Goal: Task Accomplishment & Management: Use online tool/utility

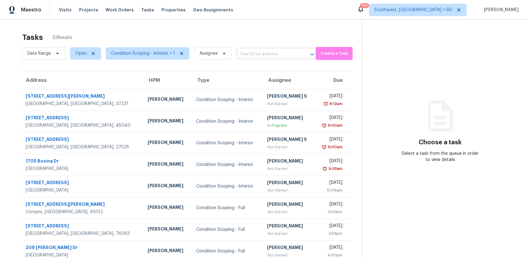
click at [248, 58] on input "text" at bounding box center [268, 54] width 62 height 10
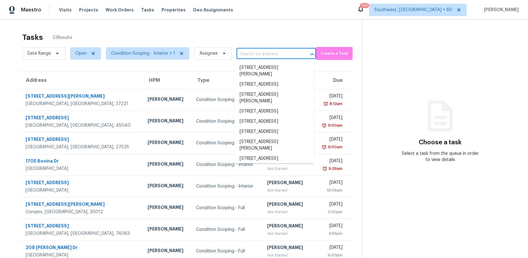
paste input "686 Hilchot Dr Summerville, SC, 29486"
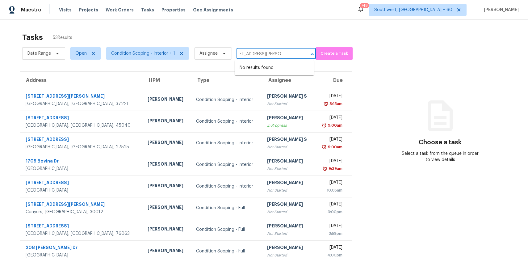
type input "686 Hilchot Dr Summerville, SC, 29486"
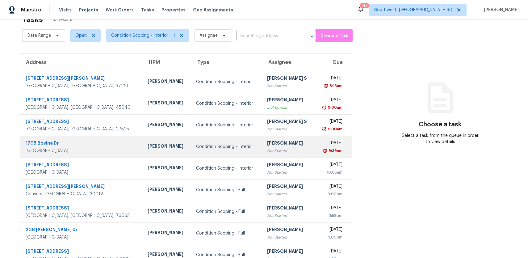
scroll to position [7, 0]
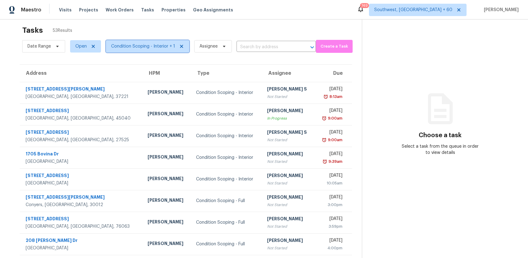
click at [158, 40] on span "Condition Scoping - Interior + 1" at bounding box center [147, 46] width 83 height 12
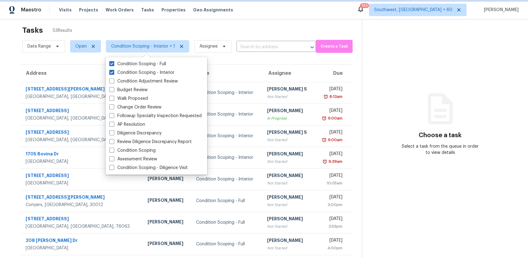
click at [159, 46] on span "Condition Scoping - Interior + 1" at bounding box center [143, 46] width 64 height 6
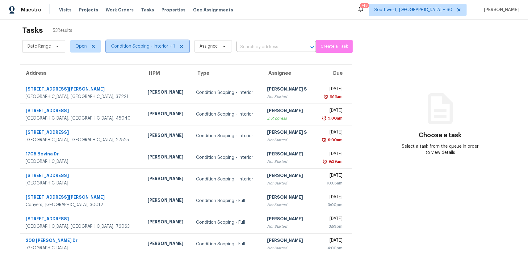
click at [159, 46] on span "Condition Scoping - Interior + 1" at bounding box center [143, 46] width 64 height 6
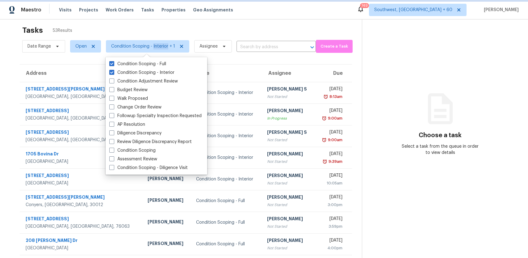
click at [159, 46] on span "Condition Scoping - Interior + 1" at bounding box center [143, 46] width 64 height 6
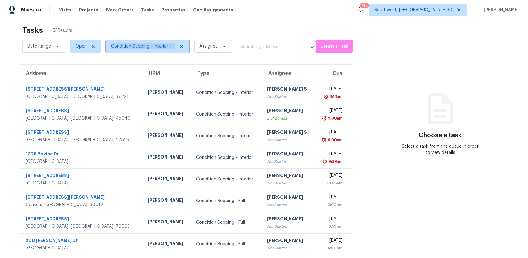
click at [159, 46] on span "Condition Scoping - Interior + 1" at bounding box center [143, 46] width 64 height 6
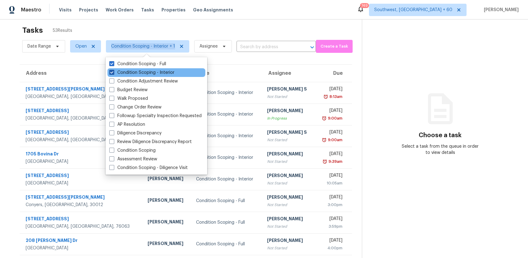
click at [158, 71] on label "Condition Scoping - Interior" at bounding box center [141, 72] width 65 height 6
click at [113, 71] on input "Condition Scoping - Interior" at bounding box center [111, 71] width 4 height 4
checkbox input "false"
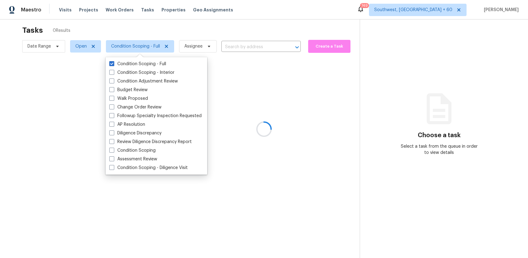
click at [206, 27] on div at bounding box center [264, 129] width 528 height 258
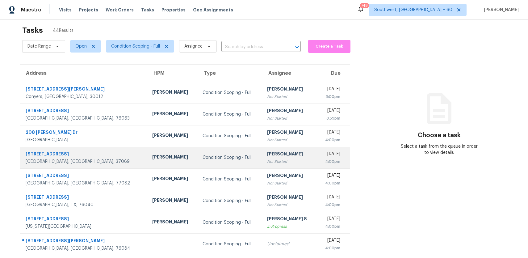
scroll to position [64, 0]
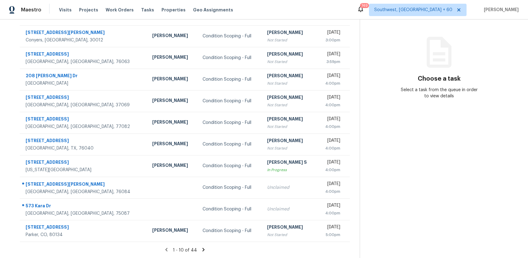
click at [202, 249] on icon at bounding box center [203, 249] width 2 height 3
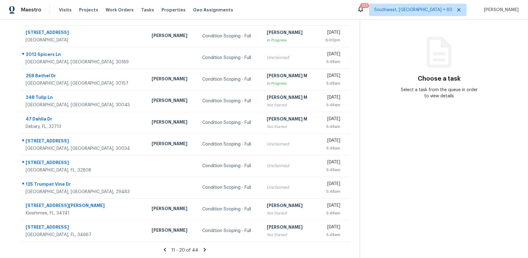
click at [204, 250] on icon at bounding box center [205, 249] width 2 height 3
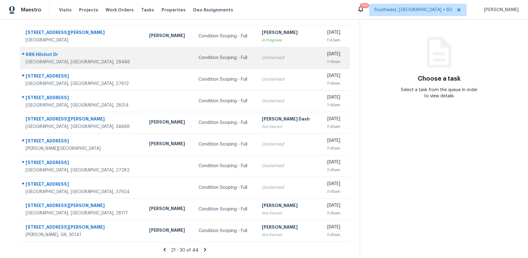
click at [194, 63] on td "Condition Scoping - Full" at bounding box center [225, 58] width 63 height 22
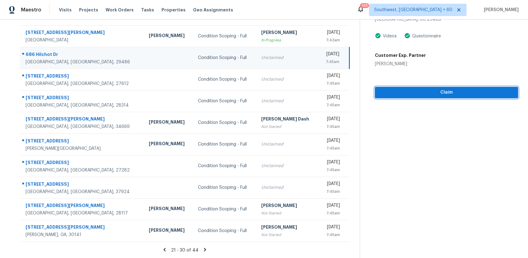
click at [470, 94] on span "Claim" at bounding box center [446, 93] width 133 height 8
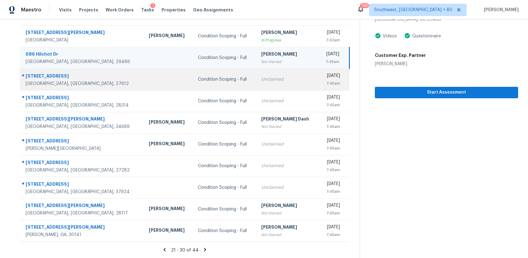
click at [144, 76] on td at bounding box center [168, 80] width 49 height 22
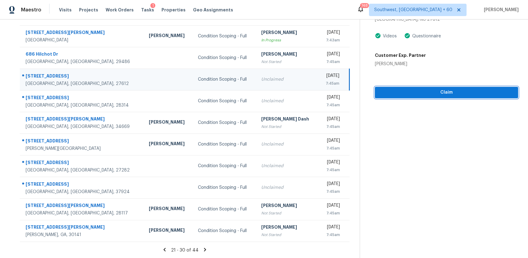
click at [448, 90] on span "Claim" at bounding box center [446, 93] width 133 height 8
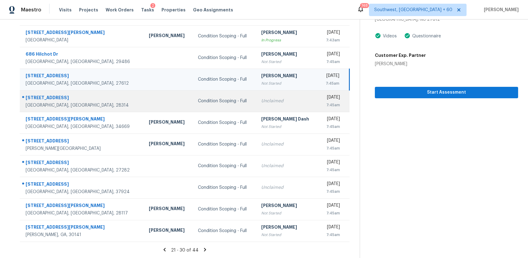
click at [144, 107] on td at bounding box center [168, 101] width 49 height 22
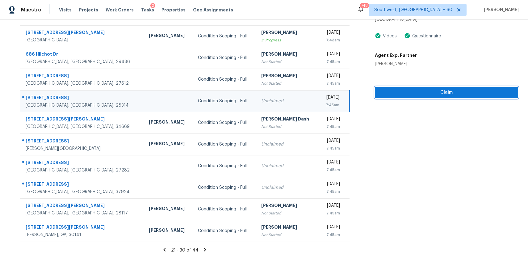
click at [453, 95] on span "Claim" at bounding box center [446, 93] width 133 height 8
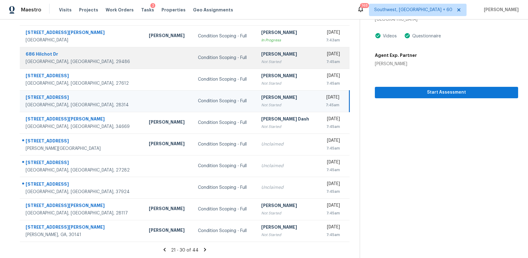
click at [256, 66] on td "Ranjith Kumar P Not Started" at bounding box center [287, 58] width 62 height 22
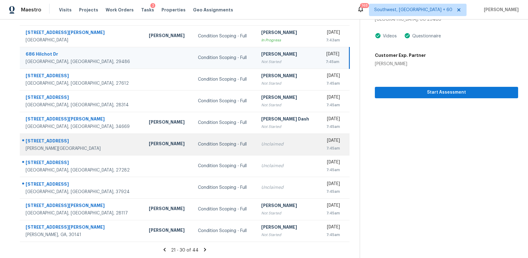
scroll to position [48, 0]
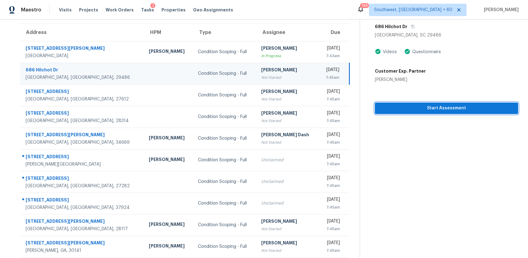
click at [449, 111] on span "Start Assessment" at bounding box center [446, 108] width 133 height 8
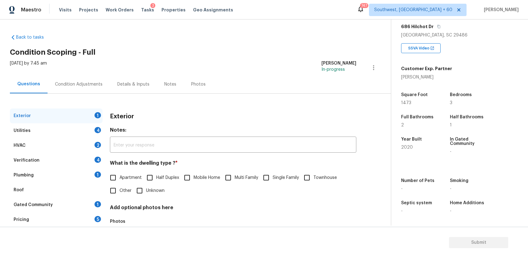
click at [269, 176] on input "Single Family" at bounding box center [266, 177] width 13 height 13
checkbox input "true"
click at [100, 128] on div "4" at bounding box center [98, 130] width 6 height 6
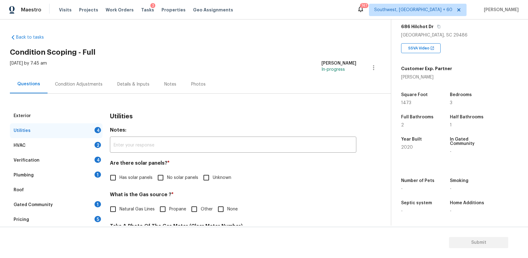
click at [174, 180] on span "No solar panels" at bounding box center [182, 178] width 31 height 6
click at [167, 180] on input "No solar panels" at bounding box center [160, 177] width 13 height 13
checkbox input "true"
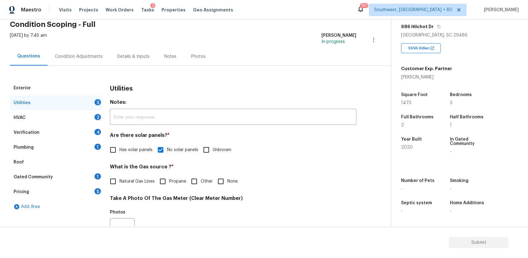
scroll to position [155, 0]
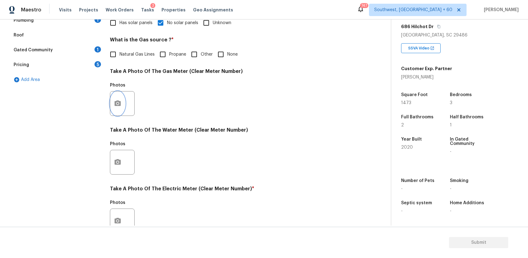
click at [119, 98] on button "button" at bounding box center [117, 103] width 15 height 24
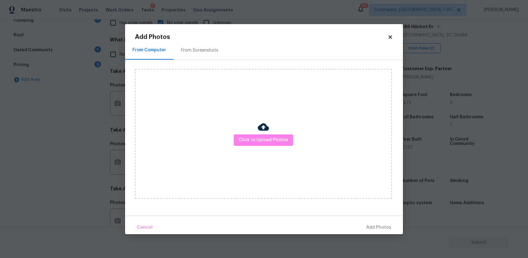
click at [234, 135] on div "Click to Upload Photos" at bounding box center [263, 134] width 257 height 130
click at [247, 141] on span "Click to Upload Photos" at bounding box center [263, 140] width 49 height 8
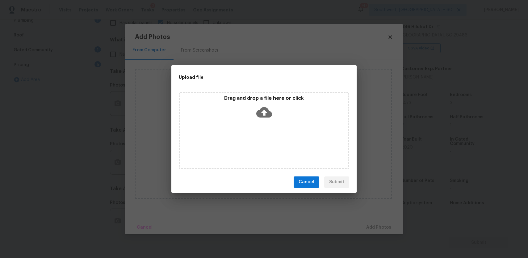
click at [247, 141] on div "Drag and drop a file here or click" at bounding box center [264, 130] width 170 height 77
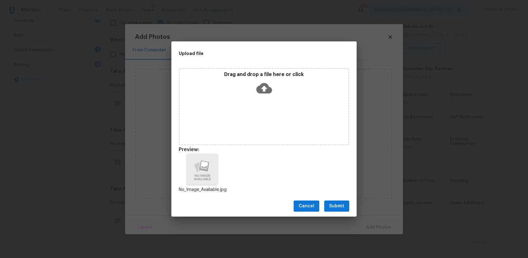
click at [342, 210] on button "Submit" at bounding box center [336, 205] width 25 height 11
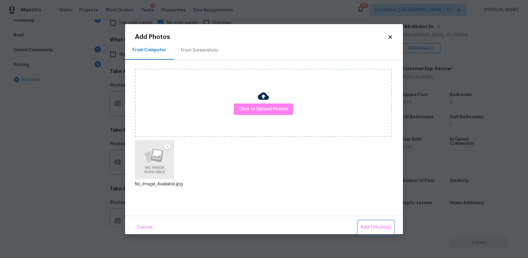
click at [381, 224] on span "Add 1 Photo(s)" at bounding box center [376, 228] width 31 height 8
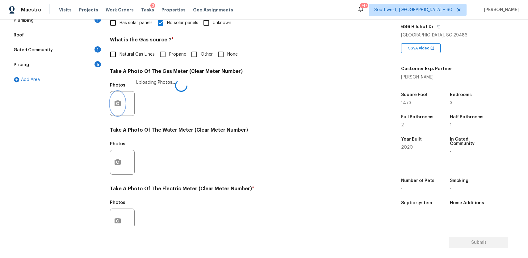
scroll to position [207, 0]
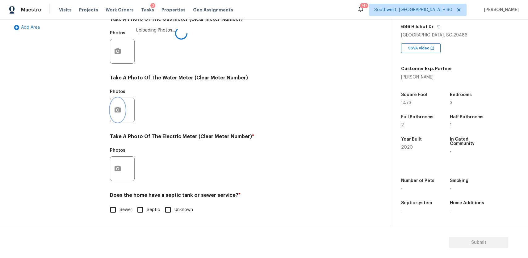
click at [119, 104] on button "button" at bounding box center [117, 110] width 15 height 24
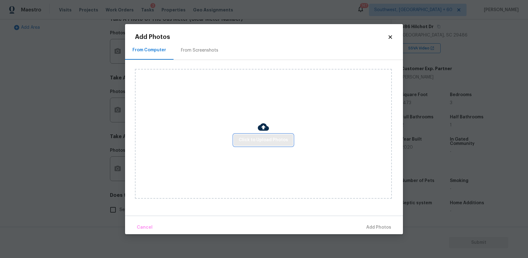
click at [266, 141] on span "Click to Upload Photos" at bounding box center [263, 140] width 49 height 8
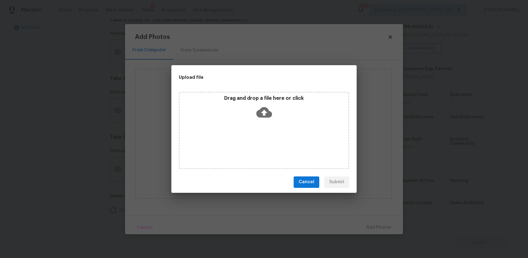
click at [265, 137] on div "Drag and drop a file here or click" at bounding box center [264, 130] width 170 height 77
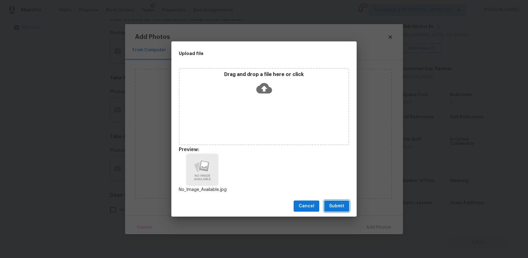
click at [336, 211] on button "Submit" at bounding box center [336, 205] width 25 height 11
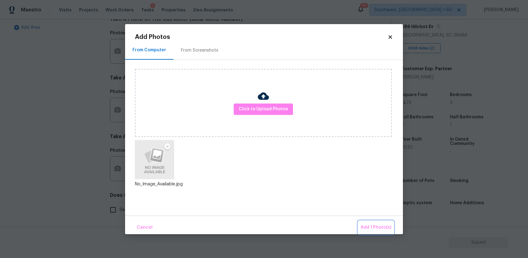
click at [379, 227] on span "Add 1 Photo(s)" at bounding box center [376, 228] width 31 height 8
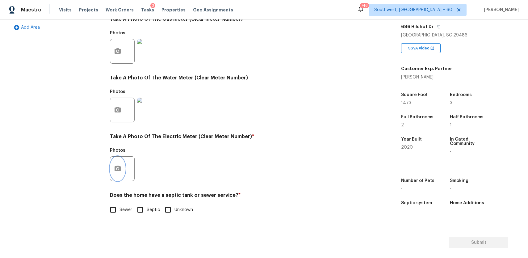
click at [118, 168] on circle "button" at bounding box center [118, 169] width 2 height 2
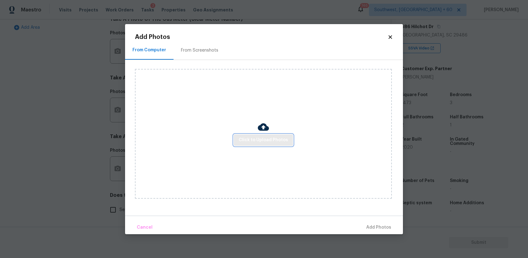
click at [273, 140] on span "Click to Upload Photos" at bounding box center [263, 140] width 49 height 8
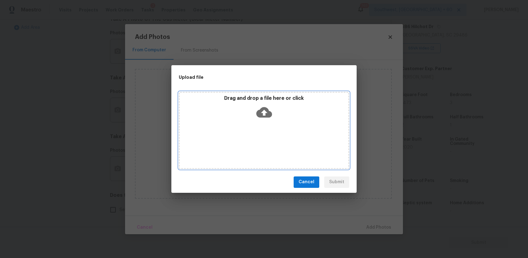
click at [273, 140] on div "Drag and drop a file here or click" at bounding box center [264, 130] width 170 height 77
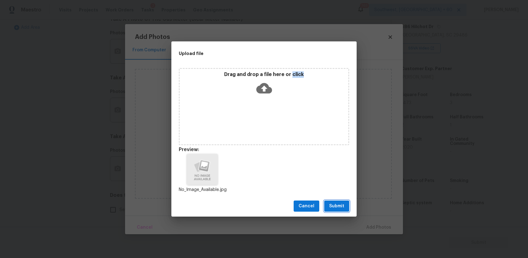
click at [340, 202] on span "Submit" at bounding box center [336, 206] width 15 height 8
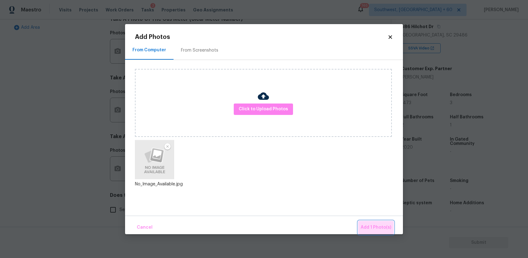
click at [382, 227] on span "Add 1 Photo(s)" at bounding box center [376, 228] width 31 height 8
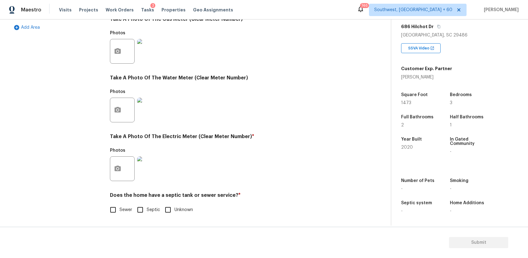
click at [115, 203] on input "Sewer" at bounding box center [113, 209] width 13 height 13
checkbox input "true"
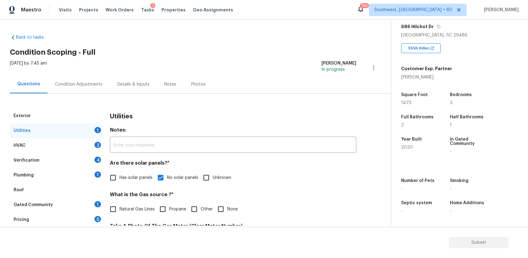
click at [82, 133] on div "Utilities 1" at bounding box center [56, 130] width 93 height 15
click at [89, 147] on div "HVAC 2" at bounding box center [56, 145] width 93 height 15
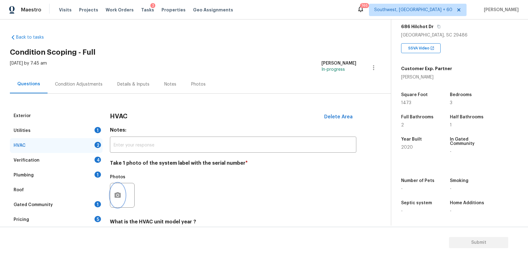
click at [124, 197] on button "button" at bounding box center [117, 195] width 15 height 24
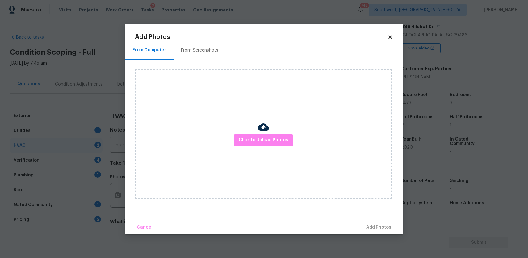
click at [261, 134] on div at bounding box center [263, 127] width 11 height 13
click at [264, 140] on span "Click to Upload Photos" at bounding box center [263, 140] width 49 height 8
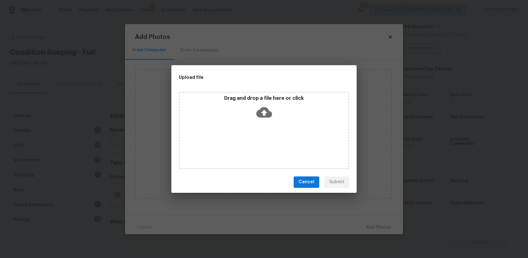
click at [264, 140] on div "Drag and drop a file here or click" at bounding box center [264, 130] width 170 height 77
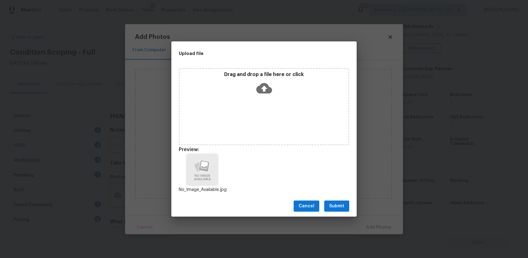
click at [344, 207] on button "Submit" at bounding box center [336, 205] width 25 height 11
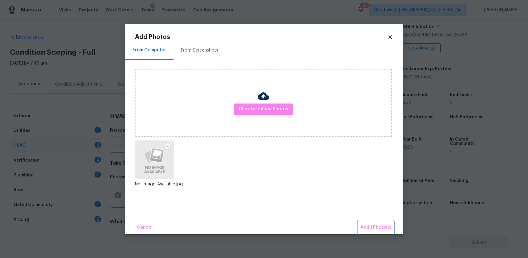
click at [375, 224] on span "Add 1 Photo(s)" at bounding box center [376, 228] width 31 height 8
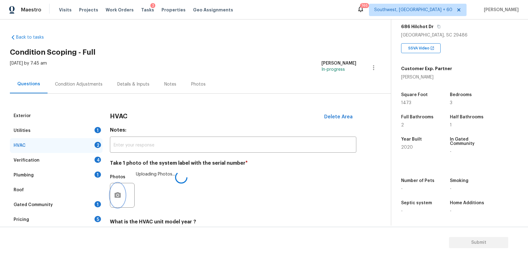
scroll to position [60, 0]
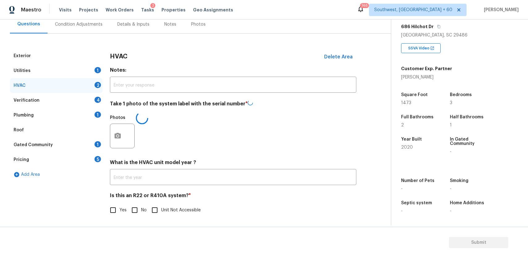
click at [137, 210] on input "No" at bounding box center [134, 210] width 13 height 13
checkbox input "true"
click at [92, 96] on div "Verification 4" at bounding box center [56, 100] width 93 height 15
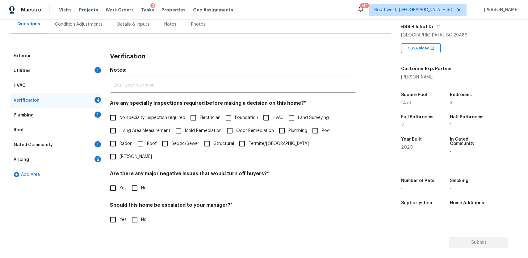
click at [130, 124] on label "No specialty inspection required" at bounding box center [146, 117] width 79 height 13
click at [120, 124] on input "No specialty inspection required" at bounding box center [113, 117] width 13 height 13
checkbox input "true"
click at [142, 185] on span "No" at bounding box center [144, 188] width 6 height 6
click at [141, 182] on input "No" at bounding box center [134, 188] width 13 height 13
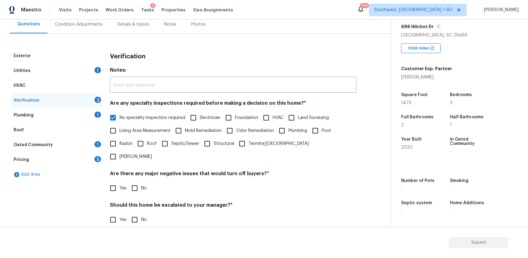
checkbox input "true"
click at [143, 217] on span "No" at bounding box center [144, 220] width 6 height 6
click at [141, 213] on input "No" at bounding box center [134, 219] width 13 height 13
checkbox input "true"
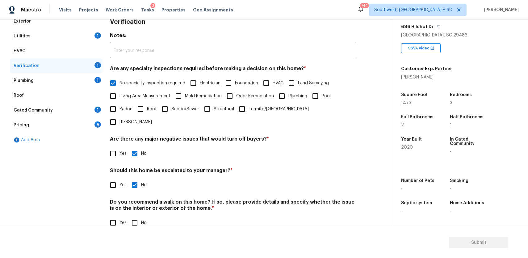
click at [134, 216] on input "No" at bounding box center [134, 222] width 13 height 13
checkbox input "true"
click at [92, 81] on div "Plumbing 1" at bounding box center [56, 80] width 93 height 15
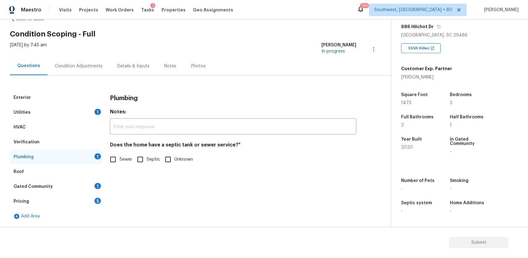
scroll to position [18, 0]
click at [120, 160] on span "Sewer" at bounding box center [126, 159] width 13 height 6
click at [120, 160] on input "Sewer" at bounding box center [113, 159] width 13 height 13
checkbox input "true"
click at [68, 188] on div "Gated Community 1" at bounding box center [56, 186] width 93 height 15
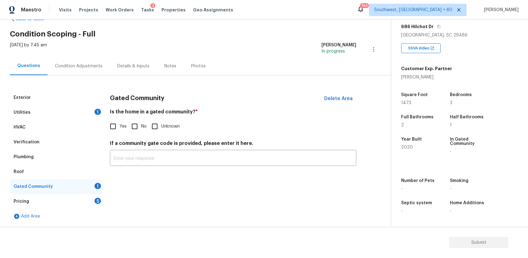
click at [135, 128] on input "No" at bounding box center [134, 126] width 13 height 13
checkbox input "true"
click at [72, 196] on div "Pricing 5" at bounding box center [56, 201] width 93 height 15
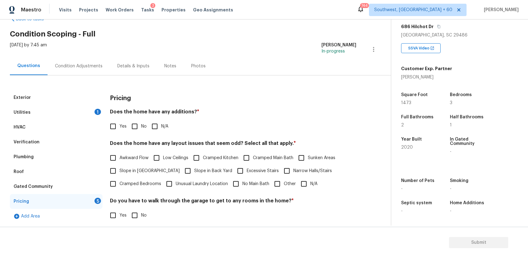
click at [156, 127] on input "N/A" at bounding box center [154, 126] width 13 height 13
checkbox input "true"
click at [304, 184] on input "N/A" at bounding box center [303, 183] width 13 height 13
checkbox input "true"
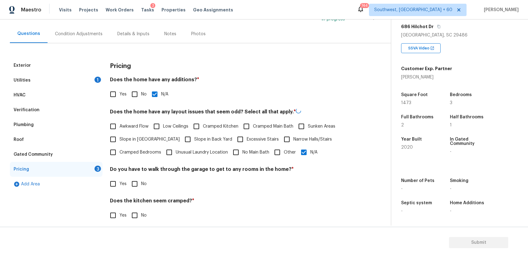
scroll to position [76, 0]
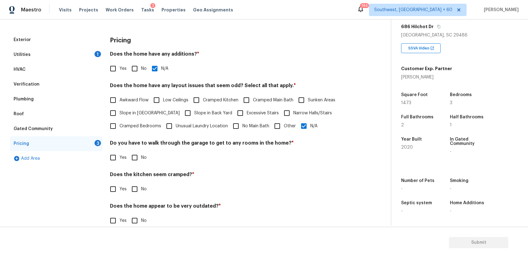
click at [132, 162] on input "No" at bounding box center [134, 157] width 13 height 13
checkbox input "true"
click at [140, 190] on input "No" at bounding box center [134, 189] width 13 height 13
checkbox input "true"
click at [137, 221] on input "No" at bounding box center [134, 221] width 13 height 13
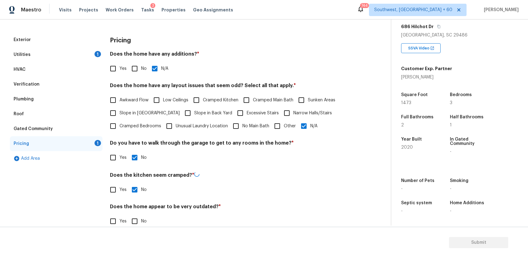
checkbox input "true"
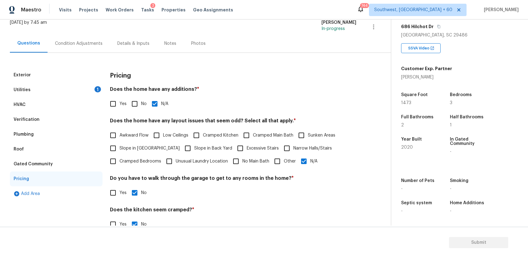
scroll to position [2, 0]
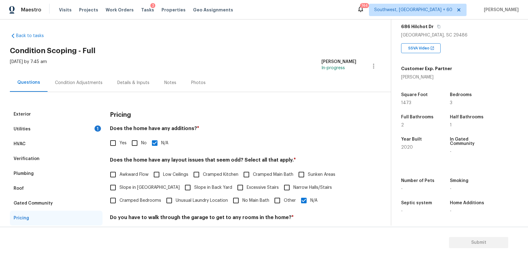
click at [93, 132] on div "Utilities 1" at bounding box center [56, 129] width 93 height 15
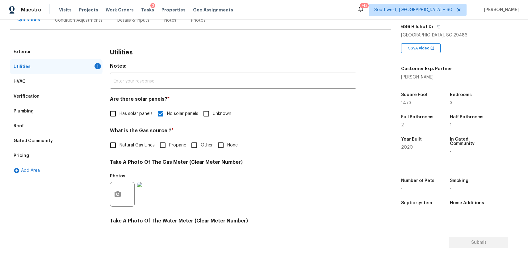
scroll to position [0, 0]
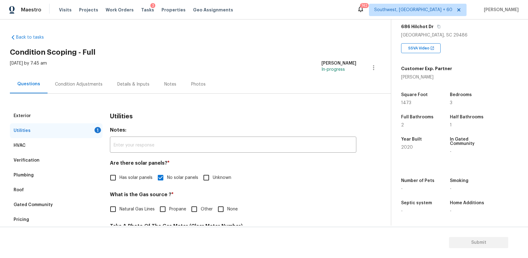
click at [83, 96] on div "Exterior Utilities 1 HVAC Verification Plumbing Roof Gated Community Pricing Ad…" at bounding box center [193, 262] width 366 height 337
click at [86, 91] on div "Condition Adjustments" at bounding box center [79, 84] width 62 height 18
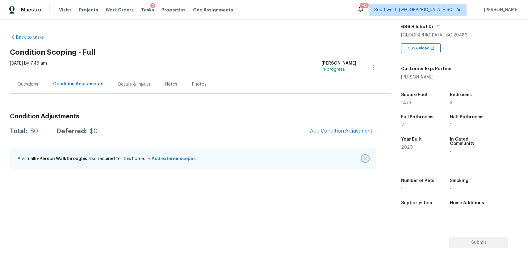
click at [365, 159] on img "button" at bounding box center [365, 158] width 4 height 4
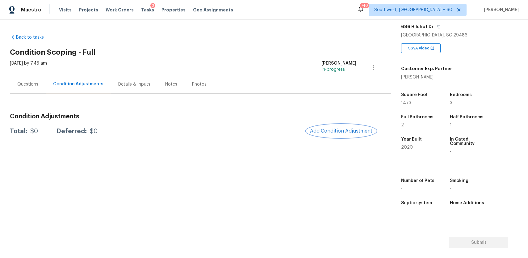
click at [344, 131] on span "Add Condition Adjustment" at bounding box center [341, 131] width 62 height 6
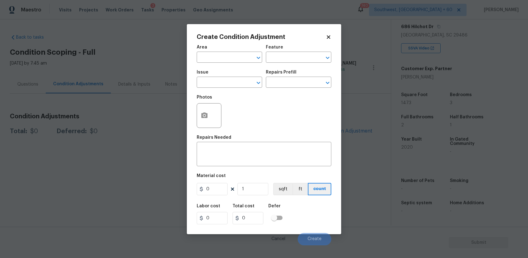
click at [216, 92] on div "Photos" at bounding box center [210, 111] width 26 height 40
click at [226, 85] on input "text" at bounding box center [221, 83] width 48 height 10
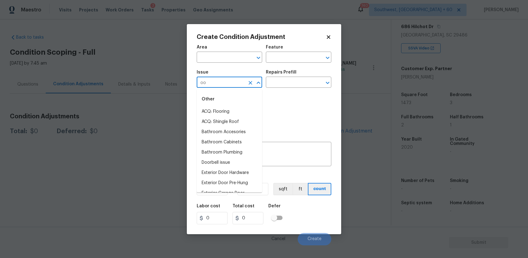
type input "o"
type input "d"
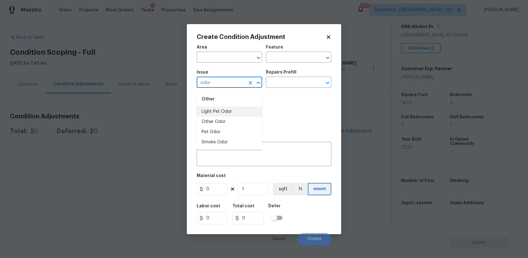
click at [247, 111] on li "Light Pet Odor" at bounding box center [229, 112] width 65 height 10
type input "Light Pet Odor"
click at [296, 79] on input "text" at bounding box center [290, 83] width 48 height 10
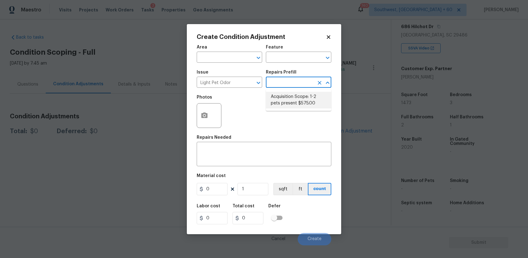
click at [293, 98] on li "Acquisition Scope: 1-2 pets present $575.00" at bounding box center [298, 100] width 65 height 17
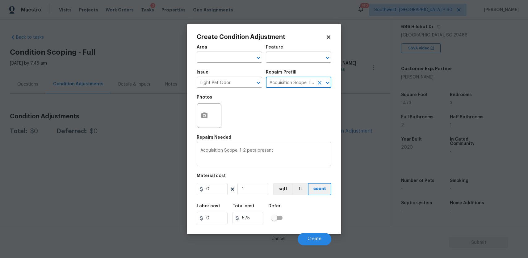
type textarea "Acquisition Scope: 1-2 pets present"
type input "575"
click at [313, 241] on span "Create" at bounding box center [315, 239] width 14 height 5
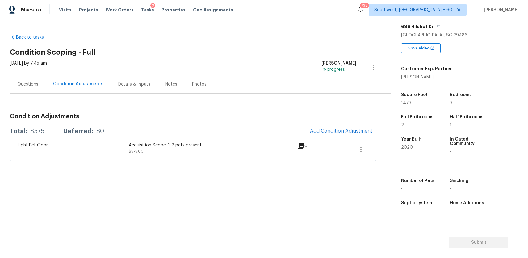
click at [462, 174] on div "Smoking -" at bounding box center [473, 185] width 47 height 22
click at [44, 86] on div "Questions" at bounding box center [28, 84] width 36 height 18
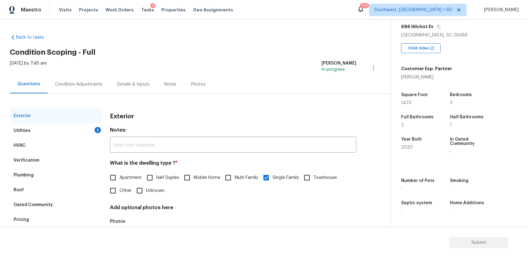
click at [66, 85] on div "Condition Adjustments" at bounding box center [79, 84] width 48 height 6
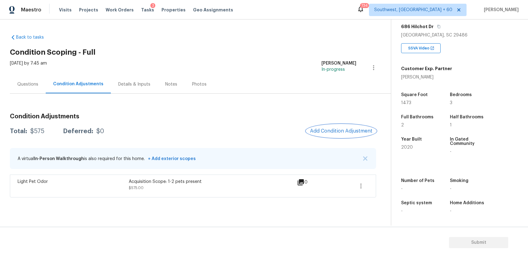
click at [335, 128] on span "Add Condition Adjustment" at bounding box center [341, 131] width 62 height 6
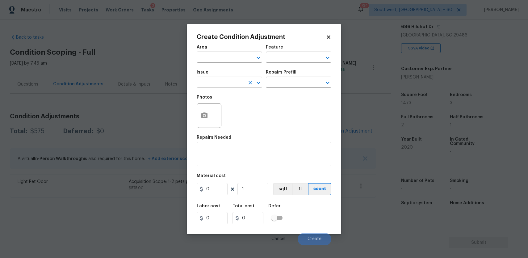
click at [223, 80] on input "text" at bounding box center [221, 83] width 48 height 10
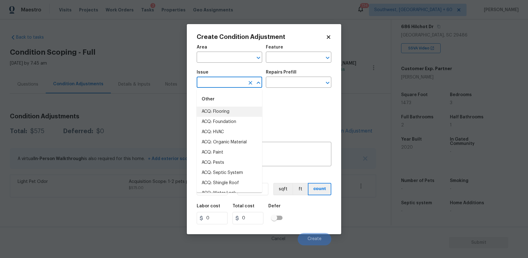
click at [230, 115] on li "ACQ: Flooring" at bounding box center [229, 112] width 65 height 10
type input "ACQ: Flooring"
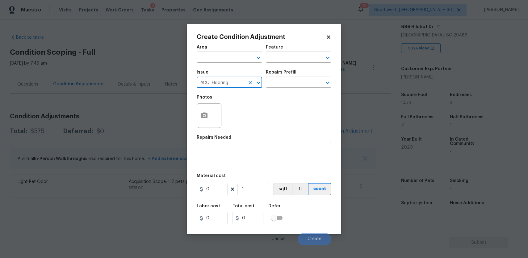
click at [247, 84] on button "Clear" at bounding box center [250, 82] width 9 height 9
click at [247, 85] on button "Clear" at bounding box center [250, 82] width 9 height 9
click at [216, 111] on li "ACQ: Paint" at bounding box center [229, 112] width 65 height 10
type input "ACQ: Paint"
click at [277, 82] on input "text" at bounding box center [290, 83] width 48 height 10
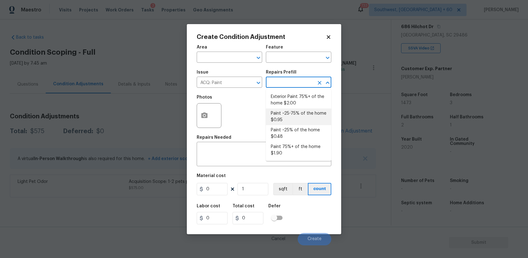
click at [313, 124] on li "Paint ~25-75% of the home $0.95" at bounding box center [298, 116] width 65 height 17
type input "Acquisition"
type textarea "Acquisition Scope: ~25 - 75% of the home needs interior paint"
type input "0.95"
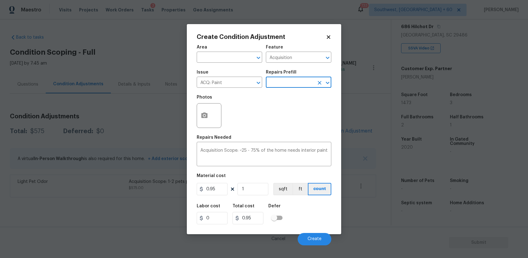
click at [301, 82] on input "text" at bounding box center [290, 83] width 48 height 10
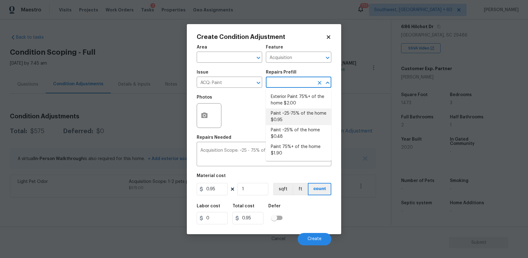
click at [296, 120] on li "Paint ~25-75% of the home $0.95" at bounding box center [298, 116] width 65 height 17
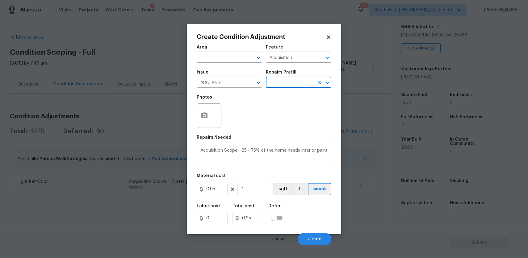
click at [282, 86] on input "text" at bounding box center [290, 83] width 48 height 10
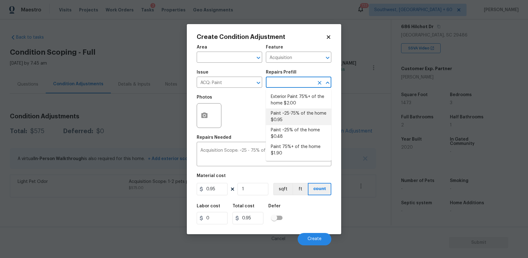
click at [301, 124] on li "Paint ~25-75% of the home $0.95" at bounding box center [298, 116] width 65 height 17
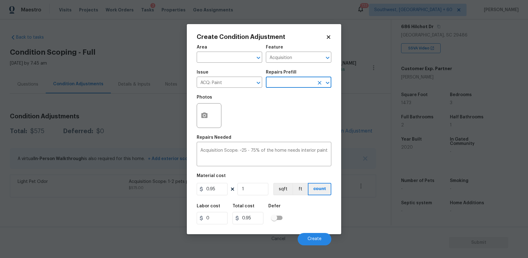
click at [278, 77] on div "Repairs Prefill" at bounding box center [298, 74] width 65 height 8
click at [287, 82] on input "text" at bounding box center [290, 83] width 48 height 10
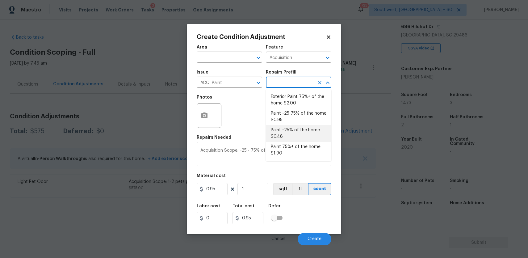
click at [297, 130] on li "Paint ~25% of the home $0.48" at bounding box center [298, 133] width 65 height 17
type textarea "Acquisition Scope: ~25% of the home needs interior paint"
type input "0.48"
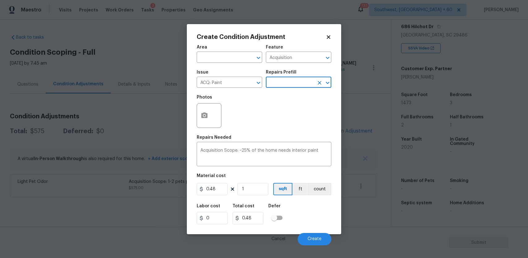
click at [244, 197] on div "Area ​ Feature Acquisition ​ Issue ACQ: Paint ​ Repairs Prefill ​ Photos Repair…" at bounding box center [264, 143] width 135 height 204
click at [256, 189] on input "1" at bounding box center [253, 189] width 31 height 12
type input "14"
type input "6.72"
type input "147"
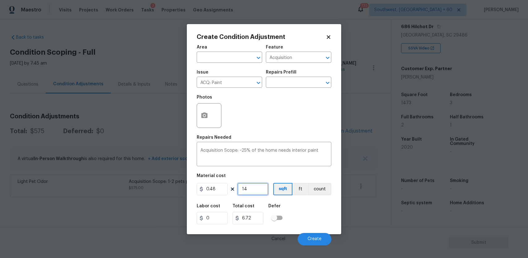
type input "70.56"
type input "1473"
type input "707.04"
type input "1473"
click at [318, 238] on span "Create" at bounding box center [315, 239] width 14 height 5
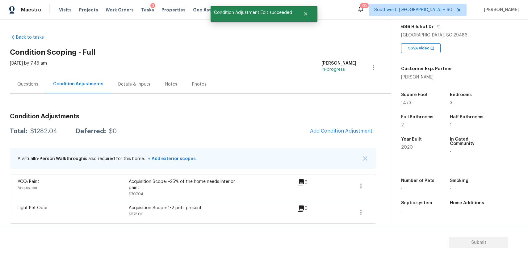
click at [342, 122] on div "Condition Adjustments Total: $1282.04 Deferred: $0 Add Condition Adjustment A v…" at bounding box center [193, 165] width 366 height 115
click at [340, 130] on span "Add Condition Adjustment" at bounding box center [341, 131] width 62 height 6
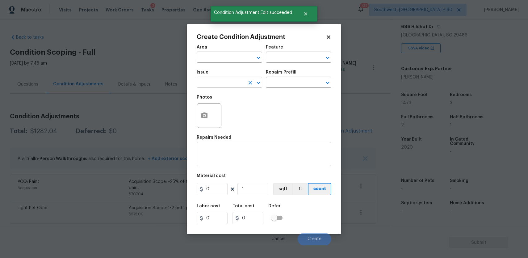
click at [239, 83] on input "text" at bounding box center [221, 83] width 48 height 10
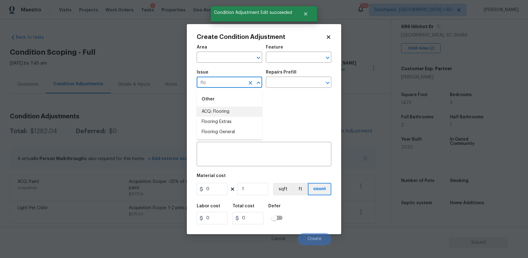
click at [246, 111] on li "ACQ: Flooring" at bounding box center [229, 112] width 65 height 10
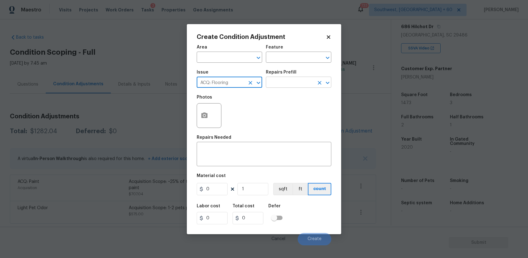
type input "ACQ: Flooring"
click at [288, 82] on input "text" at bounding box center [290, 83] width 48 height 10
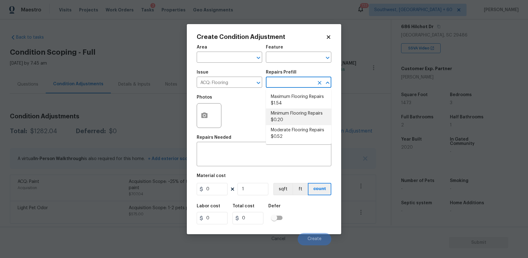
click at [292, 120] on li "Minimum Flooring Repairs $0.20" at bounding box center [298, 116] width 65 height 17
type input "Acquisition"
type textarea "Acquisition Scope: Minimum flooring repairs"
type input "0.2"
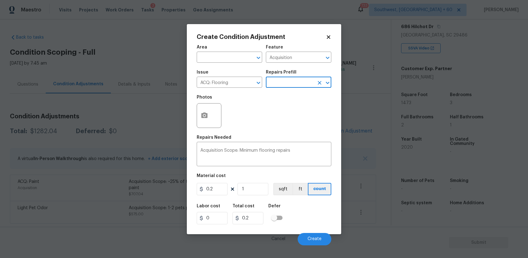
click at [262, 200] on div "Area ​ Feature Acquisition ​ Issue ACQ: Flooring ​ Repairs Prefill ​ Photos Rep…" at bounding box center [264, 143] width 135 height 204
click at [253, 188] on input "1" at bounding box center [253, 189] width 31 height 12
type input "14"
type input "2.8"
type input "147"
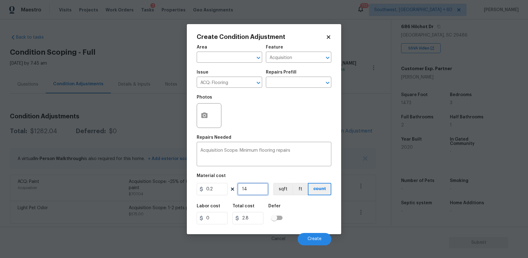
type input "29.4"
type input "1473"
type input "294.6"
type input "1473"
click at [313, 238] on span "Create" at bounding box center [315, 239] width 14 height 5
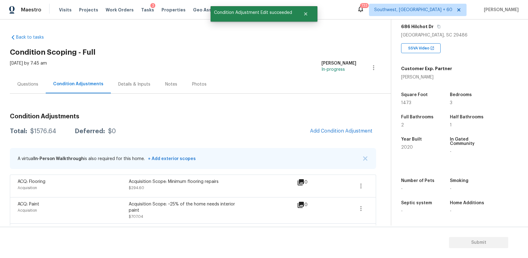
click at [35, 96] on div "Condition Adjustments Total: $1576.64 Deferred: $0 Add Condition Adjustment A v…" at bounding box center [193, 170] width 366 height 153
click at [35, 84] on div "Questions" at bounding box center [27, 84] width 21 height 6
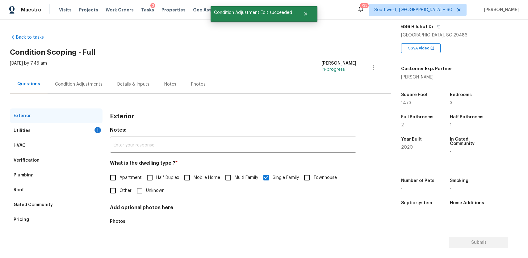
click at [88, 131] on div "Utilities 1" at bounding box center [56, 130] width 93 height 15
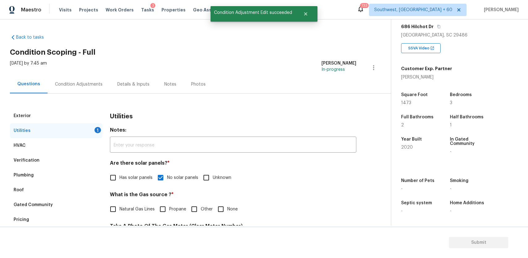
click at [223, 208] on input "None" at bounding box center [220, 209] width 13 height 13
checkbox input "true"
click at [76, 85] on div "Condition Adjustments" at bounding box center [79, 84] width 48 height 6
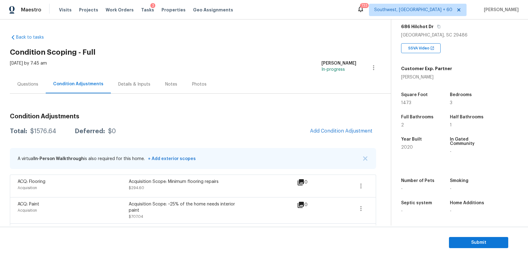
click at [33, 136] on div "Total: $1576.64 Deferred: $0 Add Condition Adjustment" at bounding box center [193, 131] width 366 height 14
click at [38, 131] on div "$1576.64" at bounding box center [43, 131] width 26 height 6
copy div "$1576.64"
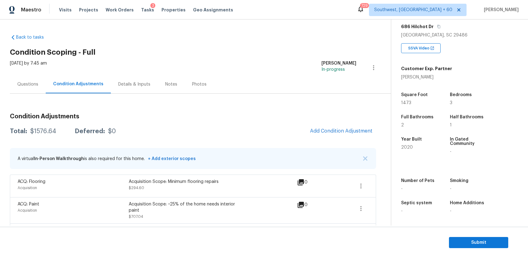
click at [41, 88] on div "Questions" at bounding box center [28, 84] width 36 height 18
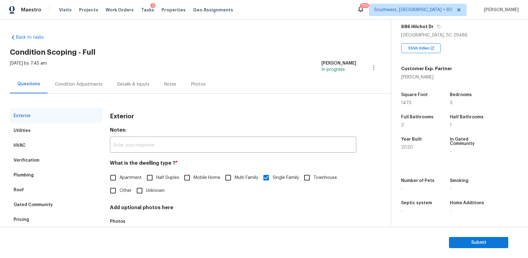
click at [79, 83] on div "Condition Adjustments" at bounding box center [79, 84] width 48 height 6
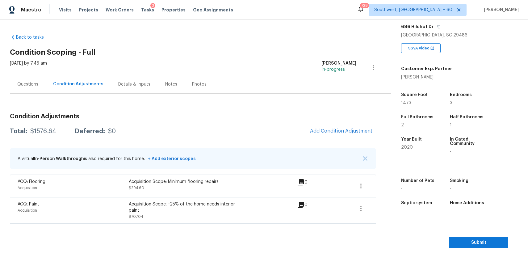
click at [32, 82] on div "Questions" at bounding box center [27, 84] width 21 height 6
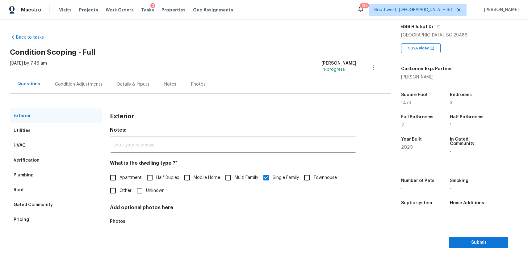
scroll to position [40, 0]
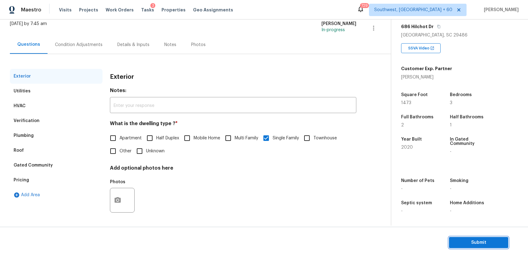
click at [484, 243] on span "Submit" at bounding box center [478, 243] width 49 height 8
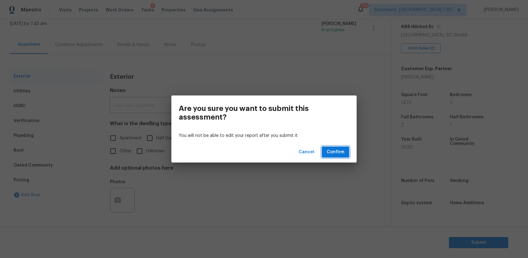
click at [343, 151] on span "Confirm" at bounding box center [336, 152] width 18 height 8
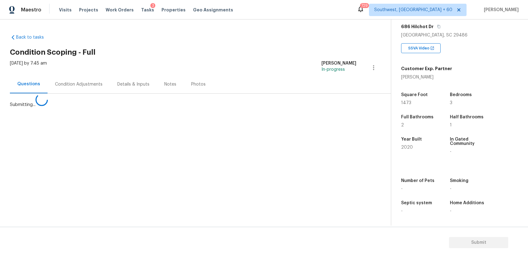
scroll to position [0, 0]
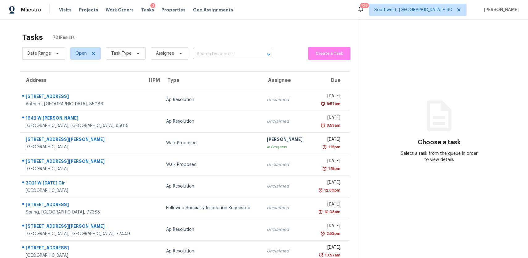
click at [195, 52] on input "text" at bounding box center [224, 54] width 62 height 10
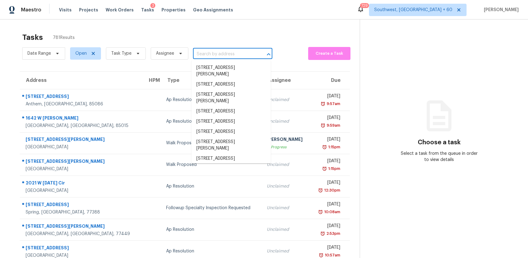
paste input "6415 Swatner Dr Raleigh, NC, 27612"
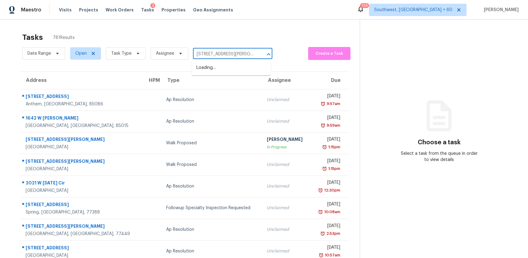
type input "6415 Swatner Dr Raleigh,"
click at [168, 17] on div "Maestro Visits Projects Work Orders Tasks 3 Properties Geo Assignments 729 Sout…" at bounding box center [264, 9] width 528 height 19
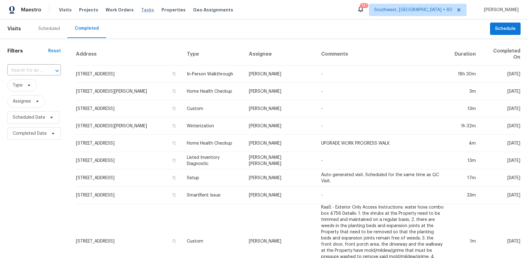
click at [141, 12] on span "Tasks" at bounding box center [147, 10] width 13 height 4
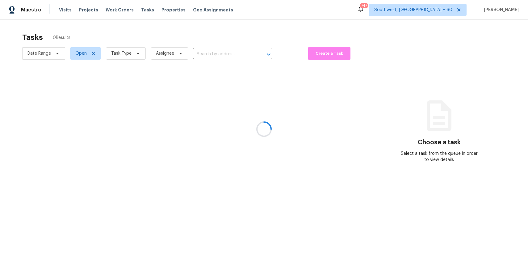
click at [183, 26] on div at bounding box center [264, 129] width 528 height 258
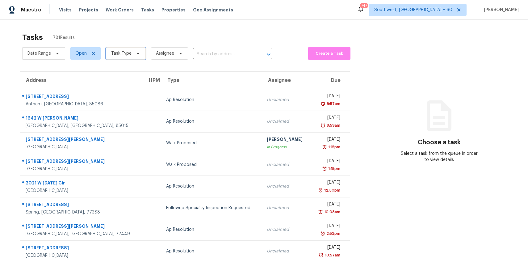
click at [120, 49] on span "Task Type" at bounding box center [126, 53] width 40 height 12
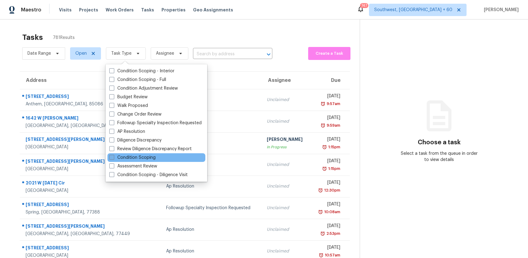
click at [148, 155] on label "Condition Scoping" at bounding box center [132, 157] width 46 height 6
click at [113, 155] on input "Condition Scoping" at bounding box center [111, 156] width 4 height 4
checkbox input "true"
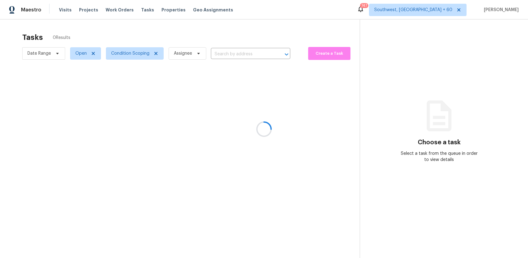
click at [167, 34] on div at bounding box center [264, 129] width 528 height 258
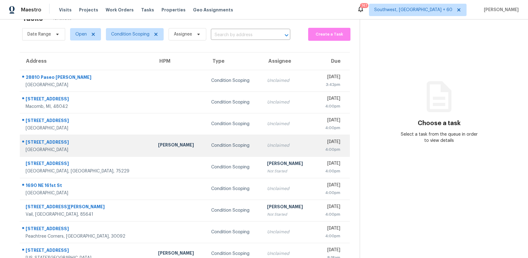
scroll to position [64, 0]
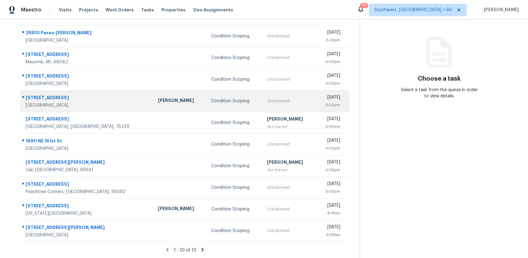
click at [206, 104] on td "Condition Scoping" at bounding box center [234, 101] width 56 height 22
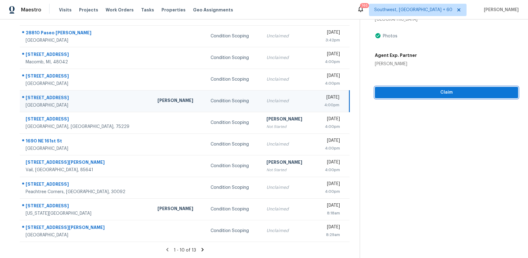
click at [464, 93] on span "Claim" at bounding box center [446, 93] width 133 height 8
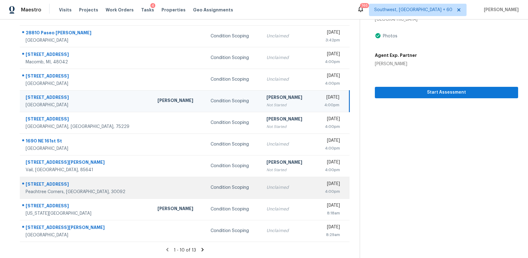
click at [207, 181] on td "Condition Scoping" at bounding box center [234, 188] width 56 height 22
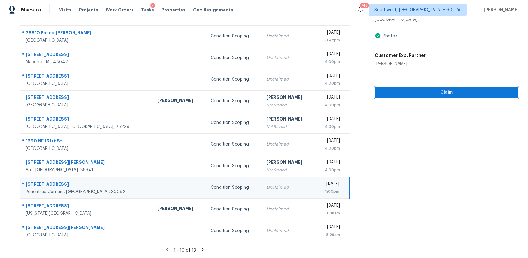
click at [420, 96] on span "Claim" at bounding box center [446, 93] width 133 height 8
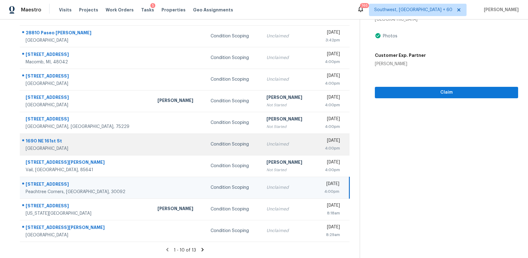
click at [217, 149] on td "Condition Scoping" at bounding box center [234, 144] width 56 height 22
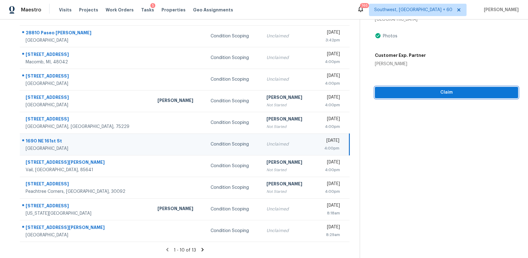
click at [445, 93] on span "Claim" at bounding box center [446, 93] width 133 height 8
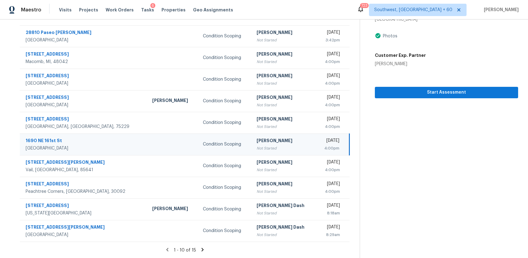
scroll to position [0, 0]
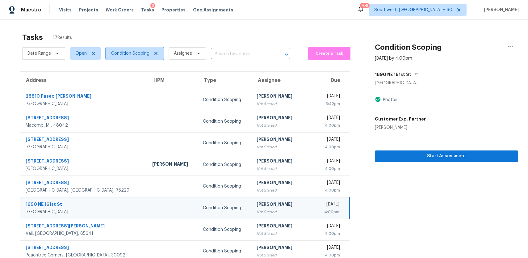
click at [138, 51] on span "Condition Scoping" at bounding box center [130, 53] width 38 height 6
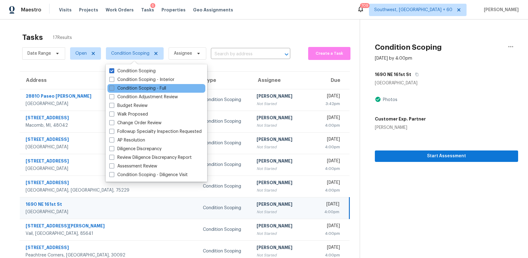
click at [164, 89] on label "Condition Scoping - Full" at bounding box center [137, 88] width 57 height 6
click at [113, 89] on input "Condition Scoping - Full" at bounding box center [111, 87] width 4 height 4
checkbox input "true"
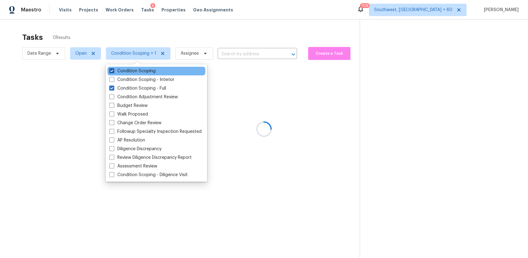
click at [137, 69] on label "Condition Scoping" at bounding box center [132, 71] width 46 height 6
click at [113, 69] on input "Condition Scoping" at bounding box center [111, 70] width 4 height 4
checkbox input "false"
click at [233, 28] on div at bounding box center [264, 129] width 528 height 258
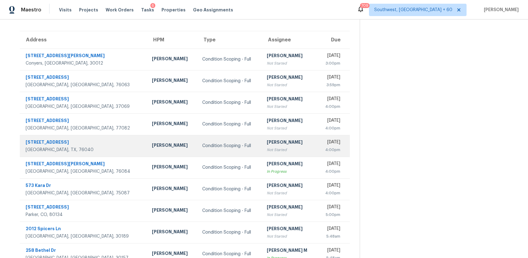
scroll to position [64, 0]
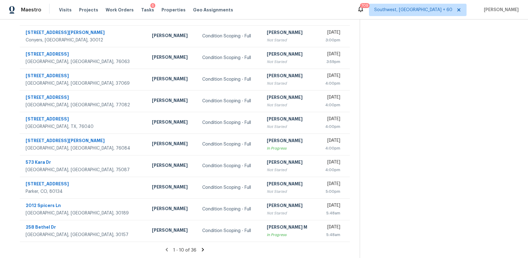
click at [201, 249] on icon at bounding box center [203, 250] width 6 height 6
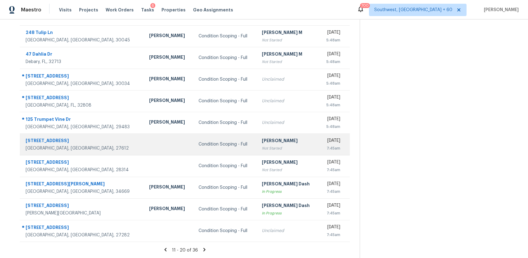
scroll to position [0, 0]
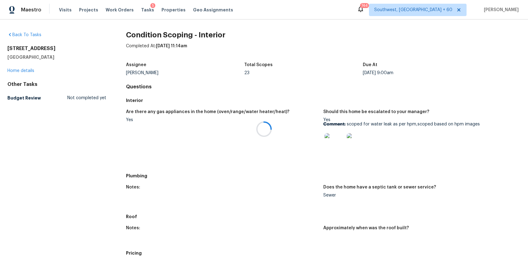
click at [141, 11] on div at bounding box center [264, 129] width 528 height 258
click at [141, 7] on div "Tasks 5" at bounding box center [147, 10] width 13 height 6
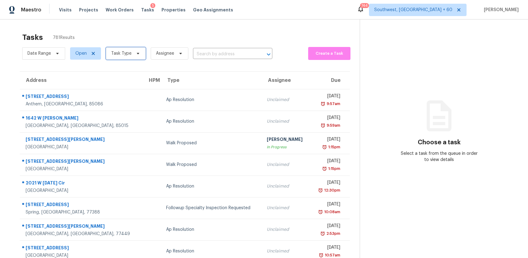
click at [131, 52] on span "Task Type" at bounding box center [126, 53] width 40 height 12
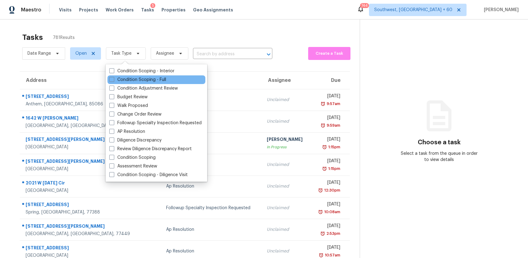
click at [156, 83] on div "Condition Scoping - Full" at bounding box center [156, 79] width 98 height 9
click at [149, 79] on label "Condition Scoping - Full" at bounding box center [137, 80] width 57 height 6
click at [113, 79] on input "Condition Scoping - Full" at bounding box center [111, 79] width 4 height 4
checkbox input "true"
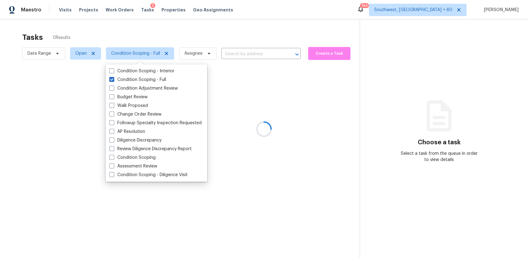
click at [188, 28] on div at bounding box center [264, 129] width 528 height 258
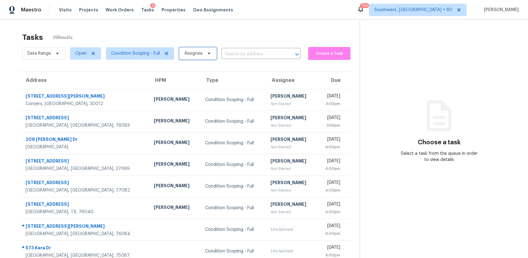
click at [191, 53] on span "Assignee" at bounding box center [193, 53] width 18 height 6
type input "[PERSON_NAME]"
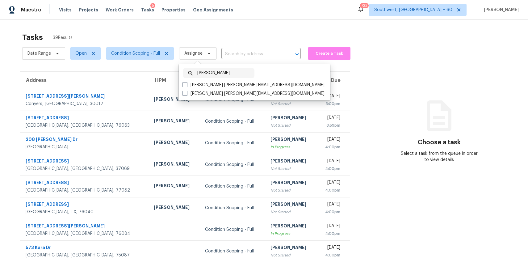
click at [266, 34] on div "Tasks 39 Results" at bounding box center [191, 37] width 338 height 16
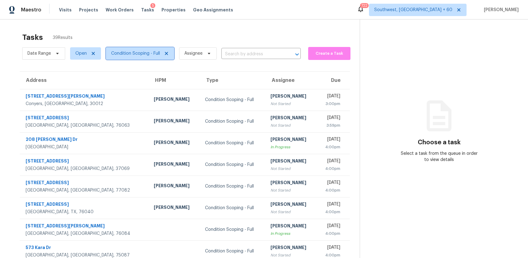
click at [146, 48] on span "Condition Scoping - Full" at bounding box center [140, 53] width 68 height 12
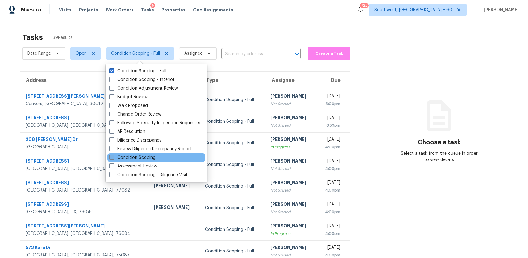
click at [146, 158] on label "Condition Scoping" at bounding box center [132, 157] width 46 height 6
click at [113, 158] on input "Condition Scoping" at bounding box center [111, 156] width 4 height 4
checkbox input "true"
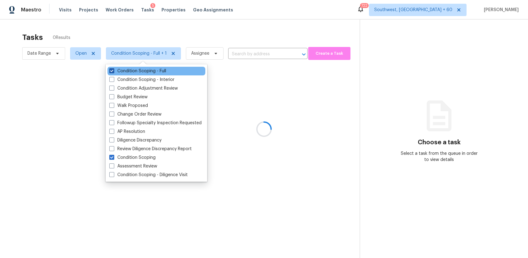
click at [154, 71] on label "Condition Scoping - Full" at bounding box center [137, 71] width 57 height 6
click at [113, 71] on input "Condition Scoping - Full" at bounding box center [111, 70] width 4 height 4
checkbox input "false"
click at [149, 35] on div at bounding box center [264, 129] width 528 height 258
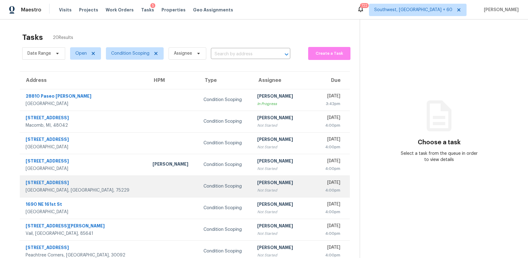
scroll to position [64, 0]
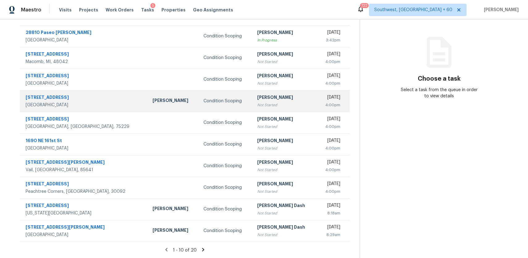
click at [269, 96] on div "[PERSON_NAME]" at bounding box center [284, 98] width 55 height 8
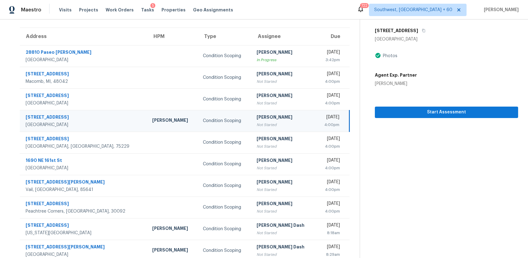
scroll to position [31, 0]
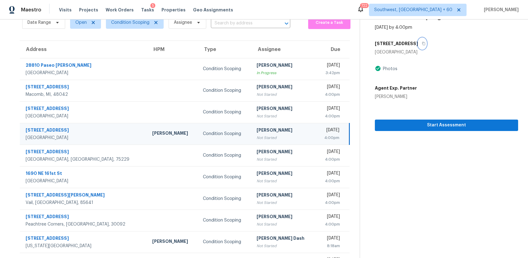
click at [422, 44] on icon "button" at bounding box center [424, 44] width 4 height 4
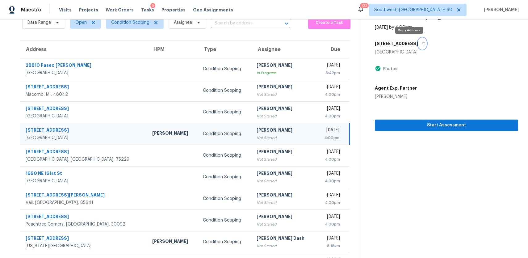
click at [422, 44] on icon "button" at bounding box center [424, 44] width 4 height 4
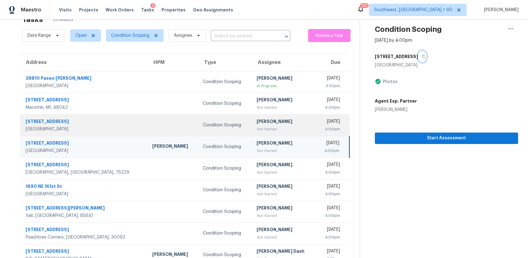
scroll to position [14, 0]
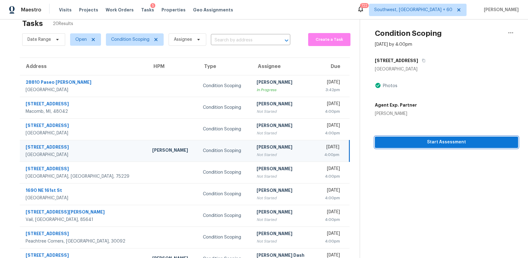
click at [444, 145] on span "Start Assessment" at bounding box center [446, 142] width 133 height 8
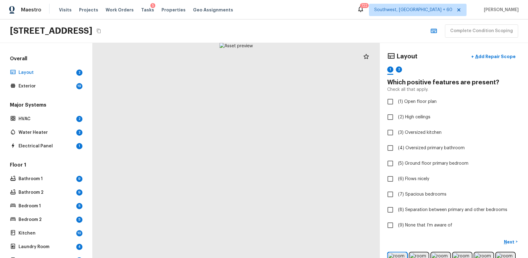
click at [103, 28] on div "8810 41st St N, Pinellas Park, FL 33782" at bounding box center [56, 30] width 93 height 11
click at [101, 30] on icon "Copy Address" at bounding box center [99, 31] width 4 height 5
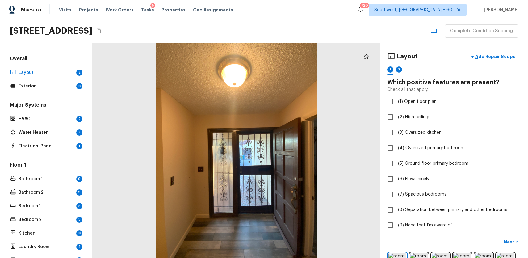
scroll to position [86, 0]
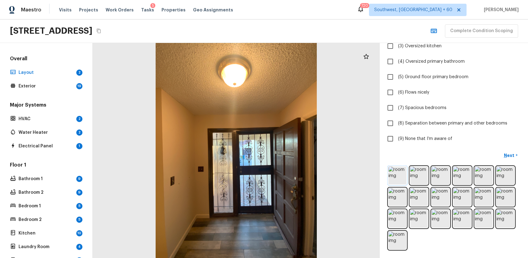
click at [390, 180] on img at bounding box center [398, 175] width 18 height 18
click at [399, 177] on img at bounding box center [398, 175] width 18 height 18
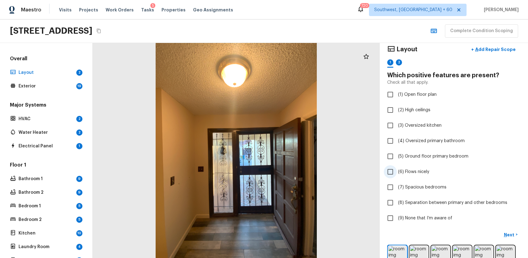
click at [414, 173] on span "(6) Flows nicely" at bounding box center [413, 172] width 31 height 6
click at [397, 173] on input "(6) Flows nicely" at bounding box center [390, 171] width 13 height 13
checkbox input "true"
click at [512, 231] on button "Next >" at bounding box center [511, 234] width 20 height 10
click at [419, 216] on span "(9) None that I’m aware of" at bounding box center [425, 218] width 54 height 6
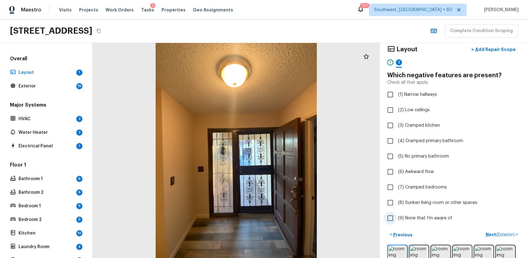
click at [397, 216] on input "(9) None that I’m aware of" at bounding box center [390, 218] width 13 height 13
checkbox input "true"
click at [503, 238] on button "Next ( Exterior ) >" at bounding box center [501, 234] width 37 height 10
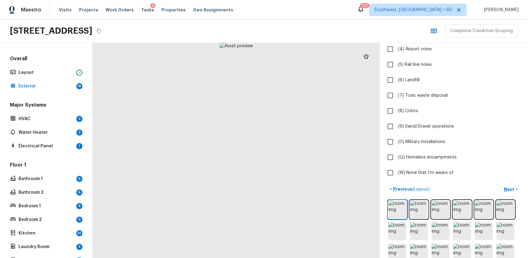
scroll to position [111, 0]
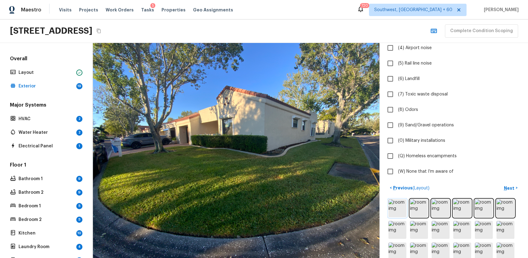
click at [398, 209] on img at bounding box center [398, 208] width 18 height 18
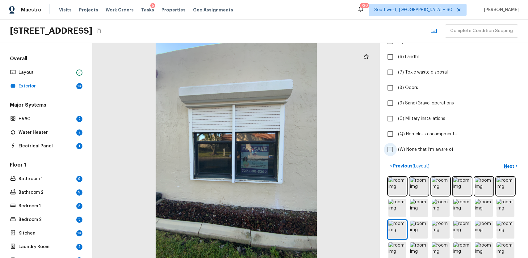
scroll to position [149, 0]
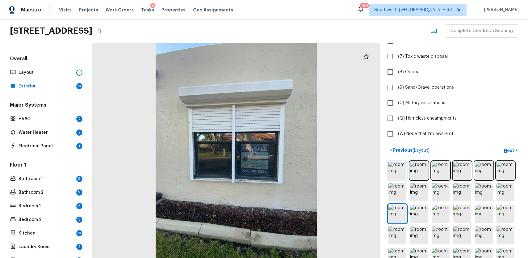
click at [397, 167] on img at bounding box center [398, 171] width 18 height 18
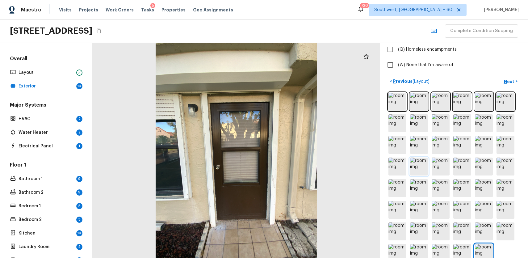
scroll to position [222, 0]
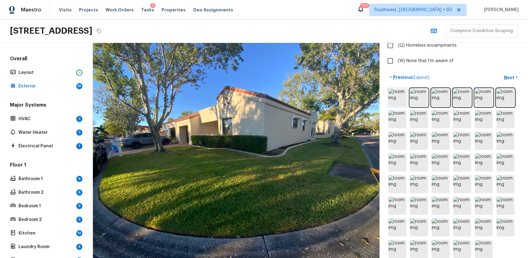
click at [398, 97] on img at bounding box center [398, 98] width 18 height 18
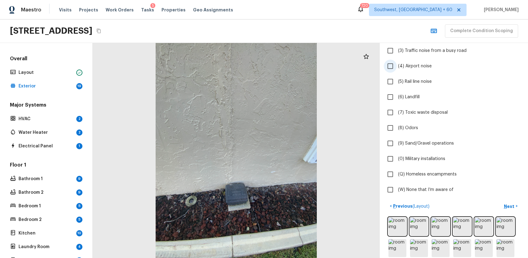
scroll to position [154, 0]
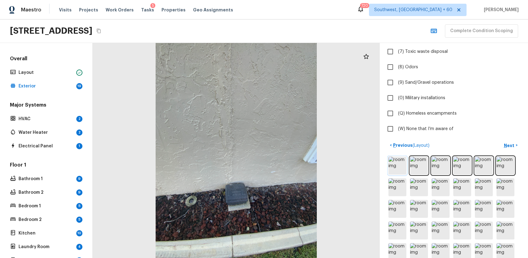
click at [400, 168] on img at bounding box center [398, 166] width 18 height 18
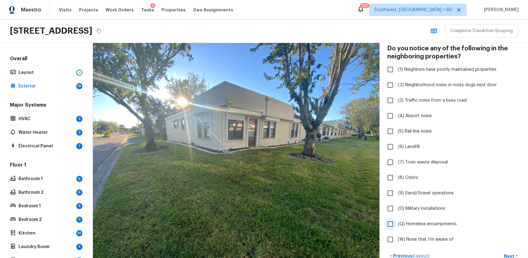
scroll to position [105, 0]
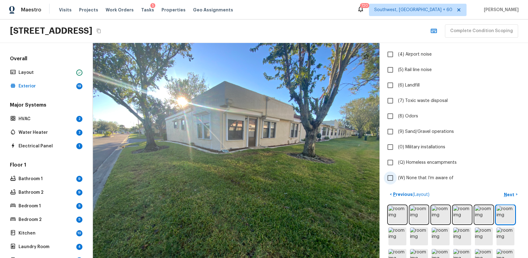
click at [439, 174] on label "(W) None that I’m aware of" at bounding box center [450, 177] width 132 height 13
click at [397, 174] on input "(W) None that I’m aware of" at bounding box center [390, 177] width 13 height 13
checkbox input "true"
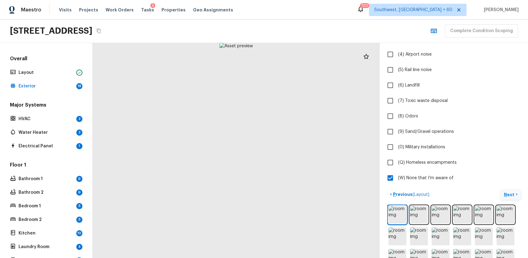
click at [513, 192] on p "Next" at bounding box center [510, 194] width 12 height 6
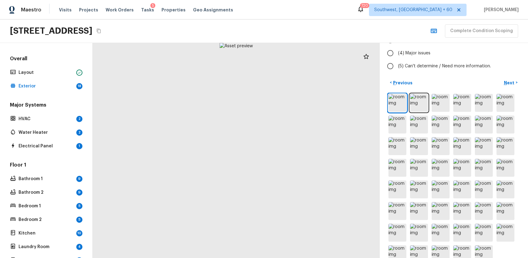
scroll to position [0, 0]
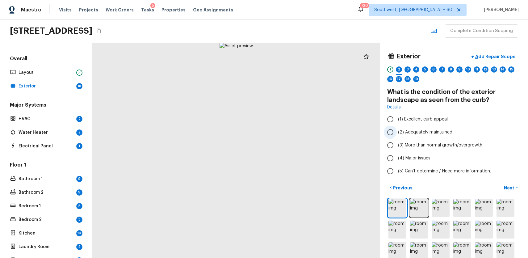
click at [425, 130] on span "(2) Adequately maintained" at bounding box center [425, 132] width 54 height 6
click at [397, 130] on input "(2) Adequately maintained" at bounding box center [390, 132] width 13 height 13
radio input "true"
click at [512, 189] on p "Next" at bounding box center [510, 188] width 12 height 6
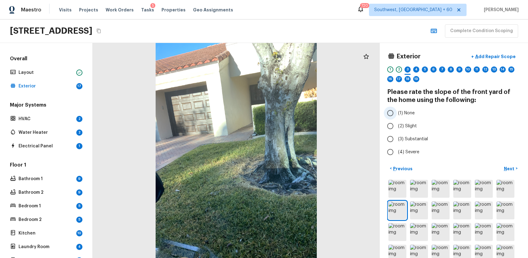
click at [405, 116] on span "(1) None" at bounding box center [406, 113] width 17 height 6
click at [397, 116] on input "(1) None" at bounding box center [390, 113] width 13 height 13
radio input "true"
click at [507, 167] on p "Next" at bounding box center [510, 169] width 12 height 6
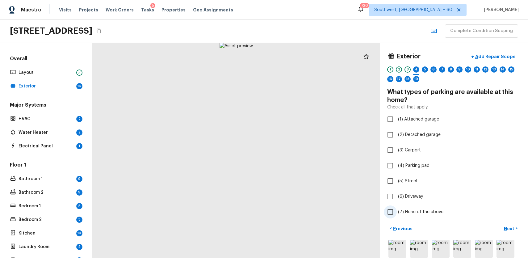
scroll to position [3, 0]
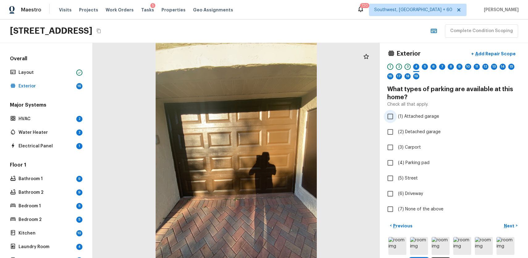
click at [410, 119] on span "(1) Attached garage" at bounding box center [418, 116] width 41 height 6
click at [397, 119] on input "(1) Attached garage" at bounding box center [390, 116] width 13 height 13
checkbox input "true"
click at [416, 193] on span "(6) Driveway" at bounding box center [410, 194] width 25 height 6
click at [397, 193] on input "(6) Driveway" at bounding box center [390, 193] width 13 height 13
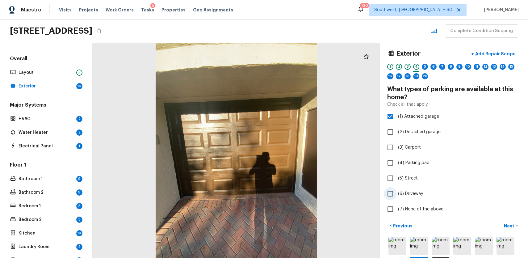
checkbox input "true"
click at [513, 227] on p "Next" at bounding box center [510, 226] width 12 height 6
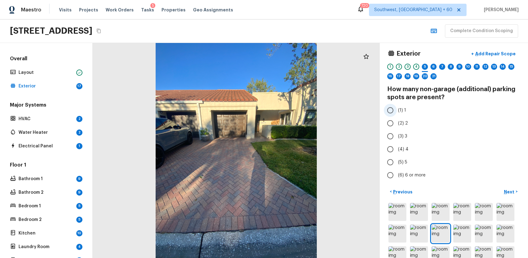
click at [398, 111] on span "(1) 1" at bounding box center [402, 110] width 8 height 6
click at [397, 111] on input "(1) 1" at bounding box center [390, 110] width 13 height 13
radio input "true"
click at [433, 68] on div "6" at bounding box center [434, 67] width 6 height 6
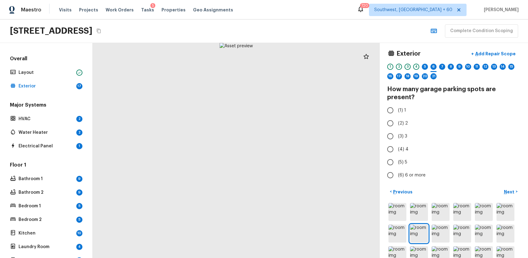
click at [429, 66] on div "1 2 3 4 5 6 7 8 9 10 11 12 13 14 15 16 17 18 19 20 21" at bounding box center [453, 73] width 133 height 19
click at [425, 65] on div "5" at bounding box center [425, 67] width 6 height 6
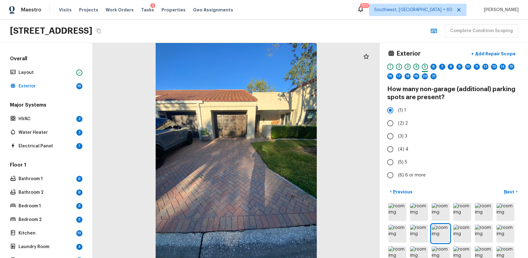
click at [416, 66] on div "4" at bounding box center [416, 67] width 6 height 6
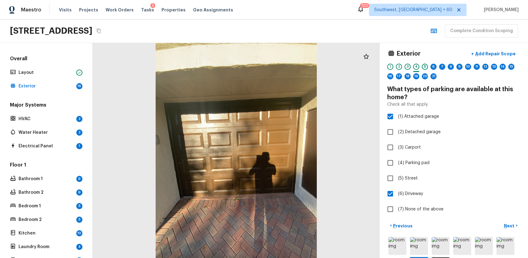
click at [423, 66] on div "5" at bounding box center [425, 67] width 6 height 6
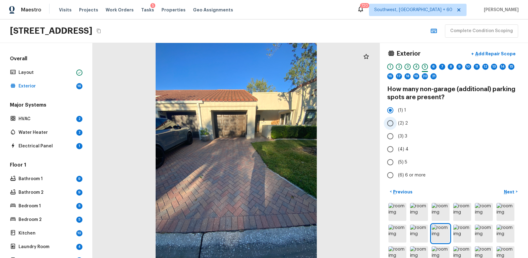
click at [400, 123] on span "(2) 2" at bounding box center [403, 123] width 10 height 6
click at [397, 123] on input "(2) 2" at bounding box center [390, 123] width 13 height 13
radio input "true"
click at [436, 65] on div "6" at bounding box center [434, 67] width 6 height 6
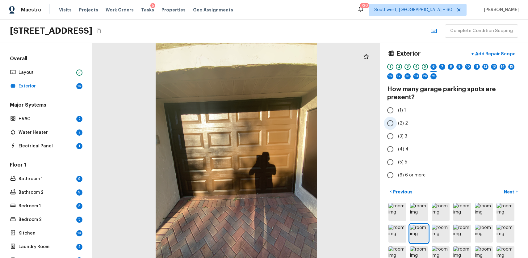
click at [404, 122] on span "(2) 2" at bounding box center [403, 123] width 10 height 6
click at [397, 122] on input "(2) 2" at bounding box center [390, 123] width 13 height 13
radio input "true"
click at [445, 67] on div "7" at bounding box center [442, 67] width 6 height 6
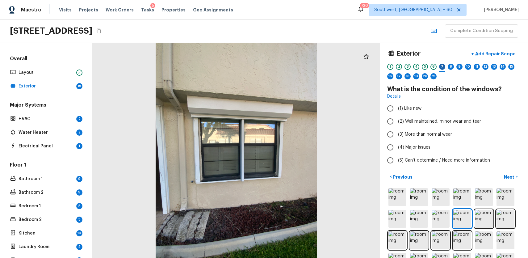
click at [445, 67] on div "7" at bounding box center [442, 67] width 6 height 6
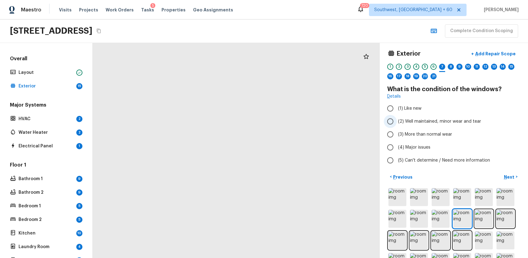
click at [426, 123] on span "(2) Well maintained, minor wear and tear" at bounding box center [439, 121] width 83 height 6
click at [397, 123] on input "(2) Well maintained, minor wear and tear" at bounding box center [390, 121] width 13 height 13
radio input "true"
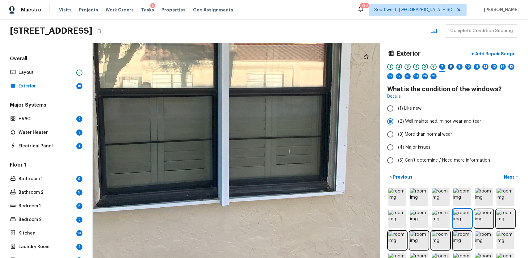
click at [450, 66] on div "8" at bounding box center [451, 67] width 6 height 6
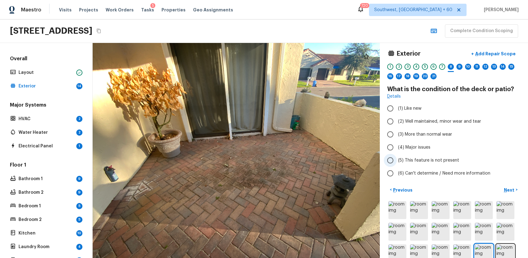
click at [438, 156] on label "(5) This feature is not present" at bounding box center [450, 160] width 132 height 13
click at [397, 156] on input "(5) This feature is not present" at bounding box center [390, 160] width 13 height 13
radio input "true"
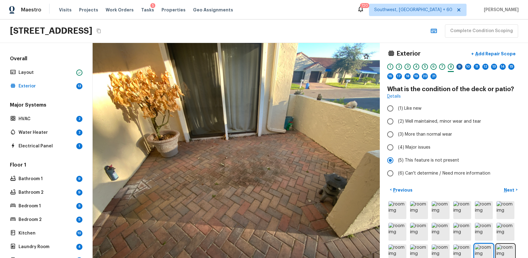
click at [459, 67] on div "9" at bounding box center [460, 67] width 6 height 6
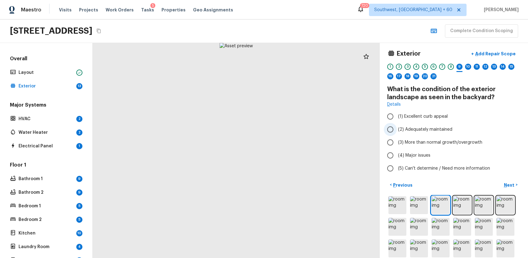
click at [427, 130] on span "(2) Adequately maintained" at bounding box center [425, 129] width 54 height 6
click at [397, 130] on input "(2) Adequately maintained" at bounding box center [390, 129] width 13 height 13
radio input "true"
click at [468, 66] on div "10" at bounding box center [468, 67] width 6 height 6
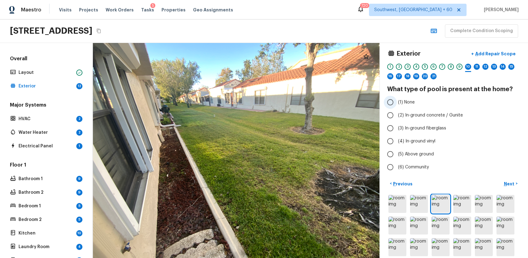
click at [404, 99] on span "(1) None" at bounding box center [406, 102] width 17 height 6
click at [397, 99] on input "(1) None" at bounding box center [390, 102] width 13 height 13
radio input "true"
click at [475, 67] on div "11" at bounding box center [477, 67] width 6 height 6
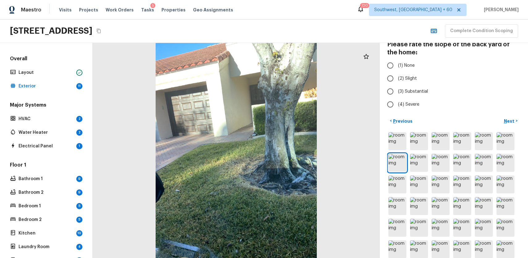
scroll to position [0, 0]
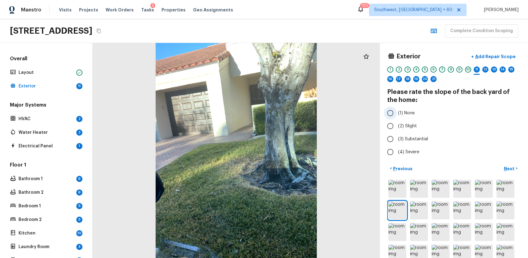
click at [399, 107] on label "(1) None" at bounding box center [450, 113] width 132 height 13
click at [397, 107] on input "(1) None" at bounding box center [390, 113] width 13 height 13
radio input "true"
click at [420, 209] on img at bounding box center [419, 210] width 18 height 18
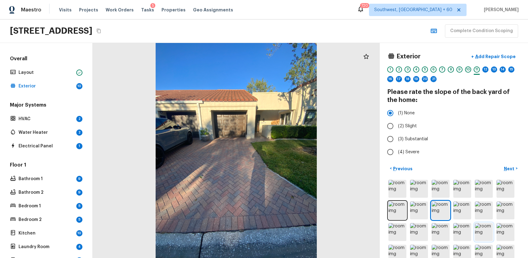
scroll to position [81, 0]
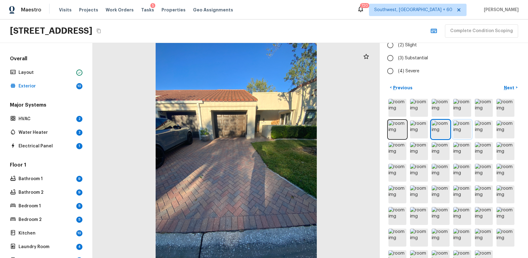
click at [470, 132] on img at bounding box center [462, 129] width 18 height 18
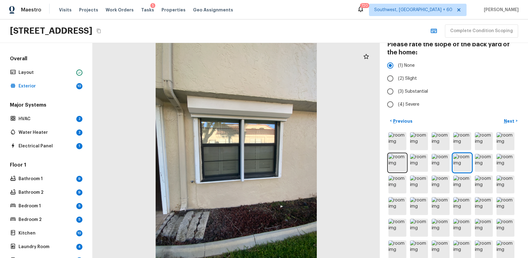
scroll to position [25, 0]
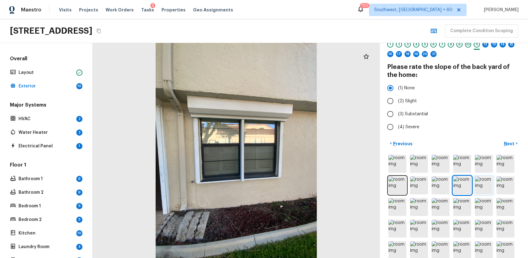
click at [492, 189] on img at bounding box center [484, 185] width 18 height 18
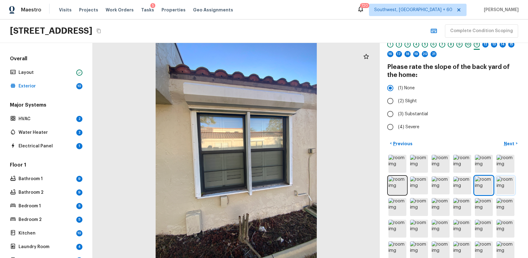
click at [510, 192] on img at bounding box center [506, 185] width 18 height 18
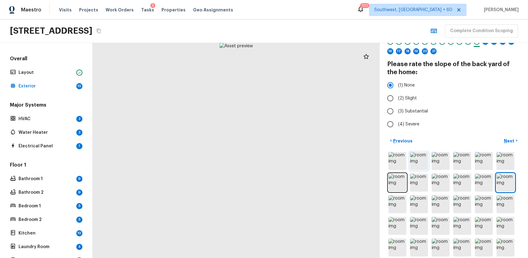
scroll to position [0, 0]
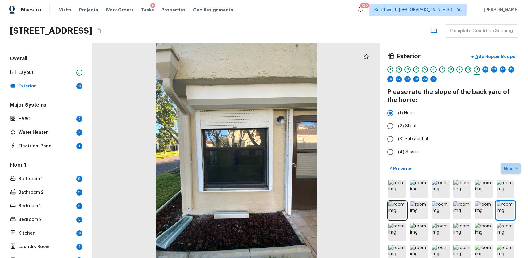
click at [513, 168] on p "Next" at bounding box center [510, 169] width 12 height 6
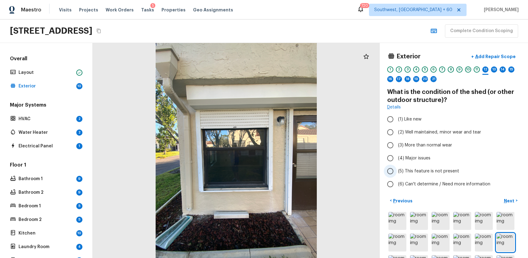
click at [449, 170] on span "(5) This feature is not present" at bounding box center [428, 171] width 61 height 6
click at [397, 170] on input "(5) This feature is not present" at bounding box center [390, 171] width 13 height 13
radio input "true"
click at [508, 204] on p "Next" at bounding box center [510, 201] width 12 height 6
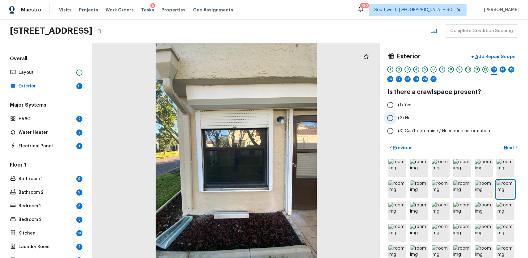
click at [408, 122] on label "(2) No" at bounding box center [450, 117] width 132 height 13
click at [397, 122] on input "(2) No" at bounding box center [390, 117] width 13 height 13
radio input "true"
click at [512, 147] on p "Next" at bounding box center [510, 148] width 12 height 6
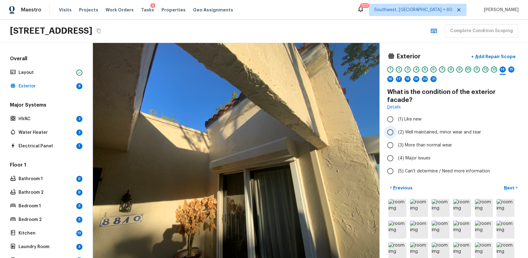
click at [445, 129] on span "(2) Well maintained, minor wear and tear" at bounding box center [439, 132] width 83 height 6
click at [397, 126] on input "(2) Well maintained, minor wear and tear" at bounding box center [390, 132] width 13 height 13
radio input "true"
click at [513, 185] on p "Next" at bounding box center [510, 188] width 12 height 6
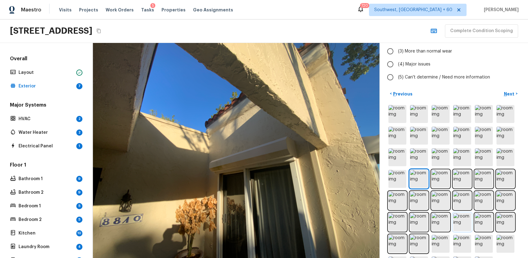
scroll to position [86, 0]
click at [423, 178] on img at bounding box center [419, 179] width 18 height 18
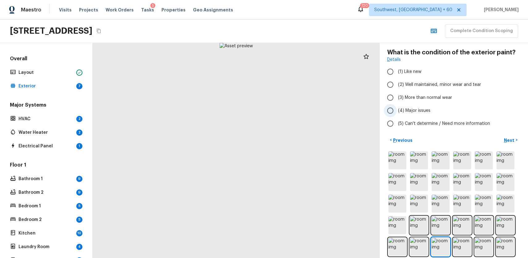
scroll to position [39, 0]
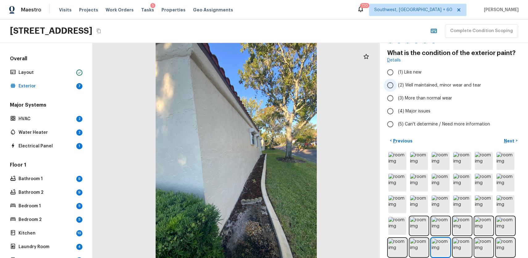
click at [460, 89] on label "(2) Well maintained, minor wear and tear" at bounding box center [450, 85] width 132 height 13
click at [397, 89] on input "(2) Well maintained, minor wear and tear" at bounding box center [390, 85] width 13 height 13
radio input "true"
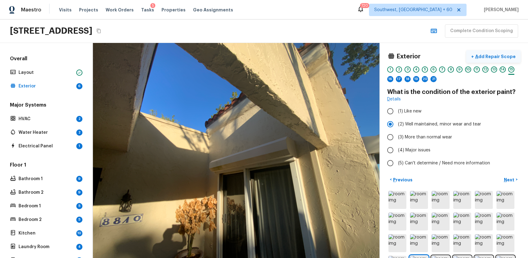
click at [502, 56] on p "Add Repair Scope" at bounding box center [495, 56] width 42 height 6
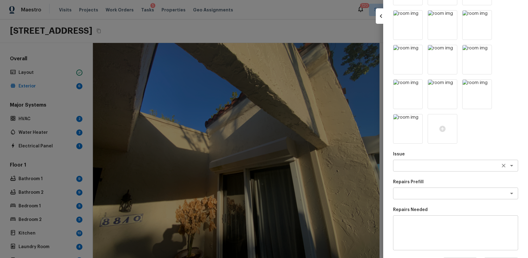
scroll to position [160, 0]
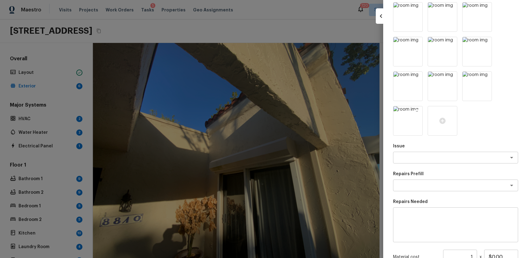
click at [417, 113] on icon at bounding box center [416, 111] width 5 height 5
click at [428, 113] on div at bounding box center [443, 121] width 30 height 30
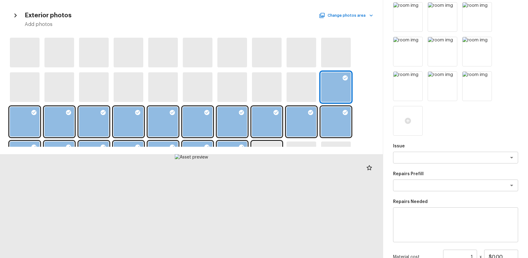
click at [417, 113] on div at bounding box center [408, 121] width 30 height 30
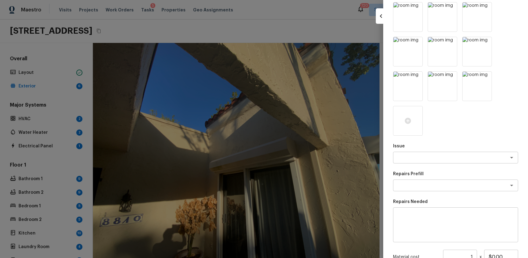
click at [417, 113] on div at bounding box center [408, 121] width 30 height 30
click at [486, 75] on icon at bounding box center [486, 77] width 5 height 5
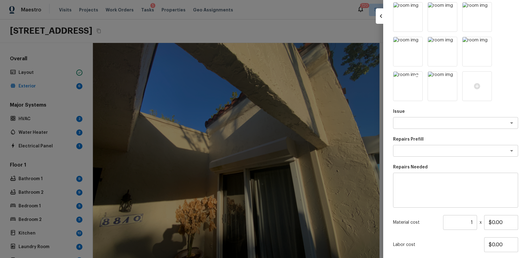
click at [419, 77] on icon at bounding box center [417, 77] width 6 height 6
click at [448, 77] on icon at bounding box center [451, 77] width 6 height 6
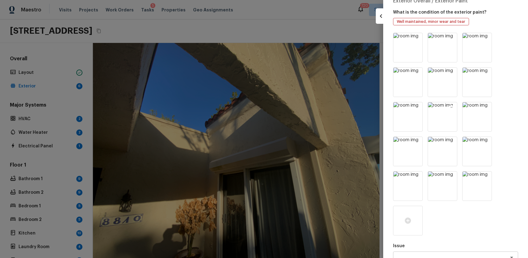
scroll to position [0, 0]
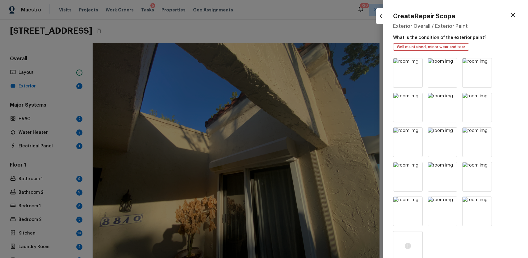
click at [415, 64] on icon at bounding box center [416, 63] width 5 height 5
click at [449, 64] on icon at bounding box center [451, 63] width 5 height 5
click at [415, 64] on icon at bounding box center [416, 63] width 5 height 5
click at [449, 64] on icon at bounding box center [451, 63] width 5 height 5
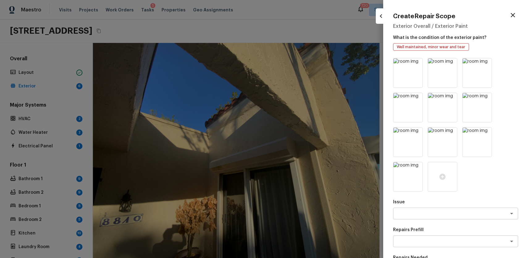
click at [415, 64] on icon at bounding box center [416, 63] width 5 height 5
click at [449, 64] on icon at bounding box center [451, 63] width 5 height 5
click at [415, 64] on icon at bounding box center [416, 63] width 5 height 5
click at [449, 64] on icon at bounding box center [451, 63] width 5 height 5
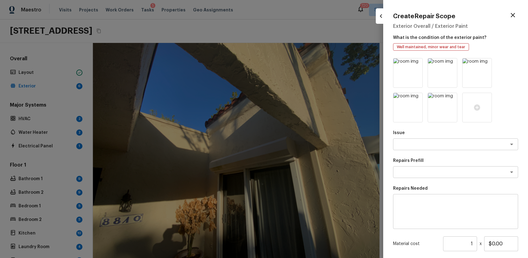
click at [415, 64] on icon at bounding box center [416, 63] width 5 height 5
click at [449, 64] on icon at bounding box center [451, 63] width 5 height 5
click at [415, 64] on icon at bounding box center [416, 63] width 5 height 5
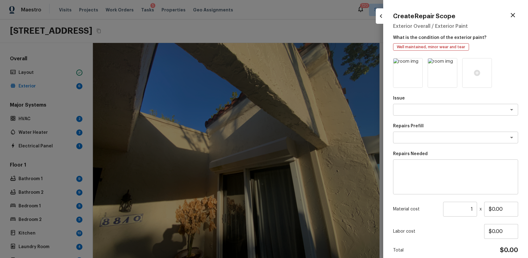
click at [415, 64] on icon at bounding box center [416, 63] width 5 height 5
click at [449, 64] on icon at bounding box center [451, 63] width 5 height 5
click at [415, 64] on div at bounding box center [408, 73] width 30 height 30
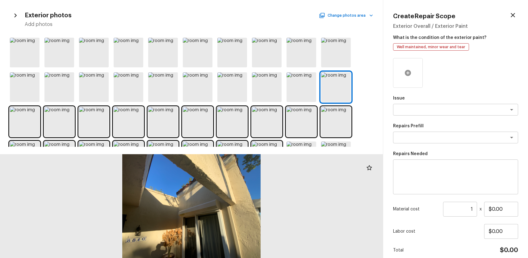
click at [412, 75] on div at bounding box center [408, 73] width 30 height 30
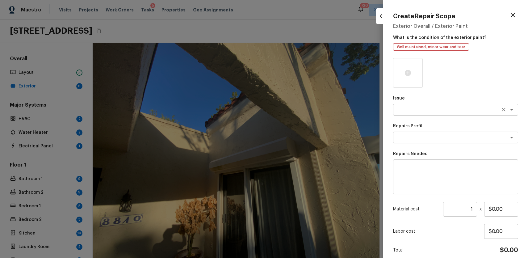
click at [423, 113] on div "x ​" at bounding box center [455, 110] width 125 height 12
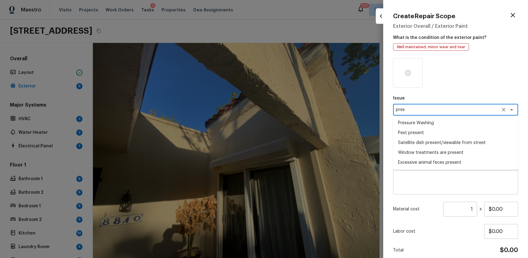
click at [436, 119] on li "Pressure Washing" at bounding box center [455, 123] width 125 height 10
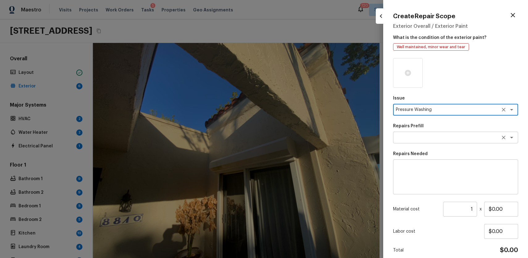
type textarea "Pressure Washing"
click at [448, 140] on textarea at bounding box center [447, 137] width 102 height 6
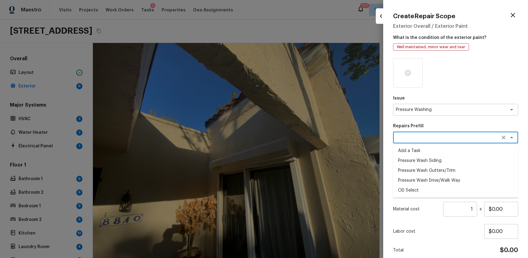
click at [444, 141] on div "x ​" at bounding box center [455, 138] width 125 height 12
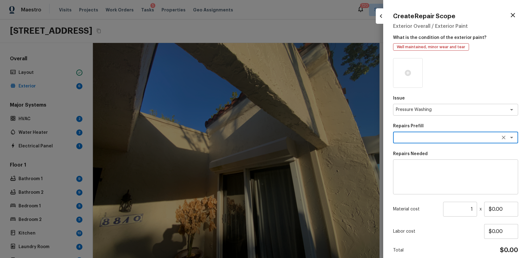
click at [437, 181] on textarea at bounding box center [456, 177] width 116 height 25
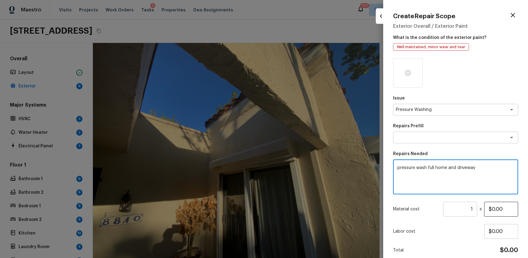
type textarea "pressure wash full home and driveway"
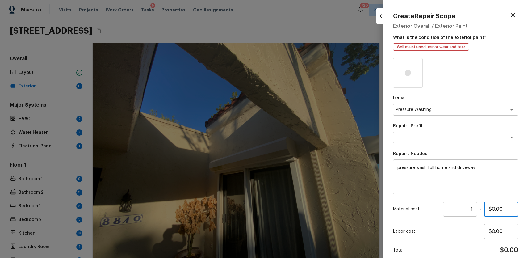
drag, startPoint x: 494, startPoint y: 208, endPoint x: 528, endPoint y: 219, distance: 35.3
click at [528, 219] on div "Create Repair Scope Exterior Overall / Exterior Paint What is the condition of …" at bounding box center [455, 129] width 145 height 258
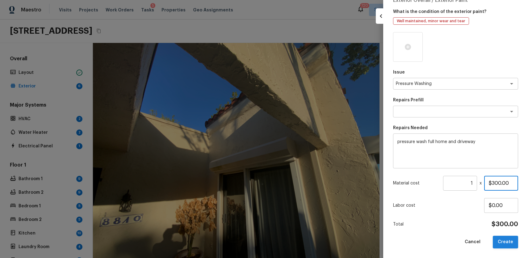
type input "$300.00"
click at [506, 238] on button "Create" at bounding box center [505, 242] width 25 height 13
type input "$0.00"
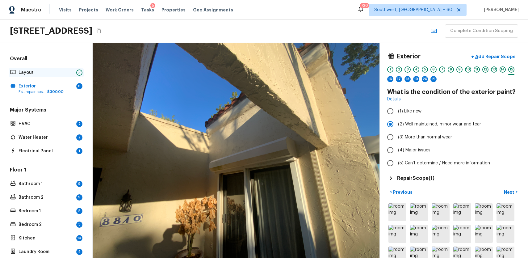
click at [62, 69] on p "Layout" at bounding box center [46, 72] width 55 height 6
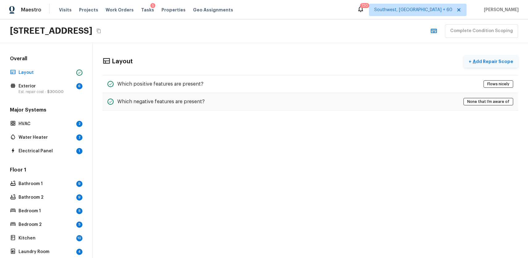
click at [485, 63] on p "Add Repair Scope" at bounding box center [493, 61] width 42 height 6
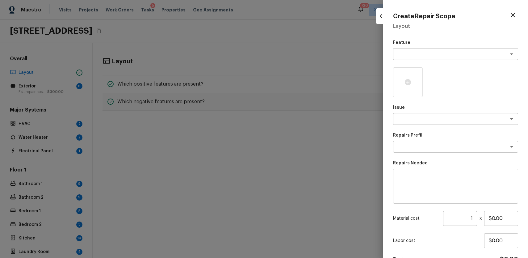
click at [423, 125] on div "Feature x ​ Issue x ​ Repairs Prefill x ​ Repairs Needed x ​ Material cost 1 ​ …" at bounding box center [455, 162] width 125 height 244
click at [409, 84] on icon at bounding box center [408, 82] width 6 height 6
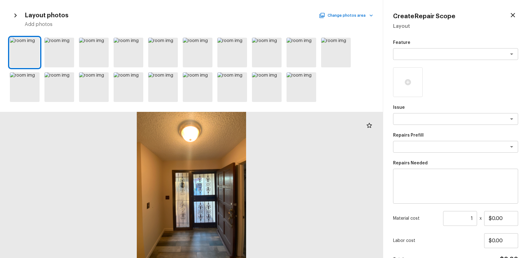
click at [514, 15] on icon "button" at bounding box center [512, 14] width 7 height 7
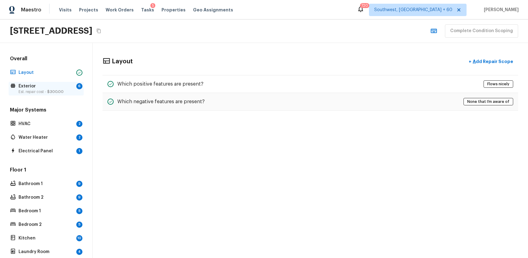
click at [71, 89] on p "Exterior" at bounding box center [46, 86] width 55 height 6
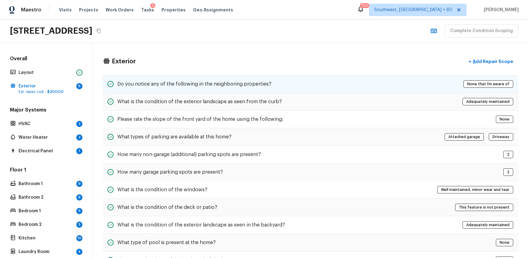
click at [183, 88] on div "Do you notice any of the following in the neighboring properties? None that I’m…" at bounding box center [311, 84] width 416 height 18
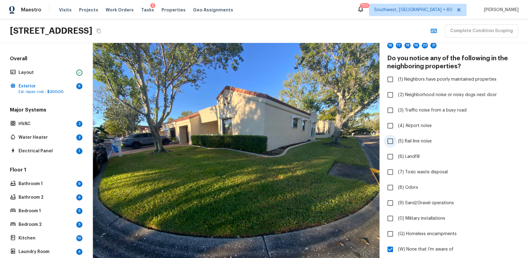
scroll to position [0, 0]
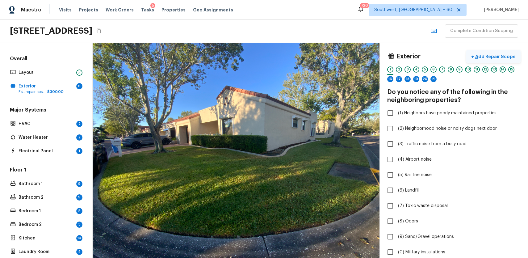
click at [501, 59] on p "Add Repair Scope" at bounding box center [495, 56] width 42 height 6
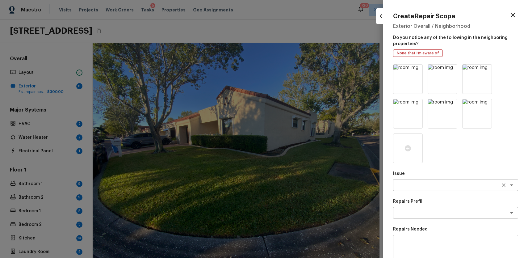
click at [423, 187] on textarea at bounding box center [447, 185] width 102 height 6
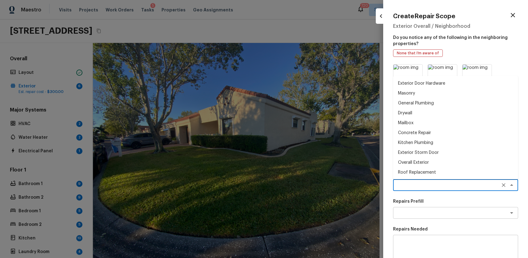
click at [423, 187] on textarea at bounding box center [447, 185] width 102 height 6
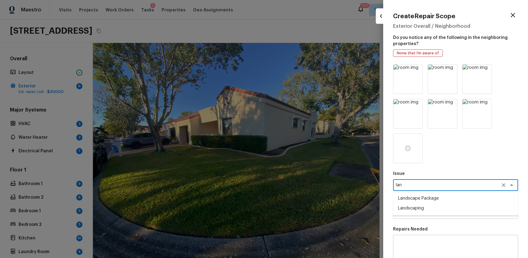
click at [443, 201] on li "Landscape Package" at bounding box center [455, 198] width 125 height 10
type textarea "Landscape Package"
click at [450, 220] on div "Issue Landscape Package x ​ Repairs Prefill x ​ Repairs Needed x ​ Material cos…" at bounding box center [455, 206] width 125 height 285
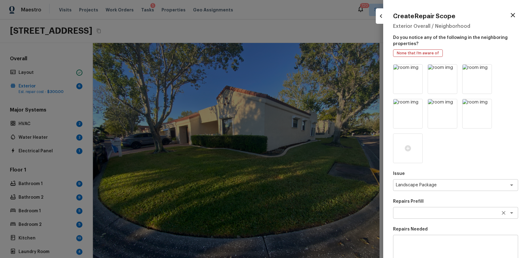
click at [453, 216] on textarea at bounding box center [447, 213] width 102 height 6
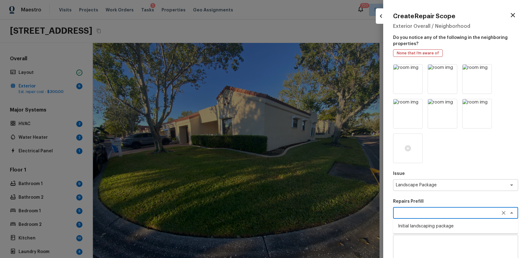
click at [436, 229] on li "Initial landscaping package" at bounding box center [455, 226] width 125 height 10
type textarea "Initial landscaping package"
type textarea "Mowing of grass up to 6" in height. Mow, edge along driveways & sidewalks, trim…"
type input "$300.00"
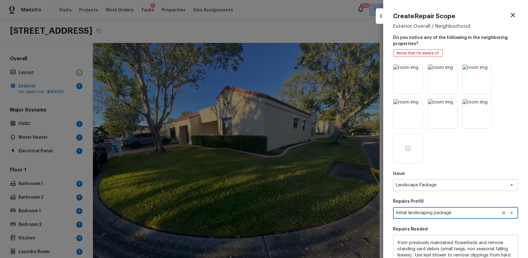
scroll to position [101, 0]
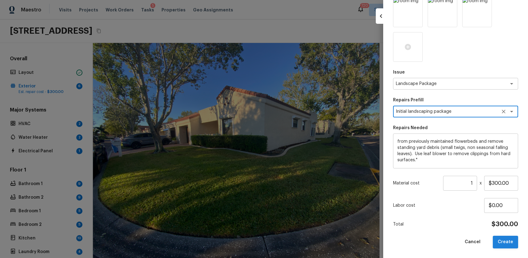
click at [506, 242] on button "Create" at bounding box center [505, 242] width 25 height 13
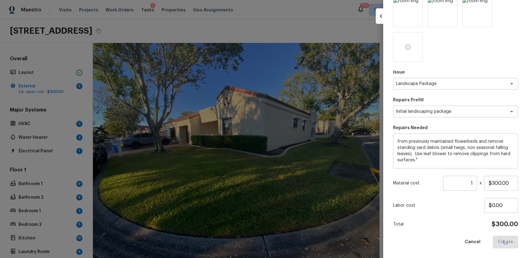
type input "$0.00"
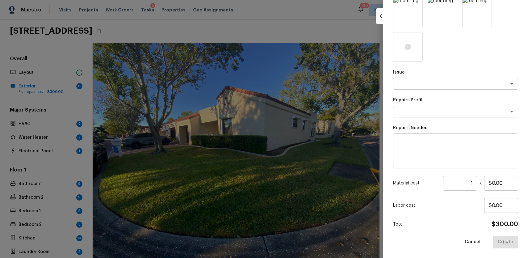
scroll to position [32, 0]
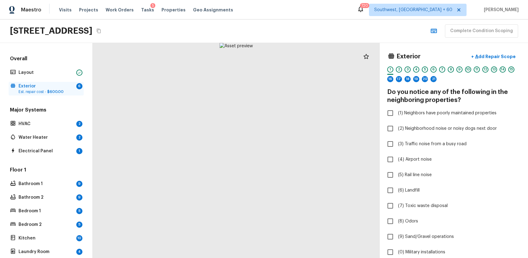
click at [63, 86] on p "Exterior" at bounding box center [46, 86] width 55 height 6
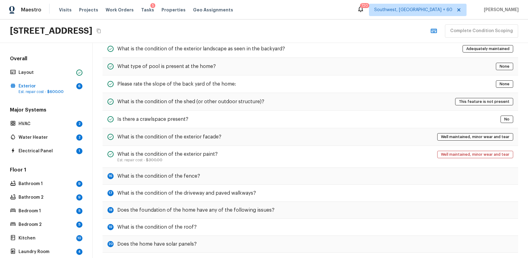
scroll to position [220, 0]
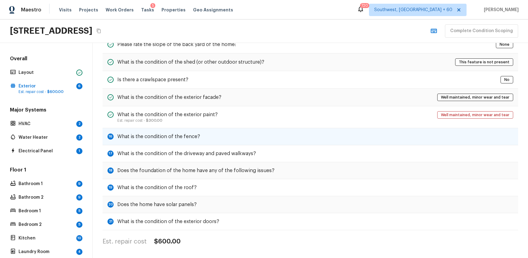
click at [207, 141] on div "16 What is the condition of the fence?" at bounding box center [311, 136] width 416 height 17
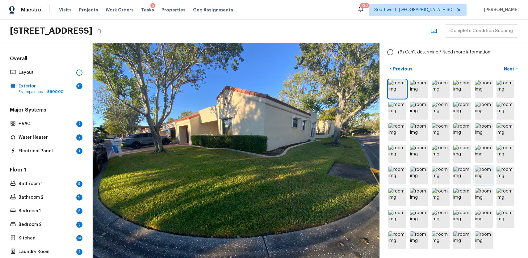
scroll to position [0, 0]
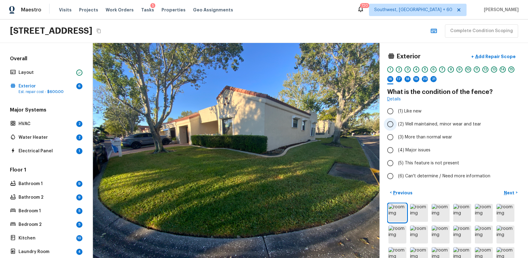
click at [459, 124] on span "(2) Well maintained, minor wear and tear" at bounding box center [439, 124] width 83 height 6
click at [397, 124] on input "(2) Well maintained, minor wear and tear" at bounding box center [390, 124] width 13 height 13
radio input "true"
click at [502, 193] on button "Next >" at bounding box center [511, 192] width 20 height 10
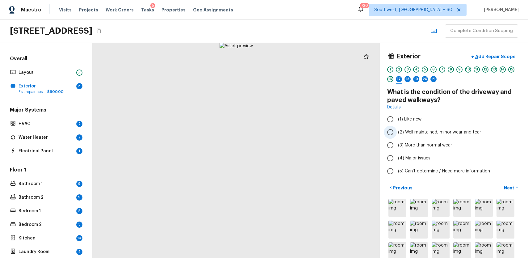
click at [468, 129] on span "(2) Well maintained, minor wear and tear" at bounding box center [439, 132] width 83 height 6
click at [397, 129] on input "(2) Well maintained, minor wear and tear" at bounding box center [390, 132] width 13 height 13
radio input "true"
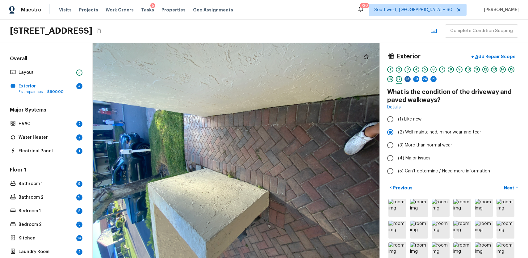
click at [405, 79] on div "18" at bounding box center [408, 79] width 6 height 6
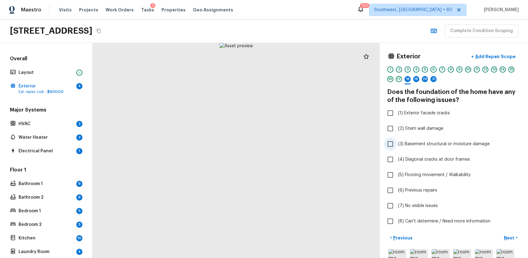
click at [442, 138] on label "(3) Basement structural or moisture damage" at bounding box center [450, 143] width 132 height 13
click at [397, 138] on input "(3) Basement structural or moisture damage" at bounding box center [390, 143] width 13 height 13
checkbox input "true"
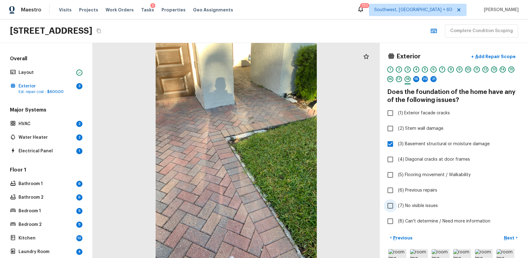
click at [432, 203] on span "(7) No visible issues" at bounding box center [418, 206] width 40 height 6
click at [397, 203] on input "(7) No visible issues" at bounding box center [390, 205] width 13 height 13
checkbox input "true"
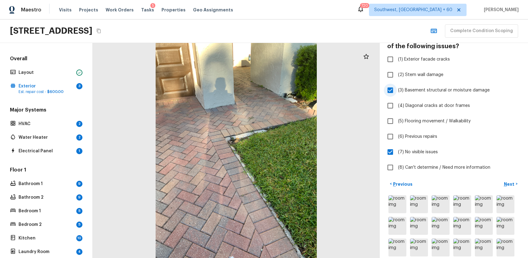
scroll to position [55, 0]
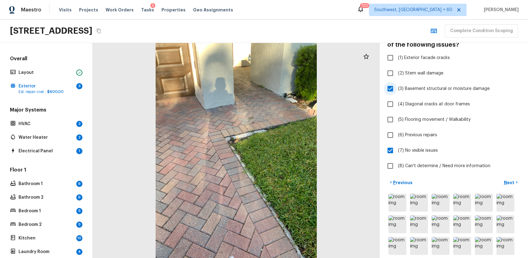
click at [432, 91] on span "(3) Basement structural or moisture damage" at bounding box center [444, 89] width 92 height 6
click at [397, 91] on input "(3) Basement structural or moisture damage" at bounding box center [390, 88] width 13 height 13
checkbox input "false"
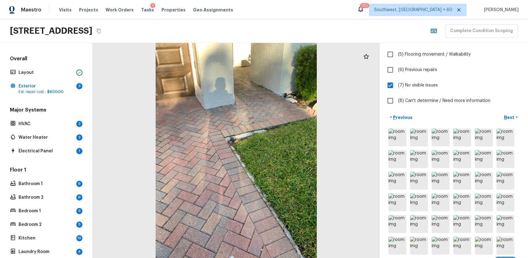
click at [407, 164] on div at bounding box center [453, 213] width 133 height 172
click at [398, 159] on img at bounding box center [398, 159] width 18 height 18
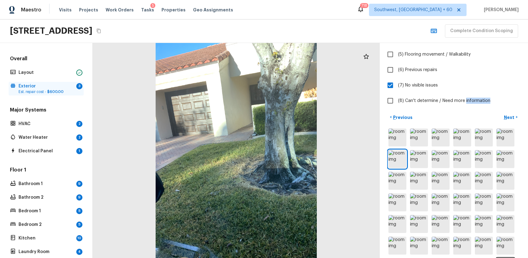
click at [58, 90] on span "$600.00" at bounding box center [55, 92] width 16 height 4
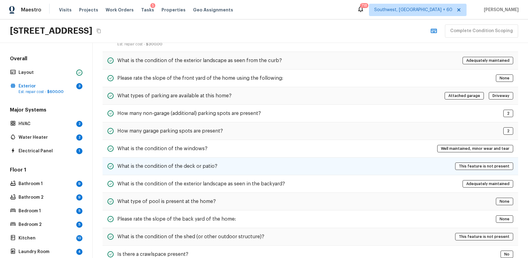
scroll to position [222, 0]
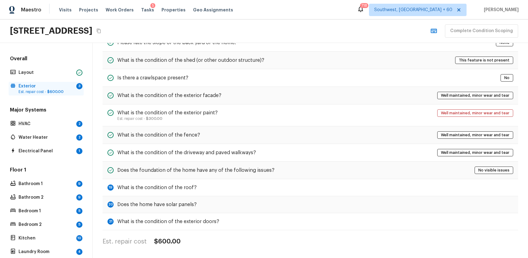
click at [73, 82] on div "Exterior 3 Est. repair cost - $600.00" at bounding box center [46, 89] width 75 height 14
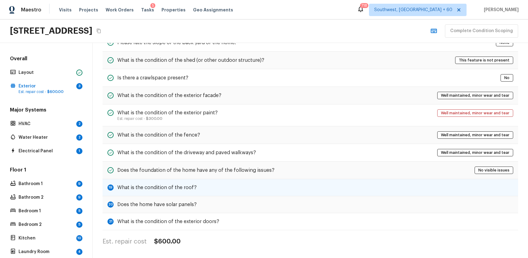
click at [173, 191] on div "19 What is the condition of the roof?" at bounding box center [311, 187] width 416 height 17
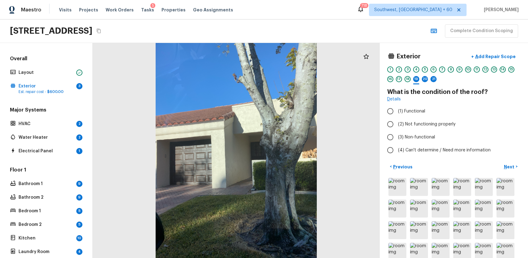
scroll to position [0, 0]
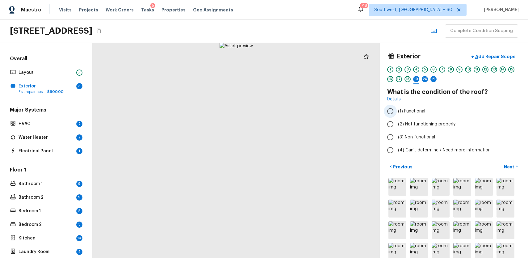
click at [423, 110] on span "(1) Functional" at bounding box center [411, 111] width 27 height 6
click at [397, 110] on input "(1) Functional" at bounding box center [390, 111] width 13 height 13
radio input "true"
click at [509, 166] on p "Next" at bounding box center [510, 167] width 12 height 6
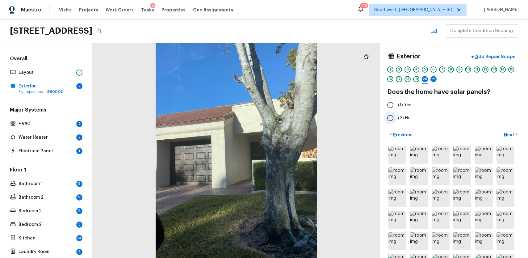
click at [395, 116] on input "(2) No" at bounding box center [390, 117] width 13 height 13
radio input "true"
click at [434, 80] on div "21" at bounding box center [434, 79] width 6 height 6
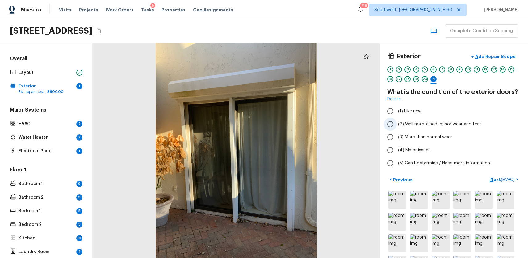
click at [436, 125] on span "(2) Well maintained, minor wear and tear" at bounding box center [439, 124] width 83 height 6
click at [397, 125] on input "(2) Well maintained, minor wear and tear" at bounding box center [390, 124] width 13 height 13
radio input "true"
click at [498, 180] on p "Next ( HVAC )" at bounding box center [503, 179] width 26 height 6
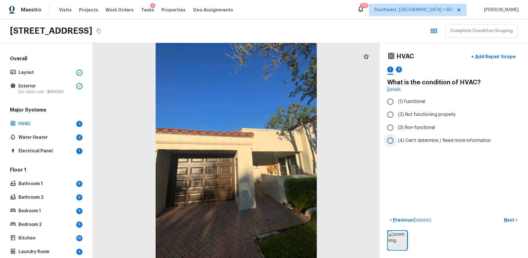
click at [425, 139] on span "(4) Can't determine / Need more information" at bounding box center [444, 140] width 93 height 6
click at [397, 139] on input "(4) Can't determine / Need more information" at bounding box center [390, 140] width 13 height 13
radio input "true"
click at [508, 220] on p "Next" at bounding box center [510, 220] width 12 height 6
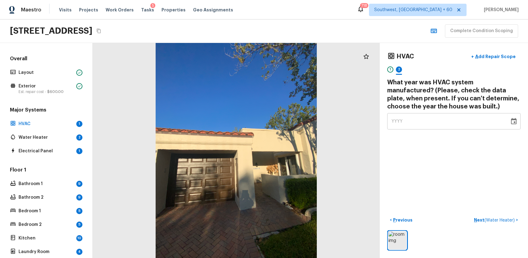
click at [412, 123] on div "YYYY" at bounding box center [449, 121] width 114 height 16
type input "2013"
click at [495, 214] on div "HVAC + Add Repair Scope 1 2 What year was HVAC system manufactured? (Please, ch…" at bounding box center [454, 150] width 148 height 215
click at [498, 220] on span "( Water Heater )" at bounding box center [500, 220] width 30 height 4
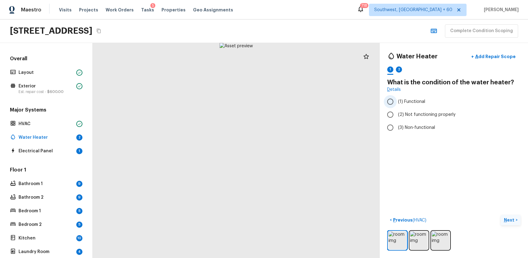
click at [415, 100] on span "(1) Functional" at bounding box center [411, 102] width 27 height 6
click at [397, 100] on input "(1) Functional" at bounding box center [390, 101] width 13 height 13
radio input "true"
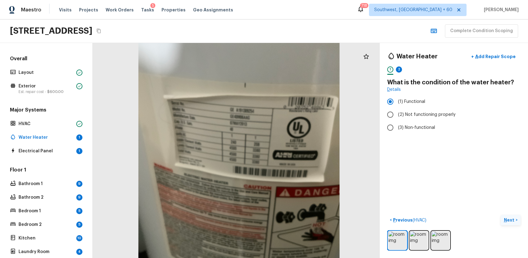
click at [516, 214] on div "Water Heater + Add Repair Scope 1 2 What is the condition of the water heater? …" at bounding box center [454, 150] width 148 height 215
click at [418, 237] on img at bounding box center [419, 240] width 18 height 18
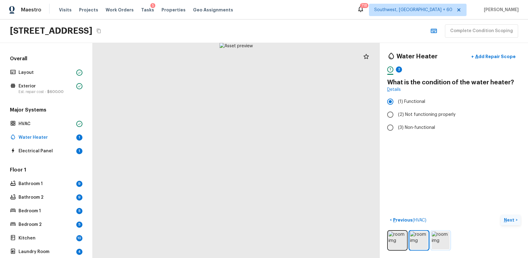
click at [434, 234] on img at bounding box center [441, 240] width 18 height 18
click at [511, 215] on button "Next >" at bounding box center [511, 220] width 20 height 10
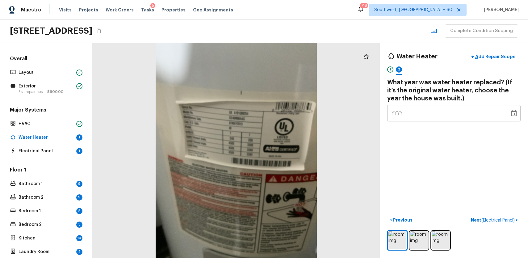
click at [414, 117] on div "YYYY" at bounding box center [449, 113] width 114 height 16
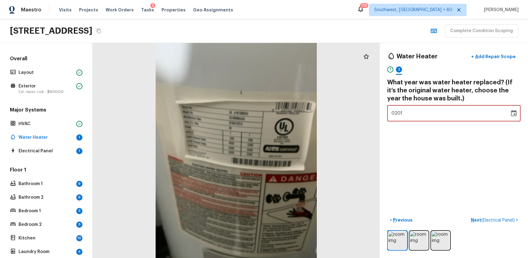
type input "2013"
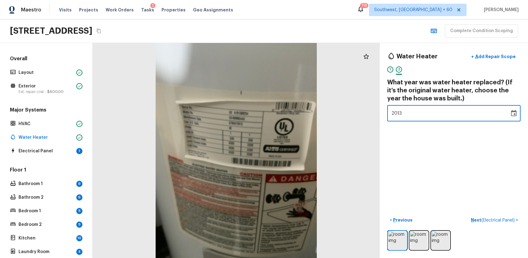
click at [448, 151] on div "Water Heater + Add Repair Scope 1 2 What year was water heater replaced? (If it…" at bounding box center [454, 150] width 148 height 215
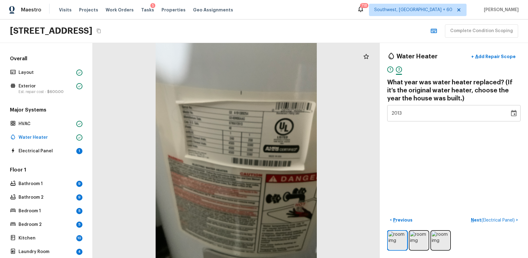
click at [494, 222] on p "Next ( Electrical Panel )" at bounding box center [493, 220] width 45 height 6
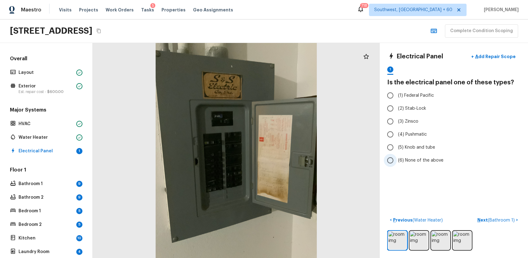
click at [423, 158] on span "(6) None of the above" at bounding box center [420, 160] width 45 height 6
click at [397, 158] on input "(6) None of the above" at bounding box center [390, 160] width 13 height 13
radio input "true"
click at [504, 224] on button "Next ( Bathroom 1 ) >" at bounding box center [498, 220] width 46 height 10
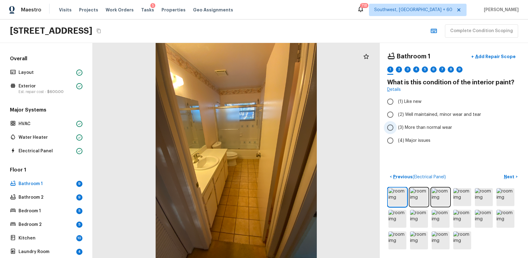
click at [435, 126] on span "(3) More than normal wear" at bounding box center [425, 127] width 54 height 6
click at [397, 126] on input "(3) More than normal wear" at bounding box center [390, 127] width 13 height 13
radio input "true"
click at [399, 69] on div "2" at bounding box center [399, 69] width 6 height 6
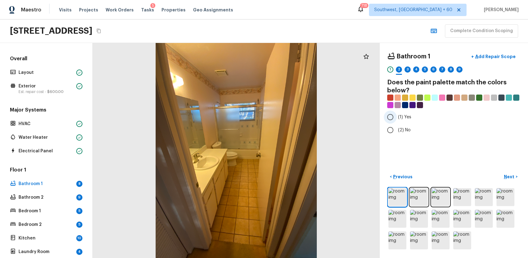
click at [401, 118] on span "(1) Yes" at bounding box center [404, 117] width 13 height 6
click at [397, 118] on input "(1) Yes" at bounding box center [390, 117] width 13 height 13
radio input "true"
click at [393, 130] on input "(2) No" at bounding box center [390, 130] width 13 height 13
radio input "true"
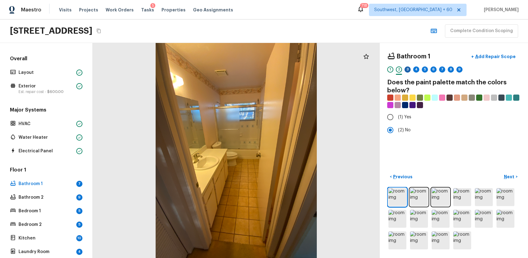
click at [408, 68] on div "3" at bounding box center [408, 69] width 6 height 6
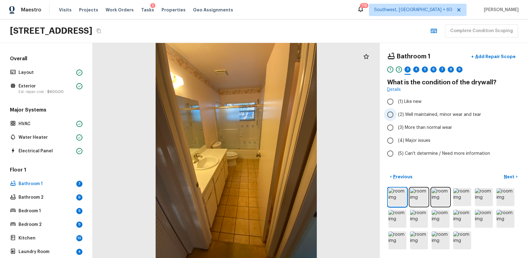
click at [438, 113] on span "(2) Well maintained, minor wear and tear" at bounding box center [439, 114] width 83 height 6
click at [397, 113] on input "(2) Well maintained, minor wear and tear" at bounding box center [390, 114] width 13 height 13
radio input "true"
click at [418, 71] on div "4" at bounding box center [416, 69] width 6 height 6
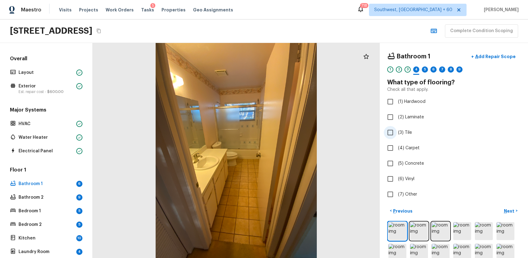
click at [403, 128] on label "(3) Tile" at bounding box center [450, 132] width 132 height 13
click at [397, 128] on input "(3) Tile" at bounding box center [390, 132] width 13 height 13
checkbox input "true"
click at [424, 68] on div "5" at bounding box center [425, 69] width 6 height 6
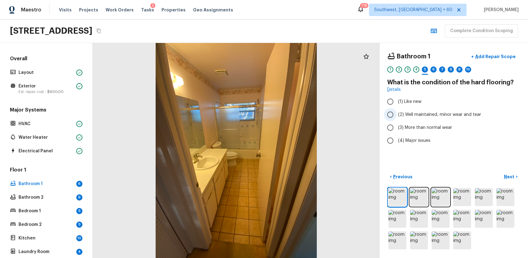
click at [438, 114] on span "(2) Well maintained, minor wear and tear" at bounding box center [439, 114] width 83 height 6
click at [397, 114] on input "(2) Well maintained, minor wear and tear" at bounding box center [390, 114] width 13 height 13
radio input "true"
click at [429, 68] on div "1 2 3 4 5 6 7 8 9 10" at bounding box center [453, 71] width 133 height 10
click at [435, 71] on div "6" at bounding box center [434, 69] width 6 height 6
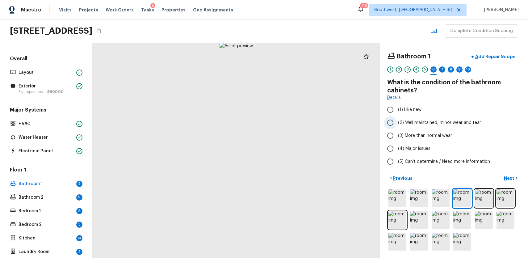
click at [449, 124] on span "(2) Well maintained, minor wear and tear" at bounding box center [439, 123] width 83 height 6
click at [397, 124] on input "(2) Well maintained, minor wear and tear" at bounding box center [390, 122] width 13 height 13
radio input "true"
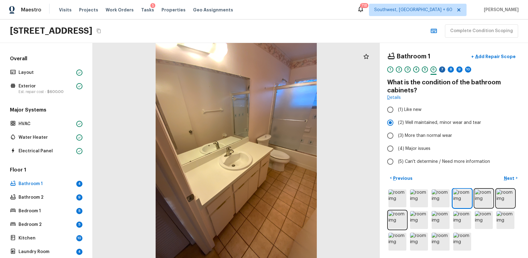
click at [442, 70] on div "7" at bounding box center [442, 69] width 6 height 6
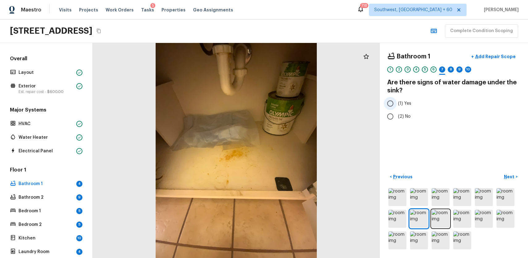
click at [388, 99] on input "(1) Yes" at bounding box center [390, 103] width 13 height 13
radio input "true"
click at [505, 55] on p "Add Repair Scope" at bounding box center [495, 56] width 42 height 6
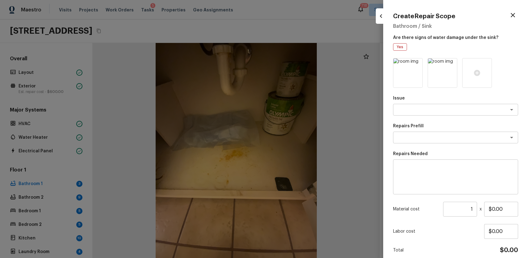
click at [457, 125] on p "Repairs Prefill" at bounding box center [455, 126] width 125 height 6
click at [464, 110] on textarea at bounding box center [447, 110] width 102 height 6
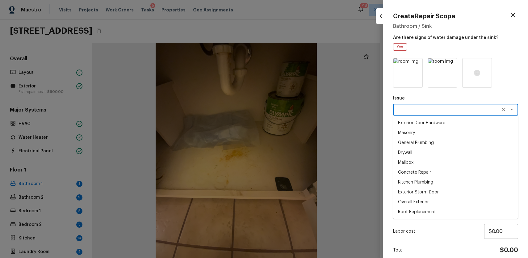
click at [489, 123] on li "Exterior Door Hardware" at bounding box center [455, 123] width 125 height 10
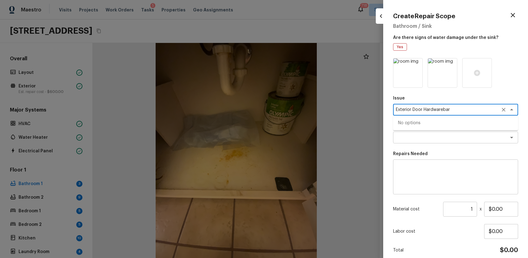
type textarea "Exterior Door Hardwareba"
click at [473, 120] on div "No options" at bounding box center [455, 123] width 125 height 15
click at [506, 109] on icon "Clear" at bounding box center [504, 110] width 6 height 6
type textarea "b"
click at [429, 120] on li "ACQ: Water Leak" at bounding box center [455, 123] width 125 height 10
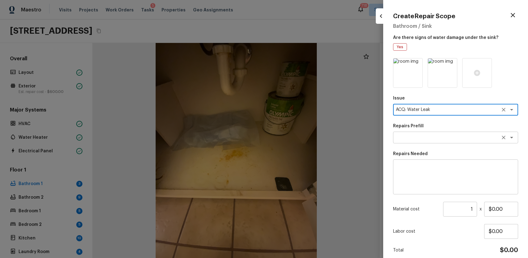
type textarea "ACQ: Water Leak"
click at [440, 135] on textarea at bounding box center [447, 137] width 102 height 6
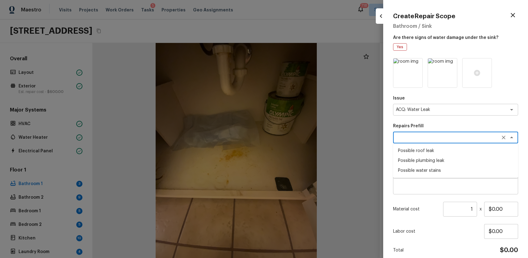
click at [449, 158] on li "Possible plumbing leak" at bounding box center [455, 161] width 125 height 10
type textarea "Possible plumbing leak"
type textarea "Acquisition Scope: Possible plumbing leak"
type input "$2,500.00"
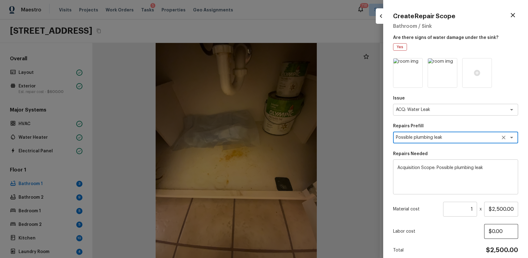
scroll to position [26, 0]
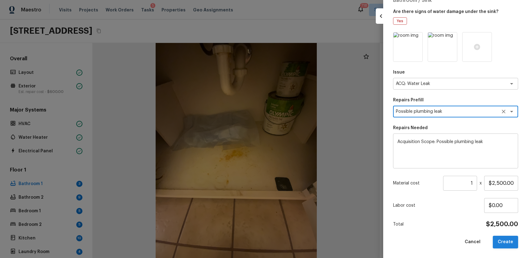
click at [501, 238] on button "Create" at bounding box center [505, 242] width 25 height 13
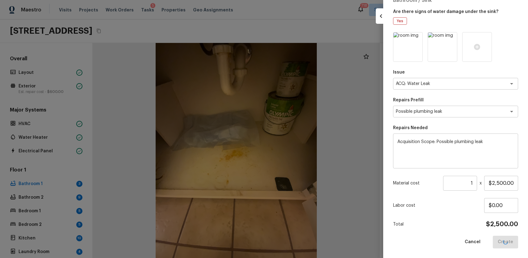
type input "$0.00"
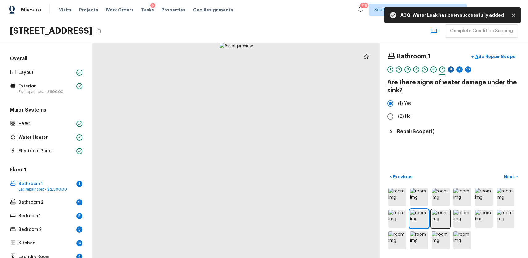
click at [449, 71] on div "8" at bounding box center [451, 69] width 6 height 6
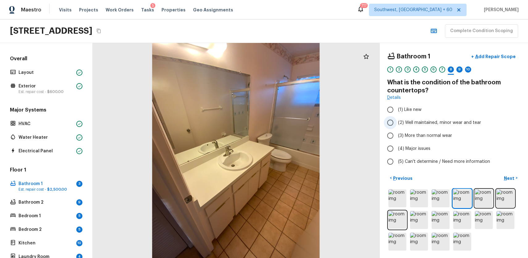
click at [425, 126] on label "(2) Well maintained, minor wear and tear" at bounding box center [450, 122] width 132 height 13
click at [397, 126] on input "(2) Well maintained, minor wear and tear" at bounding box center [390, 122] width 13 height 13
radio input "true"
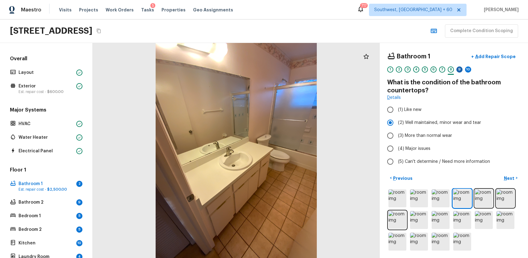
click at [457, 69] on div "9" at bounding box center [460, 69] width 6 height 6
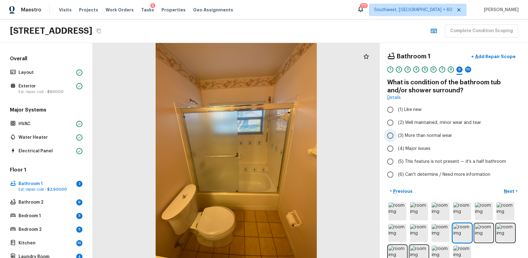
click at [440, 134] on span "(3) More than normal wear" at bounding box center [425, 136] width 54 height 6
click at [397, 134] on input "(3) More than normal wear" at bounding box center [390, 135] width 13 height 13
radio input "true"
click at [502, 58] on p "Add Repair Scope" at bounding box center [495, 56] width 42 height 6
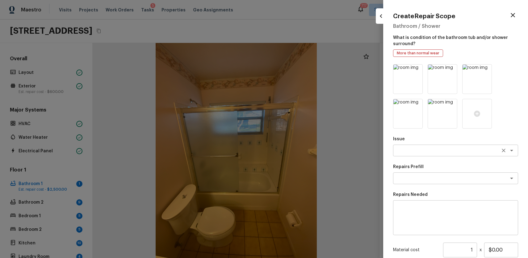
click at [427, 151] on textarea at bounding box center [447, 150] width 102 height 6
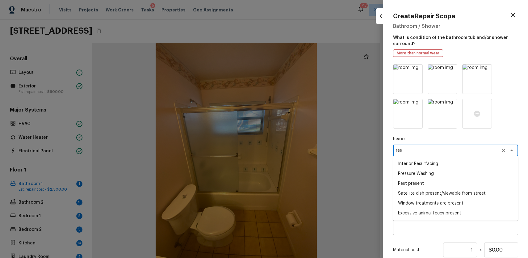
click at [426, 163] on li "Interior Resurfacing" at bounding box center [455, 164] width 125 height 10
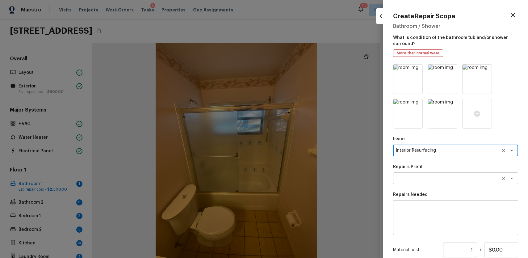
type textarea "Interior Resurfacing"
click at [433, 175] on textarea at bounding box center [447, 178] width 102 height 6
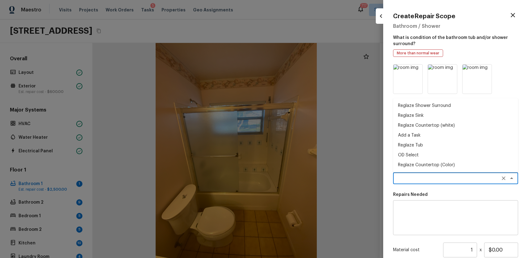
click at [421, 144] on li "Reglaze Tub" at bounding box center [455, 145] width 125 height 10
type textarea "Reglaze Tub"
type textarea "Prep, mask, clean and reglaze the tub (white) both on the in and outer sides. H…"
type input "$300.00"
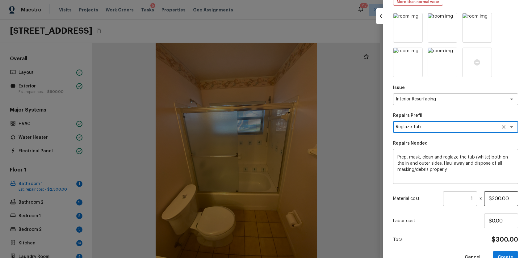
scroll to position [67, 0]
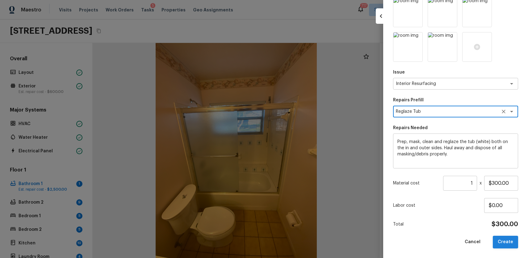
click at [509, 236] on button "Create" at bounding box center [505, 242] width 25 height 13
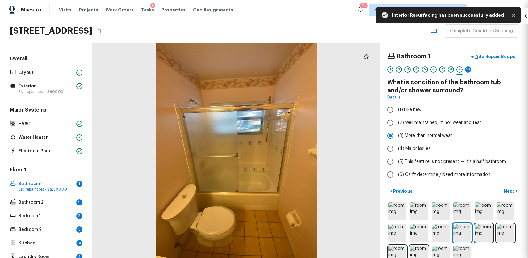
type input "$0.00"
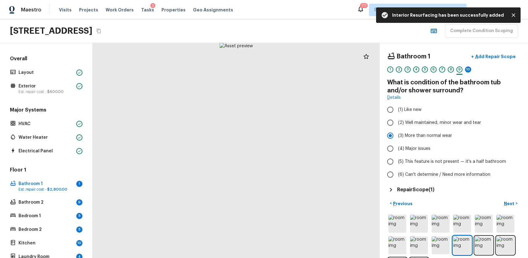
click at [471, 72] on div "10" at bounding box center [468, 71] width 6 height 10
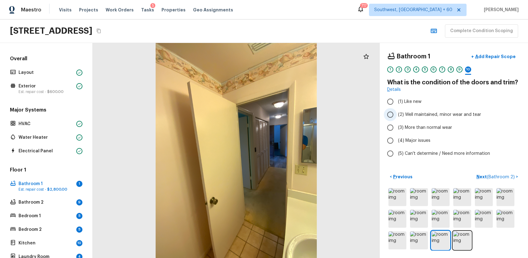
click at [427, 119] on label "(2) Well maintained, minor wear and tear" at bounding box center [450, 114] width 132 height 13
click at [397, 119] on input "(2) Well maintained, minor wear and tear" at bounding box center [390, 114] width 13 height 13
radio input "true"
click at [490, 61] on button "+ Add Repair Scope" at bounding box center [493, 56] width 54 height 13
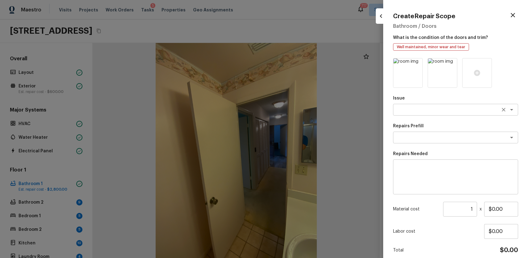
click at [431, 108] on textarea at bounding box center [447, 110] width 102 height 6
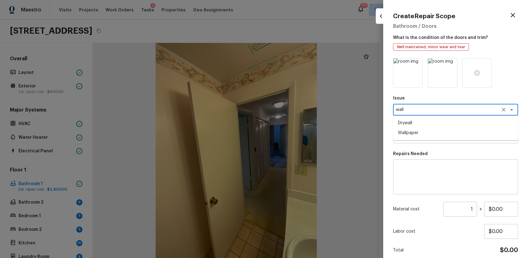
click at [422, 130] on li "Wallpaper" at bounding box center [455, 133] width 125 height 10
type textarea "Wallpaper"
click at [432, 140] on textarea at bounding box center [447, 137] width 102 height 6
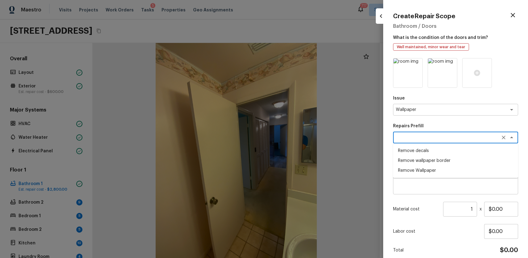
click at [424, 160] on li "Remove wallpaper border" at bounding box center [455, 161] width 125 height 10
type textarea "Remove wallpaper border"
type textarea "Remove wallpaper border in rooms/areas identified by HPM, texture to match, and…"
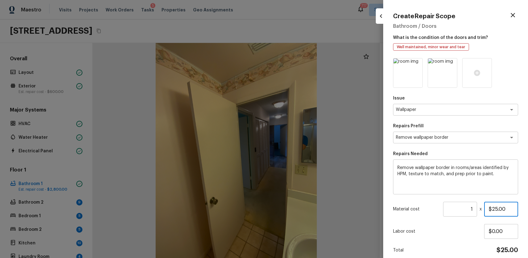
click at [492, 210] on input "$25.00" at bounding box center [501, 209] width 34 height 15
click at [498, 208] on input "$25.00" at bounding box center [501, 209] width 34 height 15
drag, startPoint x: 492, startPoint y: 209, endPoint x: 528, endPoint y: 224, distance: 38.9
click at [528, 224] on div "Create Repair Scope Bathroom / Doors What is the condition of the doors and tri…" at bounding box center [455, 129] width 145 height 258
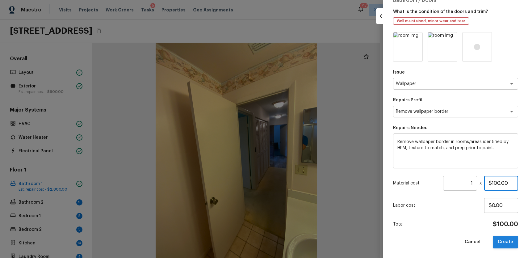
type input "$100.00"
click at [501, 242] on button "Create" at bounding box center [505, 242] width 25 height 13
type input "$0.00"
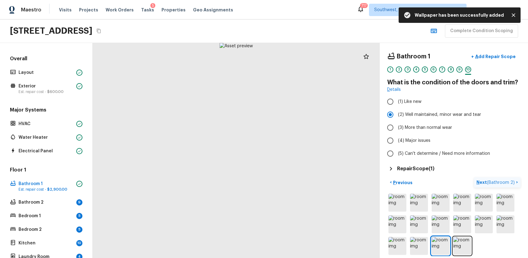
click at [488, 186] on button "Next ( Bathroom 2 ) >" at bounding box center [497, 182] width 47 height 10
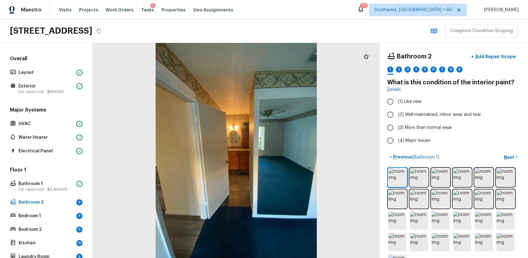
scroll to position [98, 0]
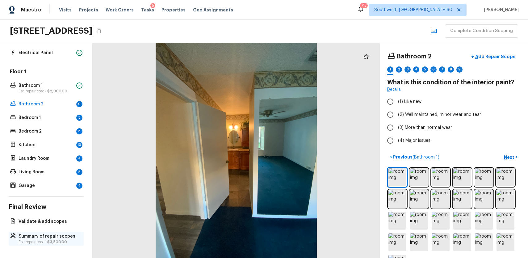
click at [57, 232] on div "Summary of repair scopes Est. repair cost - $3,500.00" at bounding box center [46, 239] width 75 height 14
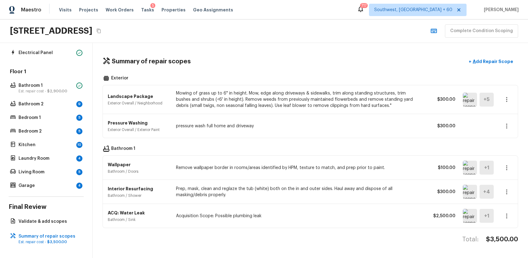
click at [508, 166] on icon "button" at bounding box center [506, 167] width 7 height 7
click at [511, 187] on li "Edit" at bounding box center [508, 185] width 29 height 19
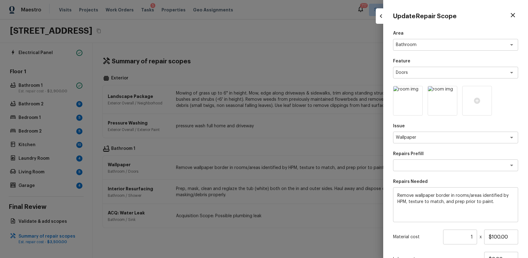
click at [461, 101] on div at bounding box center [455, 101] width 125 height 30
click at [474, 103] on icon at bounding box center [476, 100] width 7 height 7
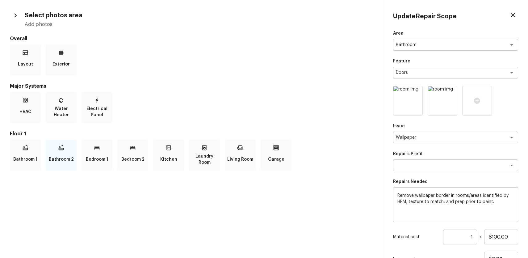
click at [66, 149] on div "Bathroom 2" at bounding box center [61, 155] width 31 height 31
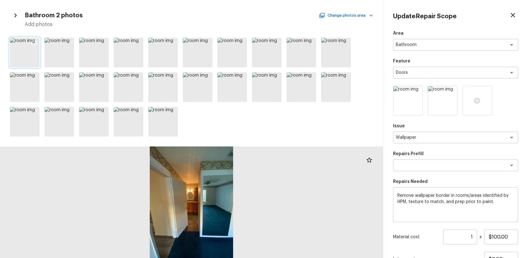
click at [37, 40] on div at bounding box center [33, 44] width 11 height 13
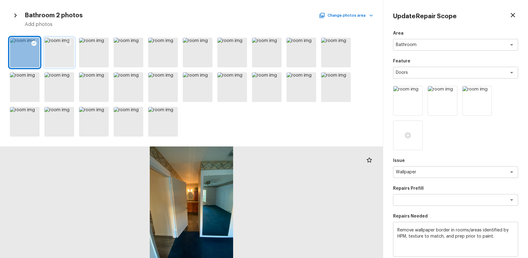
click at [70, 46] on icon at bounding box center [68, 43] width 6 height 6
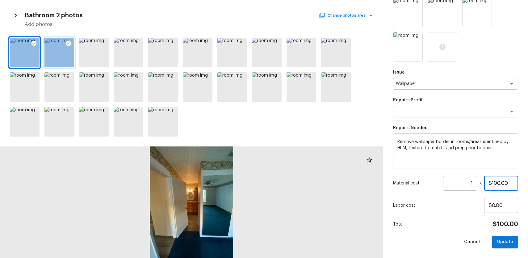
click at [494, 183] on input "$100.00" at bounding box center [501, 183] width 34 height 15
type input "$200.00"
click at [431, 210] on div "Labor cost $0.00" at bounding box center [455, 205] width 125 height 15
click at [507, 242] on button "Update" at bounding box center [505, 242] width 26 height 13
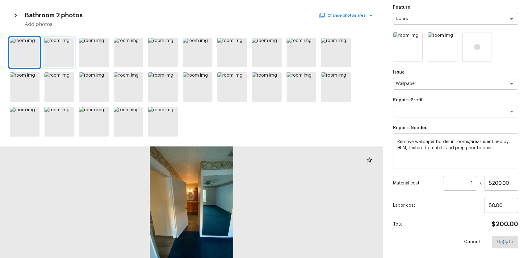
type input "$0.00"
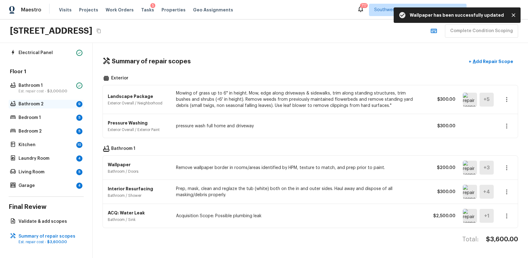
click at [62, 103] on p "Bathroom 2" at bounding box center [46, 104] width 55 height 6
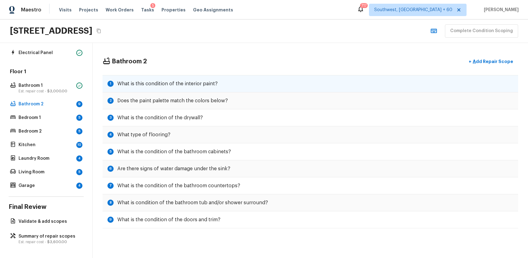
click at [188, 82] on h5 "What is this condition of the interior paint?" at bounding box center [167, 83] width 100 height 7
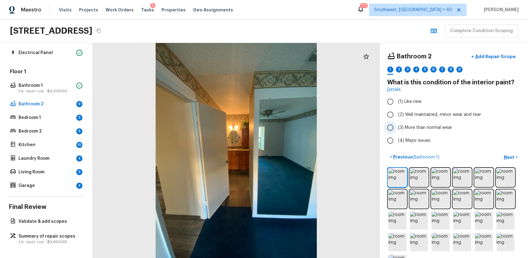
click at [446, 126] on span "(3) More than normal wear" at bounding box center [425, 127] width 54 height 6
click at [397, 126] on input "(3) More than normal wear" at bounding box center [390, 127] width 13 height 13
radio input "true"
click at [400, 70] on div "2" at bounding box center [399, 69] width 6 height 6
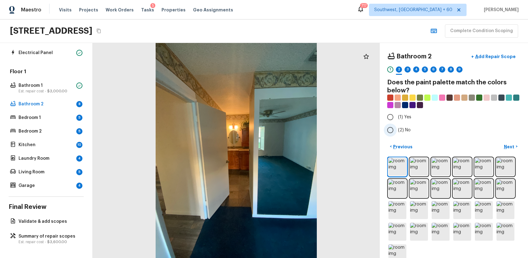
click at [408, 131] on span "(2) No" at bounding box center [404, 130] width 13 height 6
click at [397, 131] on input "(2) No" at bounding box center [390, 130] width 13 height 13
radio input "true"
click at [410, 71] on div "3" at bounding box center [408, 69] width 6 height 6
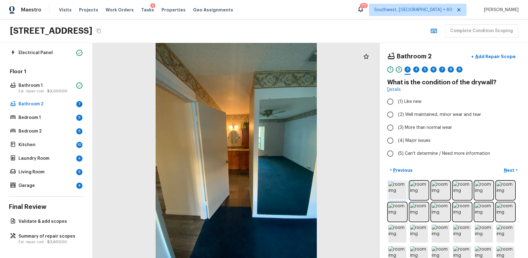
click at [404, 191] on img at bounding box center [398, 190] width 18 height 18
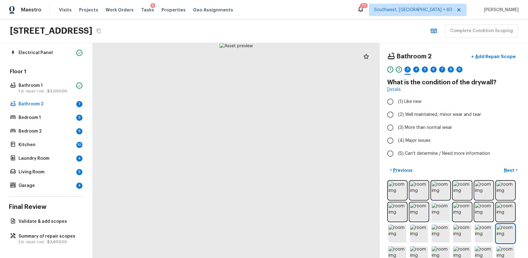
scroll to position [6, 0]
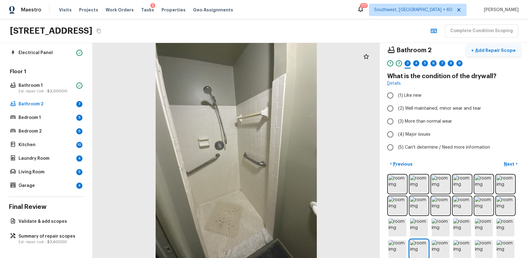
click at [497, 54] on button "+ Add Repair Scope" at bounding box center [493, 50] width 54 height 13
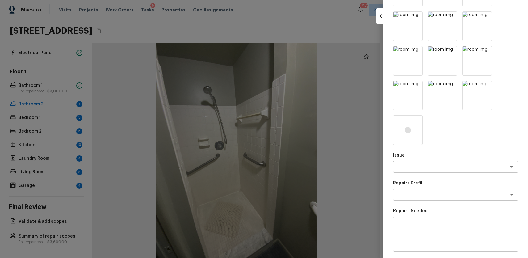
scroll to position [140, 0]
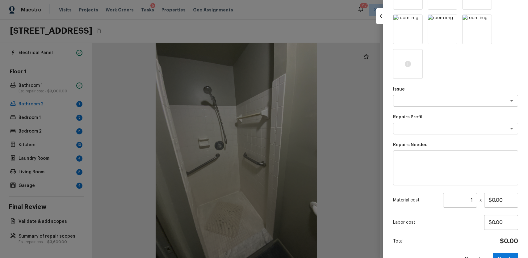
click at [431, 108] on div "Issue x ​ Repairs Prefill x ​ Repairs Needed x ​ Material cost 1 ​ x $0.00 Labo…" at bounding box center [455, 88] width 125 height 355
click at [433, 103] on textarea at bounding box center [447, 101] width 102 height 6
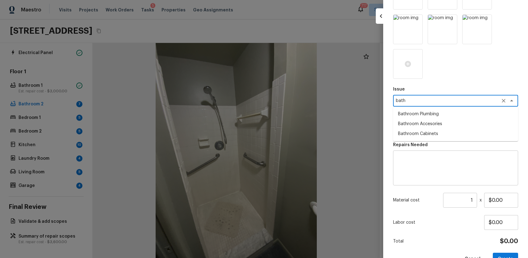
click at [431, 114] on li "Bathroom Plumbing" at bounding box center [455, 114] width 125 height 10
click at [452, 132] on div "x ​" at bounding box center [455, 129] width 125 height 12
type textarea "Bathroom Plumbing"
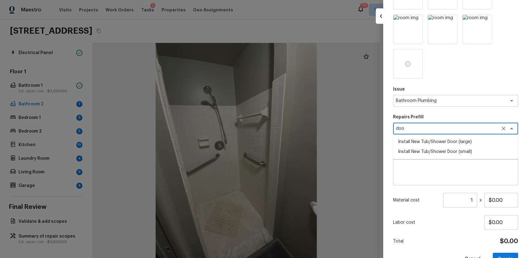
click at [458, 154] on li "Install New Tub/Shower Door (small)" at bounding box center [455, 152] width 125 height 10
type textarea "Install New Tub/Shower Door (small)"
type textarea "Prep the tub/shower surround and install a new 32''-36'' tempered shower door. …"
type input "$527.74"
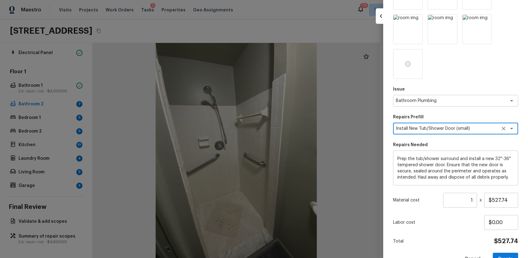
scroll to position [157, 0]
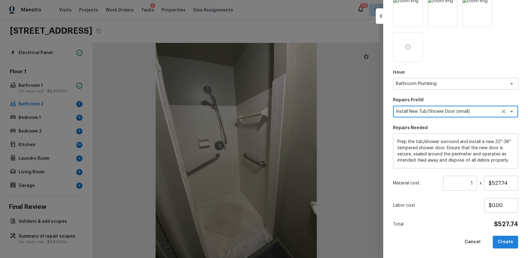
type textarea "Install New Tub/Shower Door (small)"
click at [507, 240] on button "Create" at bounding box center [505, 242] width 25 height 13
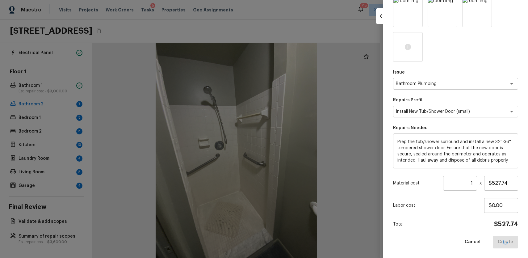
type input "$0.00"
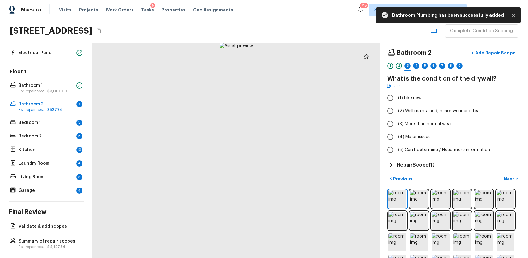
scroll to position [0, 0]
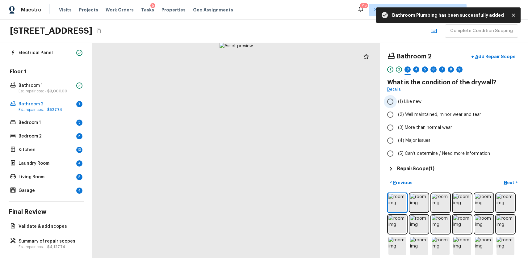
click at [406, 105] on label "(1) Like new" at bounding box center [450, 101] width 132 height 13
click at [397, 105] on input "(1) Like new" at bounding box center [390, 101] width 13 height 13
radio input "true"
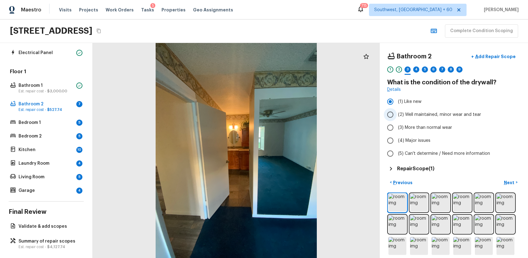
click at [412, 111] on label "(2) Well maintained, minor wear and tear" at bounding box center [450, 114] width 132 height 13
click at [397, 111] on input "(2) Well maintained, minor wear and tear" at bounding box center [390, 114] width 13 height 13
radio input "true"
click at [414, 72] on div "4" at bounding box center [416, 71] width 6 height 10
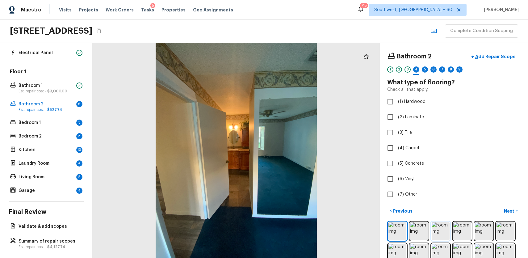
click at [446, 237] on img at bounding box center [441, 231] width 18 height 18
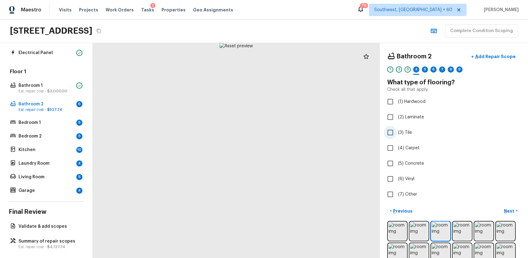
click at [405, 135] on span "(3) Tile" at bounding box center [405, 132] width 14 height 6
click at [397, 135] on input "(3) Tile" at bounding box center [390, 132] width 13 height 13
checkbox input "true"
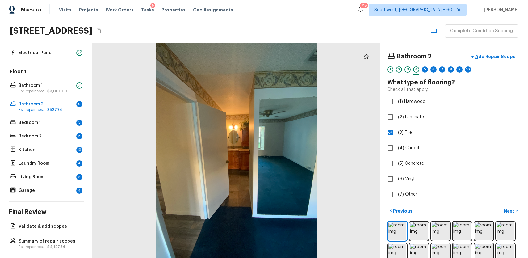
click at [422, 66] on div "Bathroom 2 + Add Repair Scope 1 2 3 4 5 6 7 8 9 10" at bounding box center [453, 63] width 133 height 26
click at [424, 69] on div "5" at bounding box center [425, 69] width 6 height 6
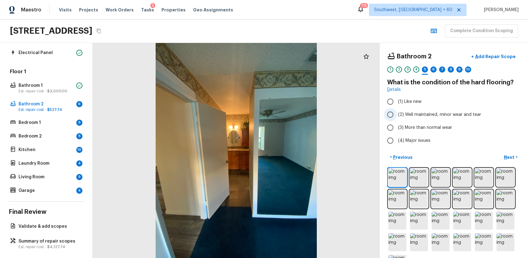
click at [437, 117] on span "(2) Well maintained, minor wear and tear" at bounding box center [439, 114] width 83 height 6
click at [397, 117] on input "(2) Well maintained, minor wear and tear" at bounding box center [390, 114] width 13 height 13
radio input "true"
click at [433, 70] on div "6" at bounding box center [434, 69] width 6 height 6
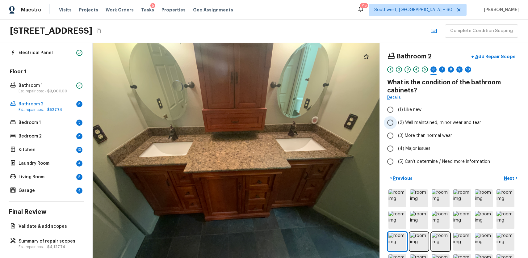
click at [445, 123] on span "(2) Well maintained, minor wear and tear" at bounding box center [439, 123] width 83 height 6
click at [397, 123] on input "(2) Well maintained, minor wear and tear" at bounding box center [390, 122] width 13 height 13
radio input "true"
click at [441, 71] on div "7" at bounding box center [442, 69] width 6 height 6
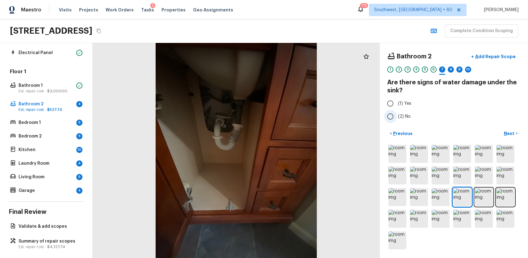
click at [406, 115] on span "(2) No" at bounding box center [404, 116] width 13 height 6
click at [397, 115] on input "(2) No" at bounding box center [390, 116] width 13 height 13
radio input "true"
click at [448, 70] on div "8" at bounding box center [451, 69] width 6 height 6
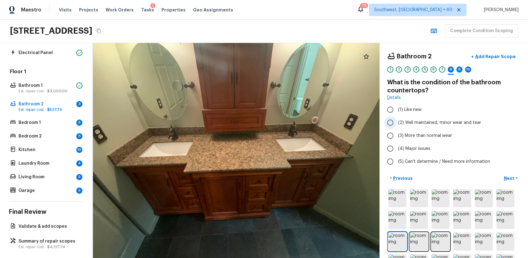
click at [449, 128] on label "(2) Well maintained, minor wear and tear" at bounding box center [450, 122] width 132 height 13
click at [397, 128] on input "(2) Well maintained, minor wear and tear" at bounding box center [390, 122] width 13 height 13
radio input "true"
click at [460, 68] on div "9" at bounding box center [460, 69] width 6 height 6
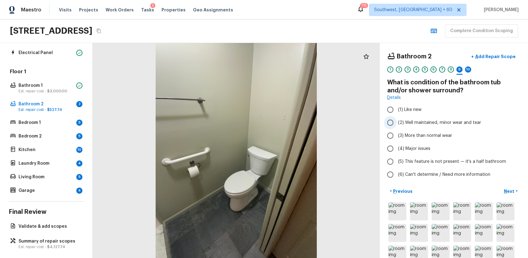
click at [453, 120] on span "(2) Well maintained, minor wear and tear" at bounding box center [439, 123] width 83 height 6
click at [397, 120] on input "(2) Well maintained, minor wear and tear" at bounding box center [390, 122] width 13 height 13
radio input "true"
click at [466, 69] on div "10" at bounding box center [468, 69] width 6 height 6
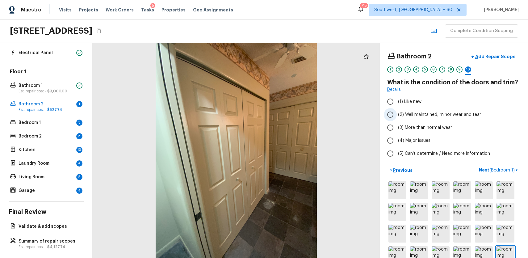
click at [416, 117] on span "(2) Well maintained, minor wear and tear" at bounding box center [439, 114] width 83 height 6
click at [397, 117] on input "(2) Well maintained, minor wear and tear" at bounding box center [390, 114] width 13 height 13
radio input "true"
click at [446, 193] on img at bounding box center [441, 190] width 18 height 18
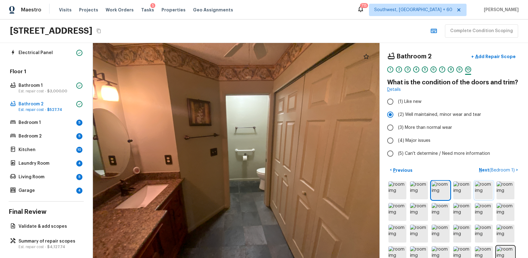
click at [486, 193] on img at bounding box center [484, 190] width 18 height 18
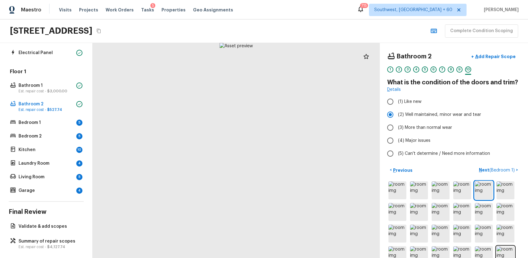
click at [494, 192] on div at bounding box center [453, 233] width 133 height 107
click at [503, 193] on img at bounding box center [506, 190] width 18 height 18
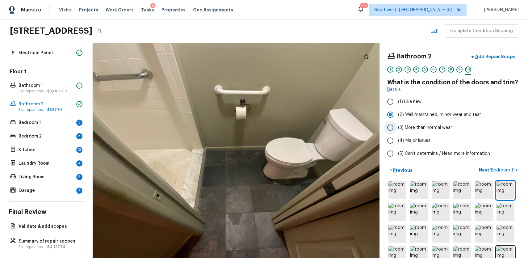
click at [439, 125] on span "(3) More than normal wear" at bounding box center [425, 127] width 54 height 6
click at [397, 125] on input "(3) More than normal wear" at bounding box center [390, 127] width 13 height 13
radio input "true"
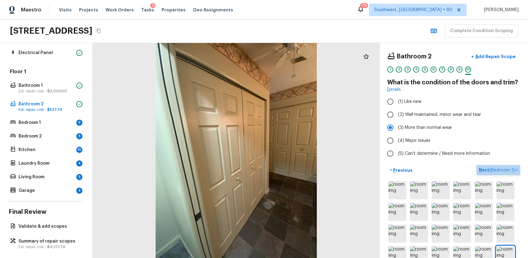
click at [495, 170] on span "( Bedroom 1 )" at bounding box center [502, 170] width 25 height 4
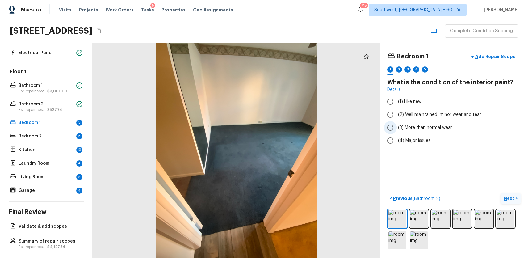
click at [439, 125] on span "(3) More than normal wear" at bounding box center [425, 127] width 54 height 6
click at [397, 125] on input "(3) More than normal wear" at bounding box center [390, 127] width 13 height 13
radio input "true"
click at [439, 125] on span "(3) More than normal wear" at bounding box center [425, 127] width 54 height 6
click at [397, 125] on input "(3) More than normal wear" at bounding box center [390, 127] width 13 height 13
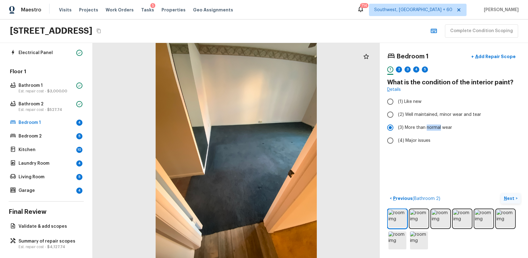
click at [402, 67] on div "2" at bounding box center [399, 71] width 6 height 10
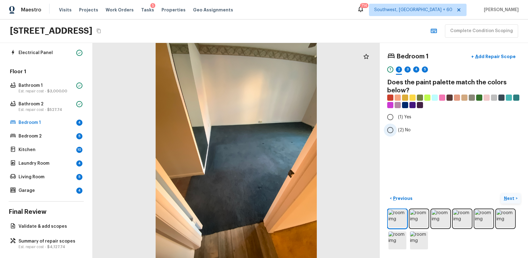
click at [406, 131] on span "(2) No" at bounding box center [404, 130] width 13 height 6
click at [397, 131] on input "(2) No" at bounding box center [390, 130] width 13 height 13
radio input "true"
click at [390, 216] on img at bounding box center [398, 219] width 18 height 18
click at [404, 72] on div "1 2 3 4 5" at bounding box center [453, 71] width 133 height 10
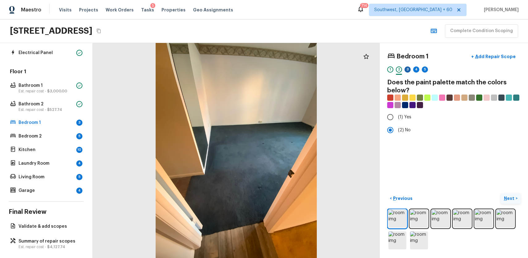
click at [407, 71] on div "3" at bounding box center [408, 69] width 6 height 6
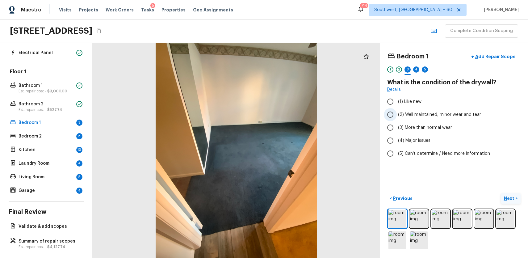
click at [419, 112] on span "(2) Well maintained, minor wear and tear" at bounding box center [439, 114] width 83 height 6
click at [397, 112] on input "(2) Well maintained, minor wear and tear" at bounding box center [390, 114] width 13 height 13
radio input "true"
click at [417, 67] on div "4" at bounding box center [416, 69] width 6 height 6
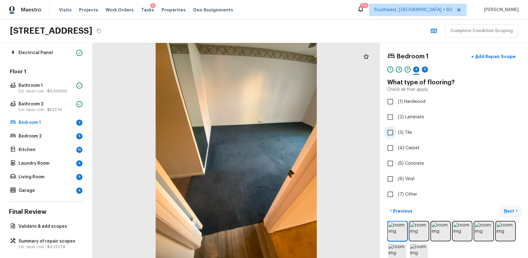
click at [409, 132] on span "(3) Tile" at bounding box center [405, 132] width 14 height 6
click at [397, 132] on input "(3) Tile" at bounding box center [390, 132] width 13 height 13
checkbox input "true"
click at [410, 145] on span "(4) Carpet" at bounding box center [409, 148] width 22 height 6
click at [397, 145] on input "(4) Carpet" at bounding box center [390, 147] width 13 height 13
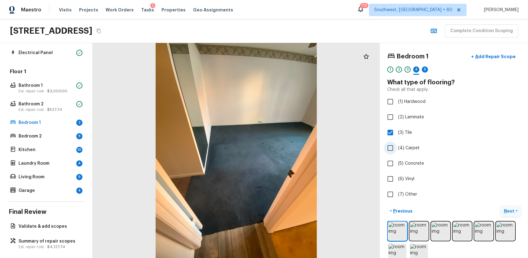
checkbox input "true"
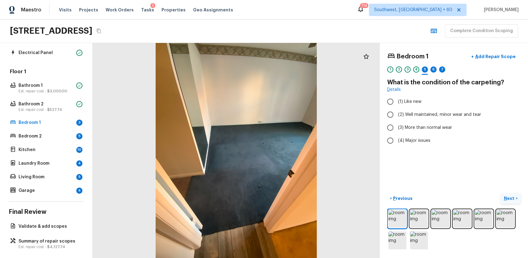
click at [414, 69] on div "4" at bounding box center [416, 69] width 6 height 6
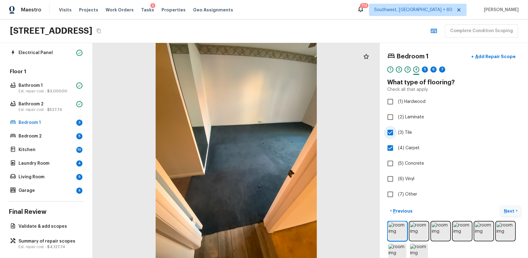
click at [397, 129] on label "(3) Tile" at bounding box center [450, 132] width 132 height 13
click at [397, 129] on input "(3) Tile" at bounding box center [390, 132] width 13 height 13
checkbox input "false"
click at [426, 69] on div "5" at bounding box center [425, 69] width 6 height 6
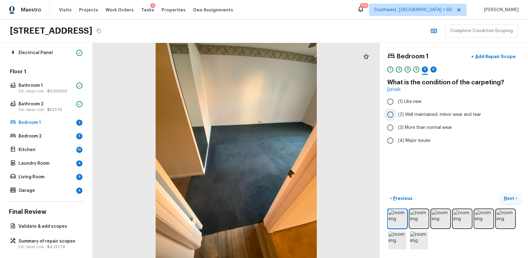
click at [454, 112] on span "(2) Well maintained, minor wear and tear" at bounding box center [439, 114] width 83 height 6
click at [397, 112] on input "(2) Well maintained, minor wear and tear" at bounding box center [390, 114] width 13 height 13
radio input "true"
click at [436, 66] on div "Bedroom 1 + Add Repair Scope 1 2 3 4 5 6" at bounding box center [453, 63] width 133 height 26
click at [436, 68] on div "6" at bounding box center [434, 71] width 6 height 10
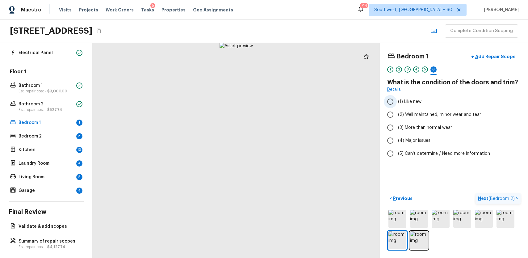
click at [438, 107] on label "(1) Like new" at bounding box center [450, 101] width 132 height 13
click at [397, 107] on input "(1) Like new" at bounding box center [390, 101] width 13 height 13
radio input "true"
click at [452, 110] on label "(2) Well maintained, minor wear and tear" at bounding box center [450, 114] width 132 height 13
click at [397, 110] on input "(2) Well maintained, minor wear and tear" at bounding box center [390, 114] width 13 height 13
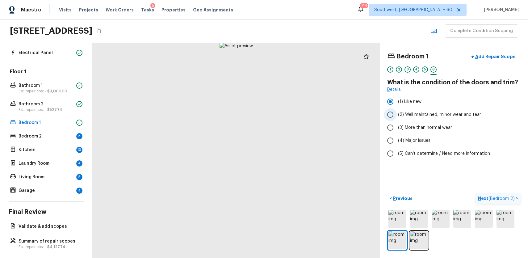
radio input "true"
click at [490, 192] on div "Bedroom 1 + Add Repair Scope 1 2 3 4 5 6 What is the condition of the doors and…" at bounding box center [454, 150] width 148 height 215
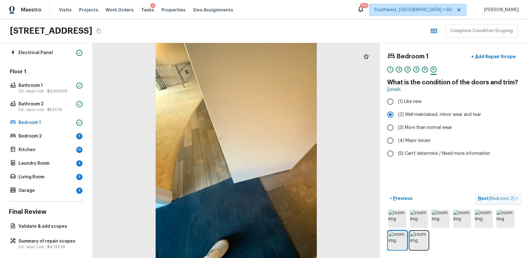
click at [498, 198] on span "( Bedroom 2 )" at bounding box center [502, 198] width 26 height 4
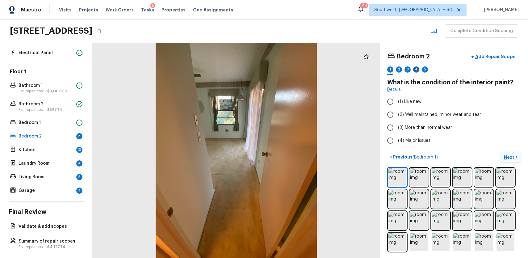
click at [415, 69] on div "4" at bounding box center [416, 69] width 6 height 6
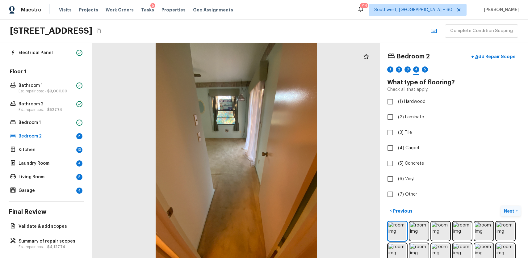
click at [406, 65] on div "Bedroom 2 + Add Repair Scope 1 2 3 4 5" at bounding box center [453, 63] width 133 height 26
click at [68, 124] on p "Bedroom 1" at bounding box center [46, 123] width 55 height 6
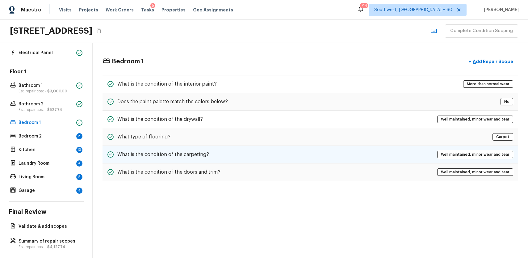
click at [344, 156] on div "What is the condition of the carpeting? Well maintained, minor wear and tear" at bounding box center [311, 155] width 416 height 18
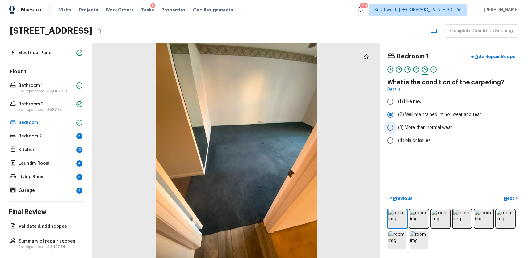
click at [432, 128] on span "(3) More than normal wear" at bounding box center [425, 127] width 54 height 6
click at [397, 128] on input "(3) More than normal wear" at bounding box center [390, 127] width 13 height 13
radio input "true"
click at [60, 140] on div "Bedroom 2 5" at bounding box center [46, 136] width 75 height 9
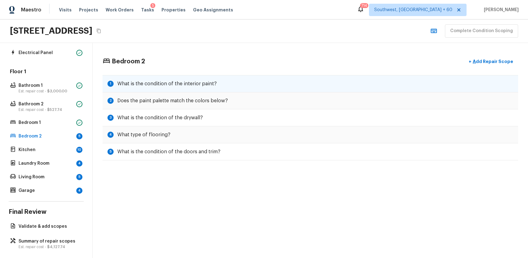
click at [234, 80] on div "1 What is the condition of the interior paint?" at bounding box center [311, 83] width 416 height 17
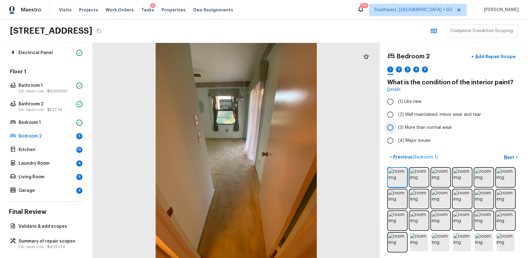
click at [423, 130] on span "(3) More than normal wear" at bounding box center [425, 127] width 54 height 6
click at [397, 130] on input "(3) More than normal wear" at bounding box center [390, 127] width 13 height 13
radio input "true"
click at [401, 69] on div "2" at bounding box center [399, 69] width 6 height 6
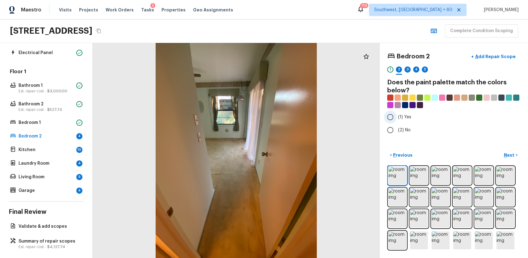
click at [406, 114] on label "(1) Yes" at bounding box center [450, 117] width 132 height 13
click at [397, 114] on input "(1) Yes" at bounding box center [390, 117] width 13 height 13
radio input "true"
click at [405, 134] on label "(2) No" at bounding box center [450, 130] width 132 height 13
click at [397, 134] on input "(2) No" at bounding box center [390, 130] width 13 height 13
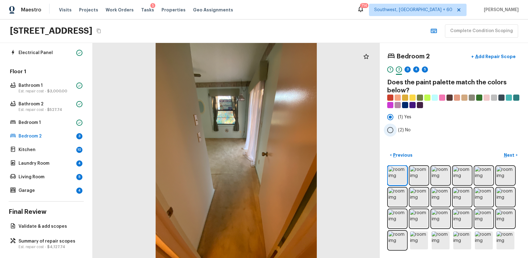
radio input "true"
click at [408, 68] on div "3" at bounding box center [408, 69] width 6 height 6
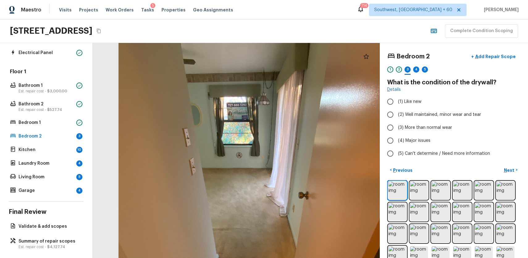
click at [400, 71] on div "2" at bounding box center [399, 69] width 6 height 6
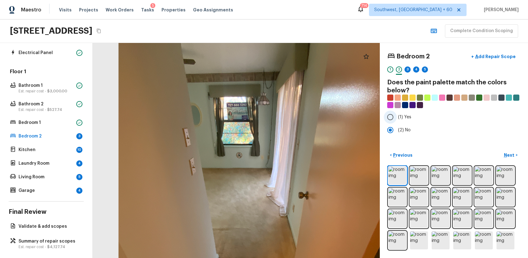
click at [402, 122] on label "(1) Yes" at bounding box center [450, 117] width 132 height 13
click at [397, 122] on input "(1) Yes" at bounding box center [390, 117] width 13 height 13
radio input "true"
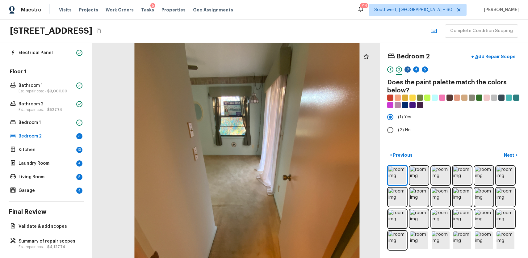
click at [407, 70] on div "3" at bounding box center [408, 69] width 6 height 6
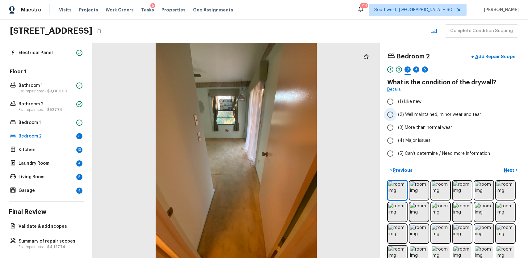
click at [425, 113] on span "(2) Well maintained, minor wear and tear" at bounding box center [439, 114] width 83 height 6
click at [397, 113] on input "(2) Well maintained, minor wear and tear" at bounding box center [390, 114] width 13 height 13
radio input "true"
click at [415, 73] on div "4" at bounding box center [416, 71] width 6 height 10
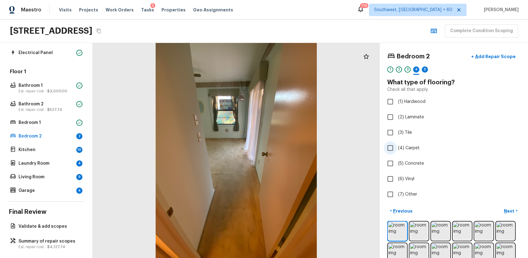
click at [424, 150] on label "(4) Carpet" at bounding box center [450, 147] width 132 height 13
click at [397, 150] on input "(4) Carpet" at bounding box center [390, 147] width 13 height 13
checkbox input "true"
click at [423, 67] on div "5" at bounding box center [425, 69] width 6 height 6
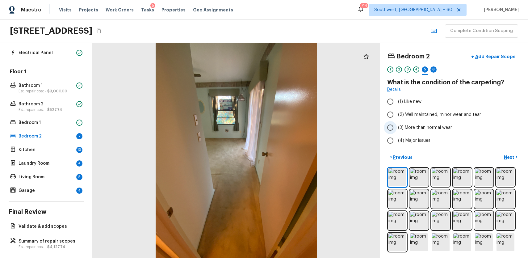
click at [433, 130] on span "(3) More than normal wear" at bounding box center [425, 127] width 54 height 6
click at [397, 130] on input "(3) More than normal wear" at bounding box center [390, 127] width 13 height 13
radio input "true"
click at [438, 71] on div "1 2 3 4 5 6" at bounding box center [453, 71] width 133 height 10
click at [438, 73] on div "1 2 3 4 5 6" at bounding box center [453, 71] width 133 height 10
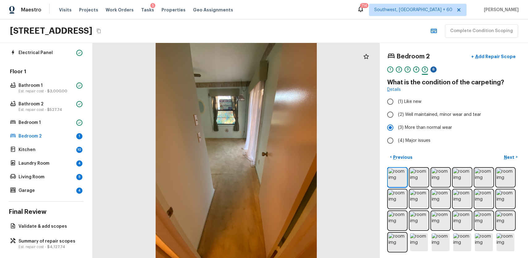
click at [431, 69] on div "6" at bounding box center [434, 69] width 6 height 6
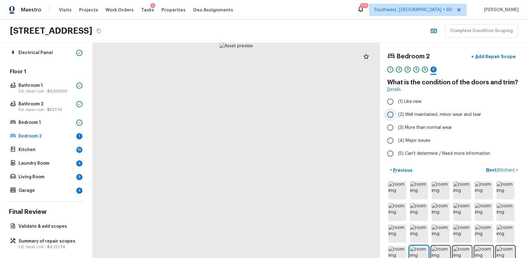
click at [448, 111] on label "(2) Well maintained, minor wear and tear" at bounding box center [450, 114] width 132 height 13
click at [397, 111] on input "(2) Well maintained, minor wear and tear" at bounding box center [390, 114] width 13 height 13
radio input "true"
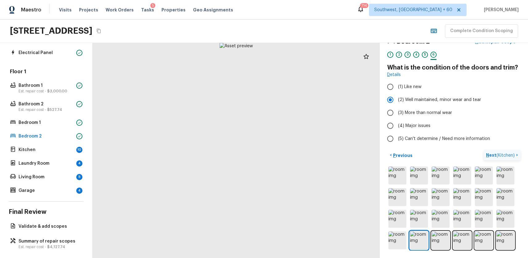
click at [506, 153] on span "( Kitchen )" at bounding box center [506, 155] width 18 height 4
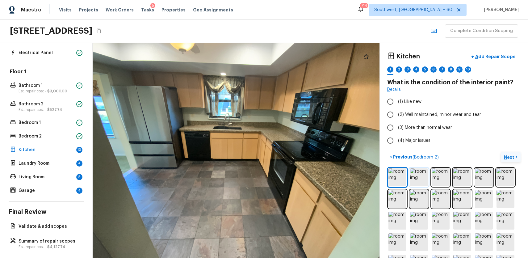
scroll to position [10, 0]
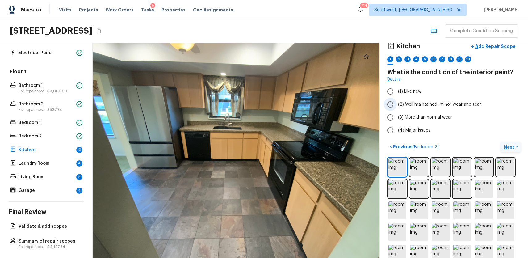
click at [423, 106] on span "(2) Well maintained, minor wear and tear" at bounding box center [439, 104] width 83 height 6
click at [397, 106] on input "(2) Well maintained, minor wear and tear" at bounding box center [390, 104] width 13 height 13
radio input "true"
click at [397, 58] on div "2" at bounding box center [399, 59] width 6 height 6
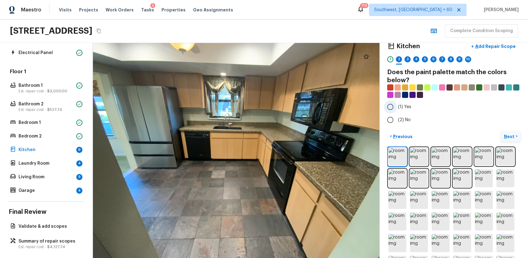
click at [398, 108] on label "(1) Yes" at bounding box center [450, 106] width 132 height 13
click at [397, 108] on input "(1) Yes" at bounding box center [390, 106] width 13 height 13
radio input "true"
click at [407, 62] on div "3" at bounding box center [408, 59] width 6 height 6
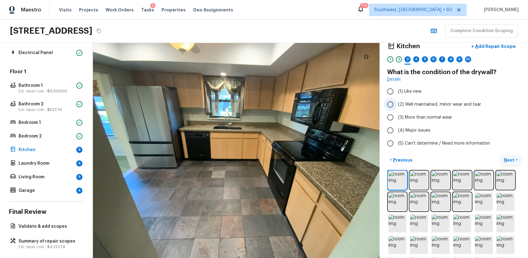
click at [435, 109] on label "(2) Well maintained, minor wear and tear" at bounding box center [450, 104] width 132 height 13
click at [397, 109] on input "(2) Well maintained, minor wear and tear" at bounding box center [390, 104] width 13 height 13
radio input "true"
click at [417, 61] on div "4" at bounding box center [416, 59] width 6 height 6
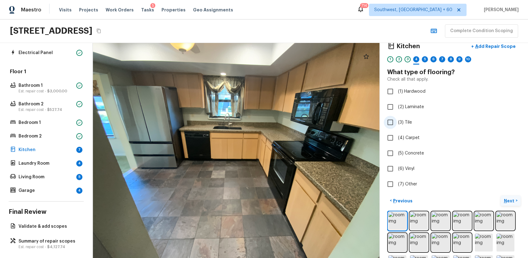
click at [408, 119] on span "(3) Tile" at bounding box center [405, 122] width 14 height 6
click at [397, 119] on input "(3) Tile" at bounding box center [390, 122] width 13 height 13
checkbox input "true"
click at [426, 57] on div "5" at bounding box center [425, 59] width 6 height 6
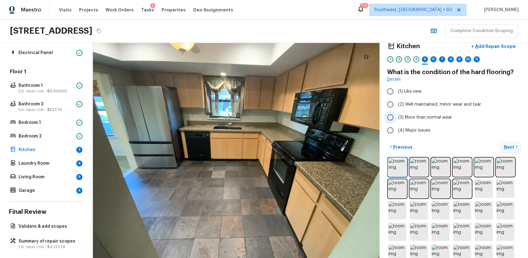
click at [433, 116] on span "(3) More than normal wear" at bounding box center [425, 117] width 54 height 6
click at [397, 116] on input "(3) More than normal wear" at bounding box center [390, 117] width 13 height 13
radio input "true"
click at [441, 117] on span "(3) More than normal wear" at bounding box center [425, 117] width 54 height 6
click at [397, 117] on input "(3) More than normal wear" at bounding box center [390, 117] width 13 height 13
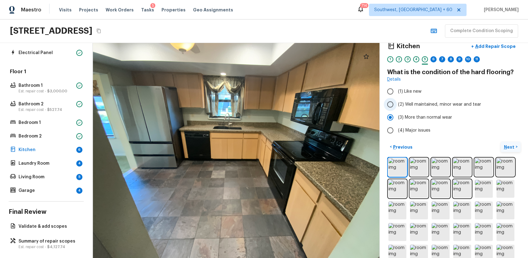
click at [436, 101] on span "(2) Well maintained, minor wear and tear" at bounding box center [439, 104] width 83 height 6
click at [397, 101] on input "(2) Well maintained, minor wear and tear" at bounding box center [390, 104] width 13 height 13
radio input "true"
click at [434, 61] on div "6" at bounding box center [434, 59] width 6 height 6
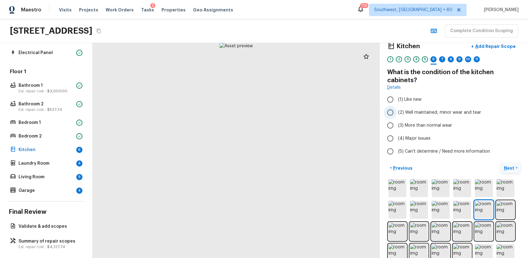
click at [455, 111] on span "(2) Well maintained, minor wear and tear" at bounding box center [439, 112] width 83 height 6
click at [397, 111] on input "(2) Well maintained, minor wear and tear" at bounding box center [390, 112] width 13 height 13
radio input "true"
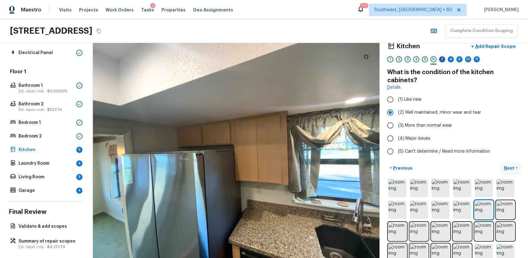
click at [443, 61] on div "7" at bounding box center [442, 59] width 6 height 6
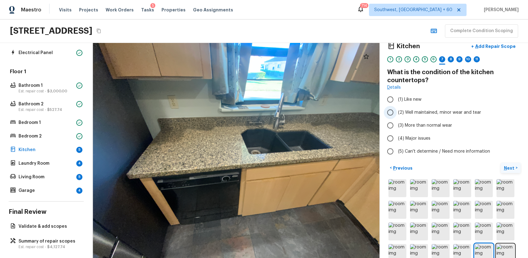
click at [474, 113] on span "(2) Well maintained, minor wear and tear" at bounding box center [439, 112] width 83 height 6
click at [397, 113] on input "(2) Well maintained, minor wear and tear" at bounding box center [390, 112] width 13 height 13
radio input "true"
click at [451, 58] on div "8" at bounding box center [451, 59] width 6 height 6
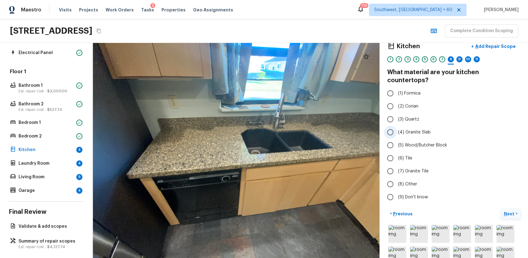
click at [408, 129] on span "(4) Granite Slab" at bounding box center [414, 132] width 33 height 6
click at [397, 126] on input "(4) Granite Slab" at bounding box center [390, 132] width 13 height 13
radio input "true"
click at [456, 61] on div "1 2 3 4 5 6 7 8 9 10 11" at bounding box center [453, 61] width 133 height 10
click at [459, 60] on div "9" at bounding box center [460, 59] width 6 height 6
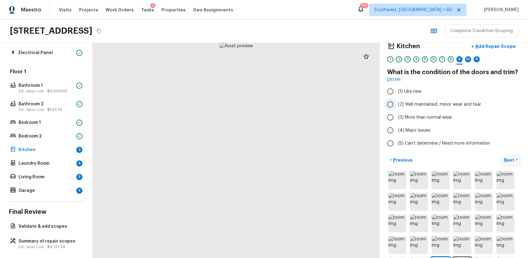
click at [454, 110] on label "(2) Well maintained, minor wear and tear" at bounding box center [450, 104] width 132 height 13
click at [397, 110] on input "(2) Well maintained, minor wear and tear" at bounding box center [390, 104] width 13 height 13
radio input "true"
click at [457, 124] on label "(4) Major issues" at bounding box center [450, 130] width 132 height 13
click at [397, 124] on input "(4) Major issues" at bounding box center [390, 130] width 13 height 13
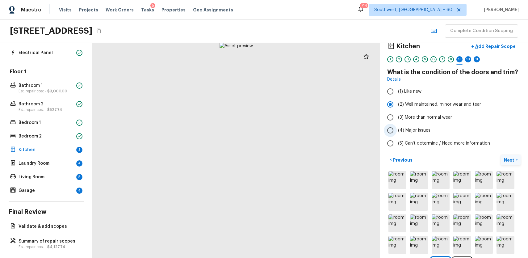
radio input "true"
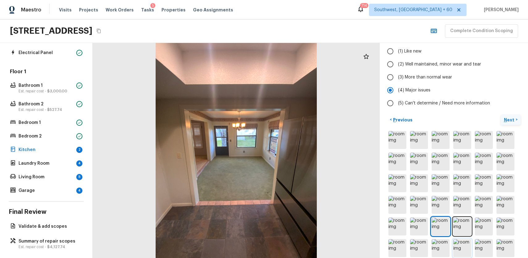
scroll to position [80, 0]
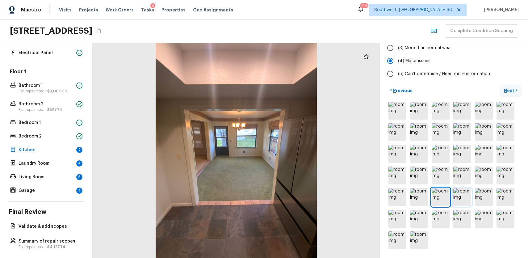
click at [462, 192] on img at bounding box center [462, 197] width 18 height 18
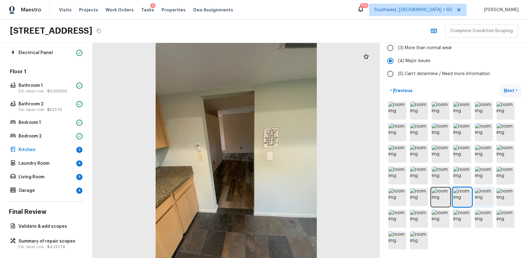
click at [486, 200] on img at bounding box center [484, 197] width 18 height 18
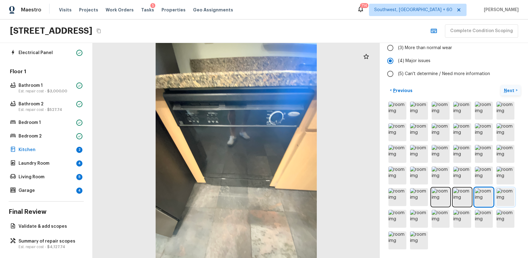
click at [499, 201] on img at bounding box center [506, 197] width 18 height 18
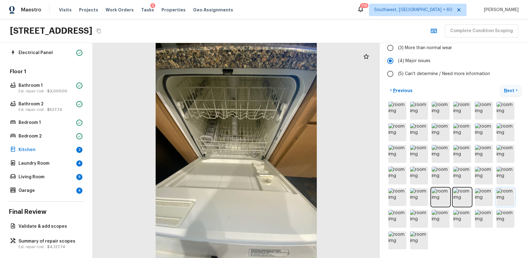
click at [502, 201] on img at bounding box center [506, 197] width 18 height 18
click at [415, 213] on img at bounding box center [419, 219] width 18 height 18
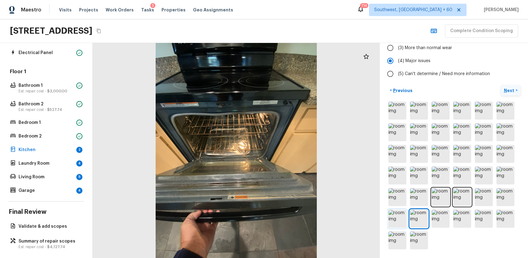
click at [401, 215] on img at bounding box center [398, 219] width 18 height 18
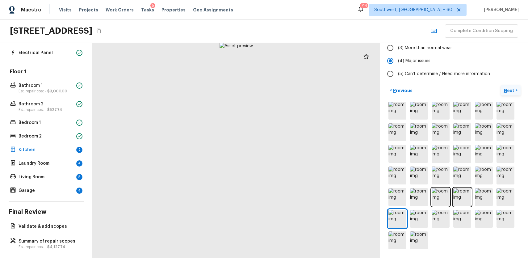
click at [431, 218] on div at bounding box center [453, 175] width 133 height 150
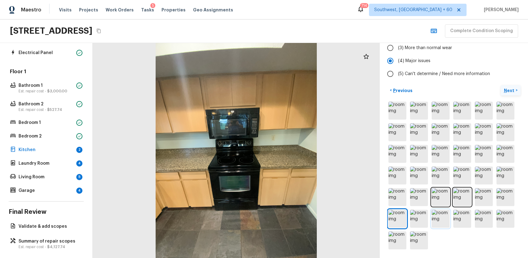
click at [444, 219] on img at bounding box center [441, 219] width 18 height 18
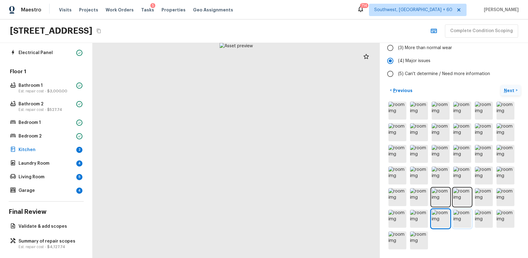
click at [463, 219] on img at bounding box center [462, 219] width 18 height 18
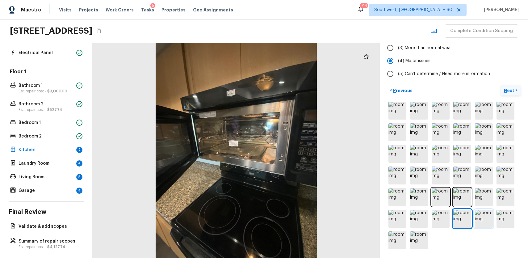
click at [482, 219] on img at bounding box center [484, 219] width 18 height 18
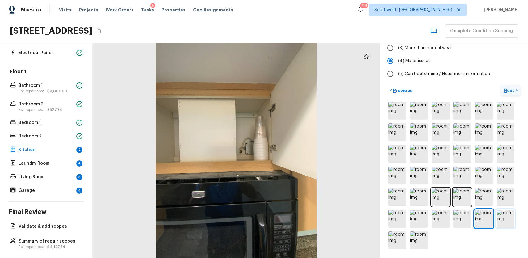
click at [508, 224] on img at bounding box center [506, 219] width 18 height 18
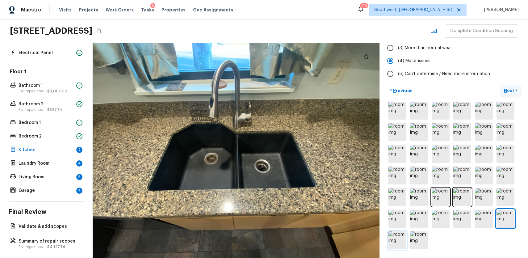
click at [398, 238] on img at bounding box center [398, 240] width 18 height 18
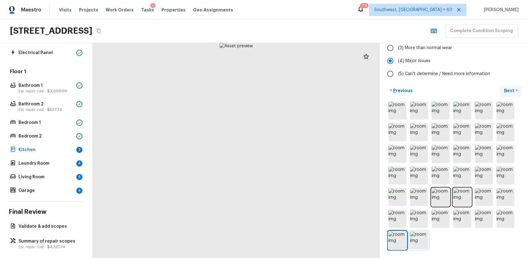
click at [413, 238] on img at bounding box center [419, 240] width 18 height 18
click at [484, 223] on img at bounding box center [484, 219] width 18 height 18
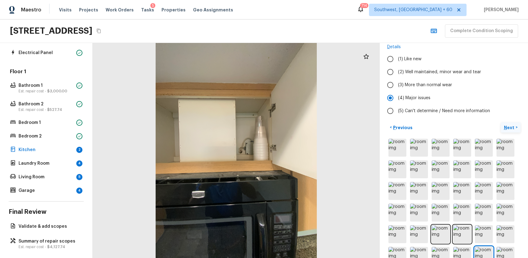
scroll to position [8, 0]
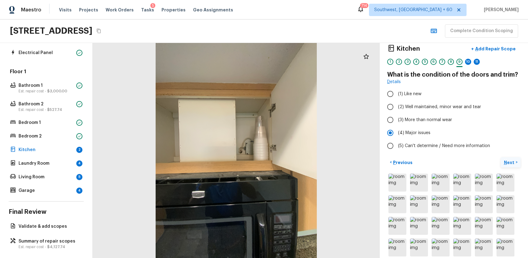
click at [509, 155] on div "Kitchen + Add Repair Scope 1 2 3 4 5 6 7 8 9 10 11 What is the condition of the…" at bounding box center [454, 150] width 148 height 215
click at [509, 158] on button "Next >" at bounding box center [511, 162] width 20 height 10
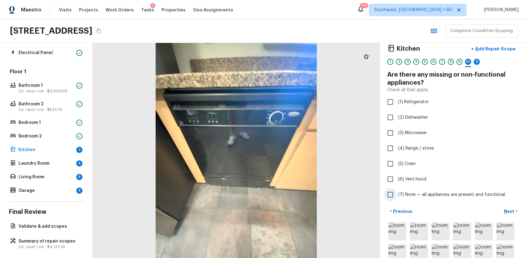
click at [443, 192] on span "(7) None — all appliances are present and functional" at bounding box center [451, 194] width 107 height 6
click at [397, 192] on input "(7) None — all appliances are present and functional" at bounding box center [390, 194] width 13 height 13
checkbox input "true"
click at [475, 64] on div "11" at bounding box center [477, 62] width 6 height 6
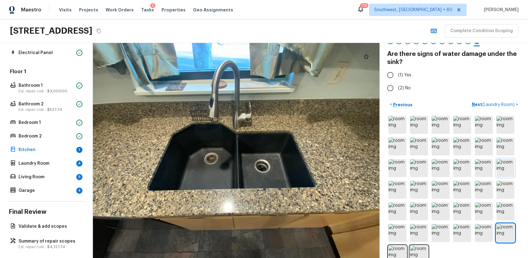
scroll to position [43, 0]
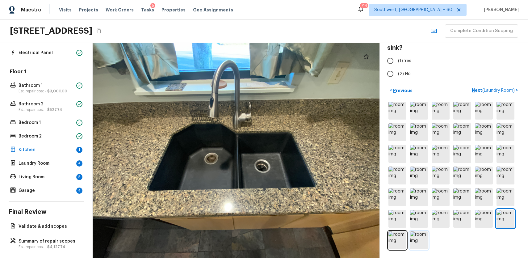
click at [419, 238] on img at bounding box center [419, 240] width 18 height 18
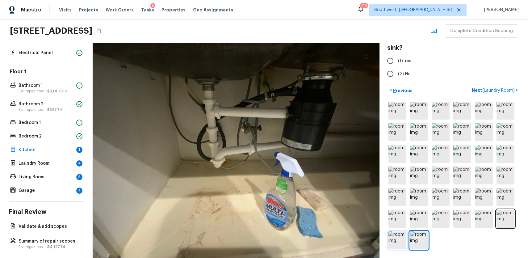
click at [400, 239] on img at bounding box center [398, 240] width 18 height 18
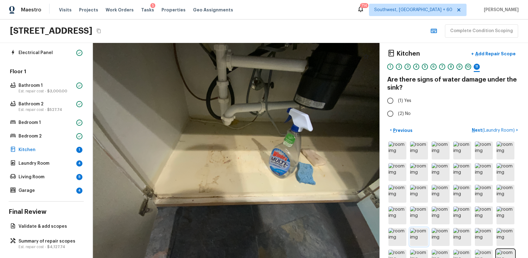
scroll to position [0, 0]
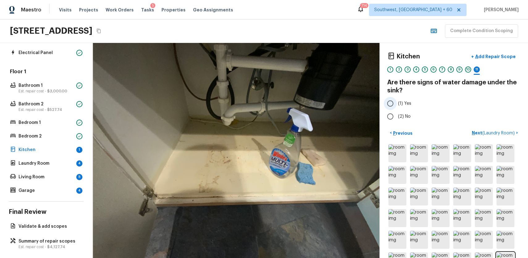
click at [409, 104] on span "(1) Yes" at bounding box center [404, 103] width 13 height 6
click at [397, 104] on input "(1) Yes" at bounding box center [390, 103] width 13 height 13
radio input "true"
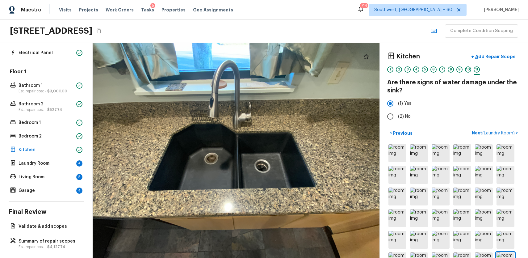
click at [495, 131] on span "( Laundry Room )" at bounding box center [498, 133] width 32 height 4
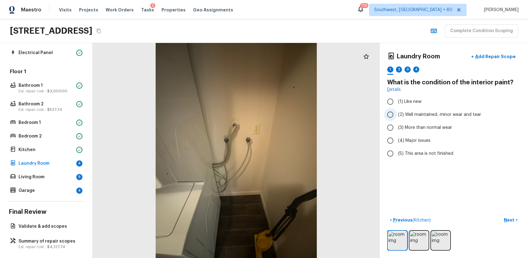
click at [464, 118] on label "(2) Well maintained, minor wear and tear" at bounding box center [450, 114] width 132 height 13
click at [397, 118] on input "(2) Well maintained, minor wear and tear" at bounding box center [390, 114] width 13 height 13
radio input "true"
click at [398, 69] on div "2" at bounding box center [399, 69] width 6 height 6
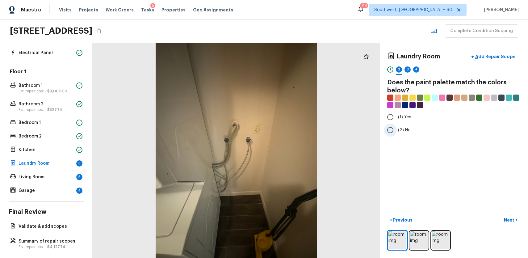
click at [407, 126] on label "(2) No" at bounding box center [450, 130] width 132 height 13
click at [397, 126] on input "(2) No" at bounding box center [390, 130] width 13 height 13
radio input "true"
click at [410, 70] on div "3" at bounding box center [408, 71] width 6 height 10
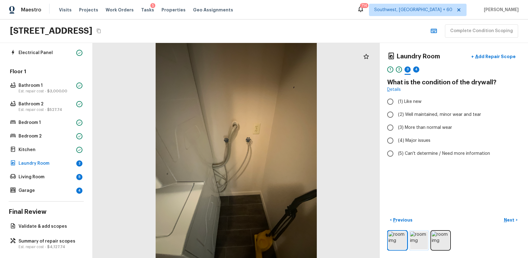
click at [426, 238] on img at bounding box center [419, 240] width 18 height 18
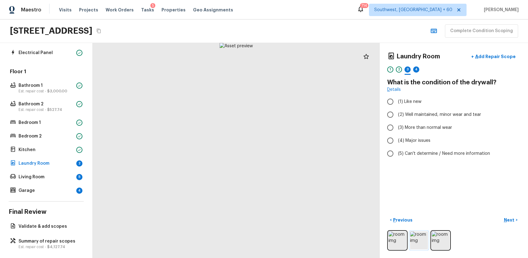
click at [421, 238] on img at bounding box center [419, 240] width 18 height 18
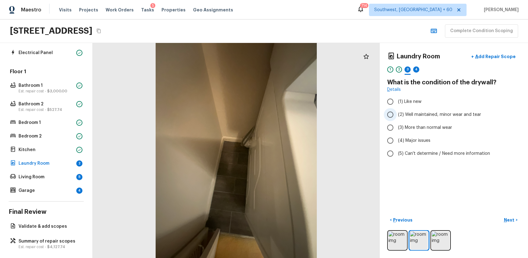
click at [452, 111] on span "(2) Well maintained, minor wear and tear" at bounding box center [439, 114] width 83 height 6
click at [397, 111] on input "(2) Well maintained, minor wear and tear" at bounding box center [390, 114] width 13 height 13
radio input "true"
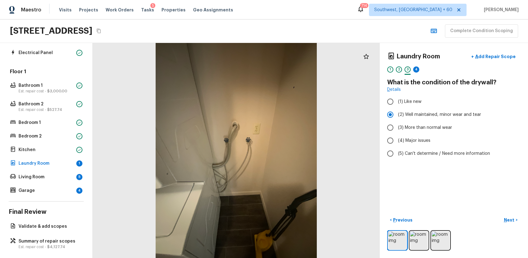
click at [413, 68] on div "1 2 3 4" at bounding box center [453, 71] width 133 height 10
click at [431, 118] on label "(2) Well maintained, minor wear and tear" at bounding box center [450, 114] width 132 height 13
click at [397, 118] on input "(2) Well maintained, minor wear and tear" at bounding box center [390, 114] width 13 height 13
click at [417, 70] on div "4" at bounding box center [416, 69] width 6 height 6
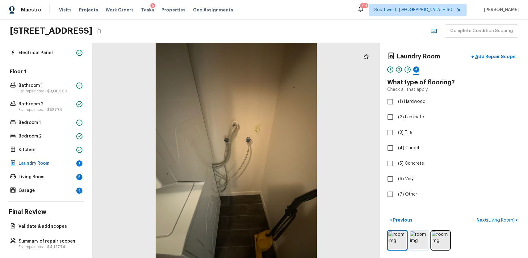
click at [412, 236] on img at bounding box center [419, 240] width 18 height 18
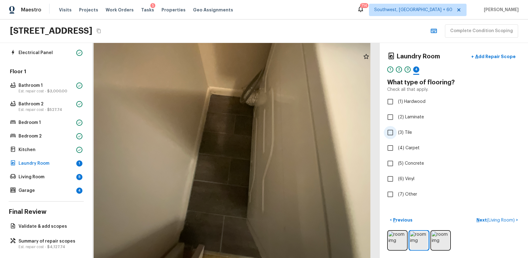
click at [387, 132] on input "(3) Tile" at bounding box center [390, 132] width 13 height 13
checkbox input "true"
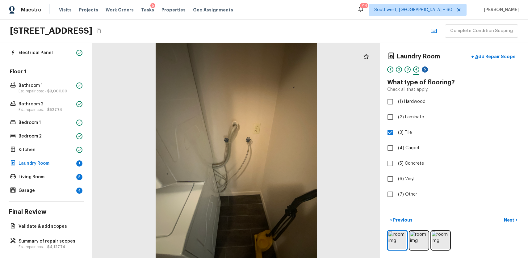
click at [424, 69] on div "5" at bounding box center [425, 69] width 6 height 6
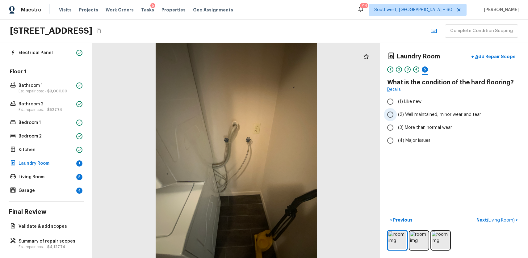
click at [418, 110] on label "(2) Well maintained, minor wear and tear" at bounding box center [450, 114] width 132 height 13
click at [397, 110] on input "(2) Well maintained, minor wear and tear" at bounding box center [390, 114] width 13 height 13
radio input "true"
click at [494, 222] on span "( Living Room )" at bounding box center [501, 220] width 28 height 4
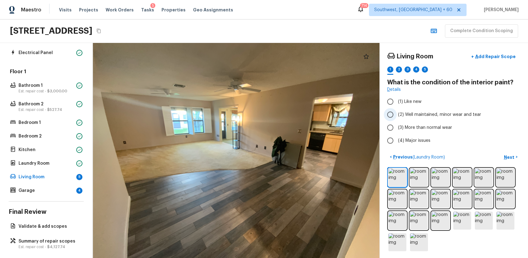
click at [454, 116] on span "(2) Well maintained, minor wear and tear" at bounding box center [439, 114] width 83 height 6
click at [397, 116] on input "(2) Well maintained, minor wear and tear" at bounding box center [390, 114] width 13 height 13
radio input "true"
click at [398, 70] on div "2" at bounding box center [399, 69] width 6 height 6
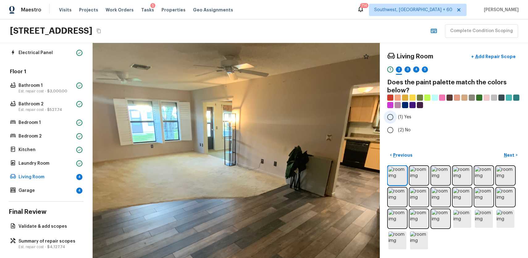
click at [398, 115] on span "(1) Yes" at bounding box center [404, 117] width 13 height 6
click at [397, 115] on input "(1) Yes" at bounding box center [390, 117] width 13 height 13
radio input "true"
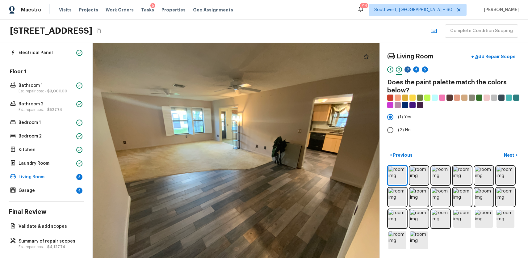
click at [407, 69] on div "3" at bounding box center [408, 69] width 6 height 6
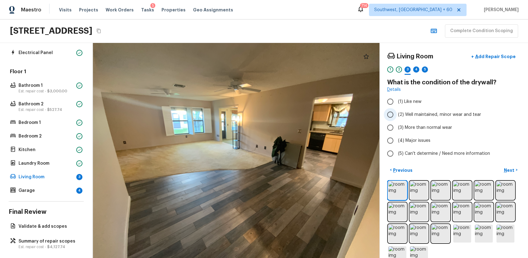
click at [414, 109] on label "(2) Well maintained, minor wear and tear" at bounding box center [450, 114] width 132 height 13
click at [397, 109] on input "(2) Well maintained, minor wear and tear" at bounding box center [390, 114] width 13 height 13
radio input "true"
click at [419, 74] on div at bounding box center [416, 74] width 6 height 1
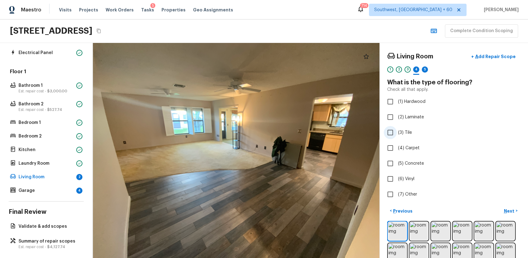
click at [411, 132] on span "(3) Tile" at bounding box center [405, 132] width 14 height 6
click at [397, 132] on input "(3) Tile" at bounding box center [390, 132] width 13 height 13
click at [404, 134] on span "(3) Tile" at bounding box center [405, 132] width 14 height 6
click at [397, 134] on input "(3) Tile" at bounding box center [390, 132] width 13 height 13
checkbox input "false"
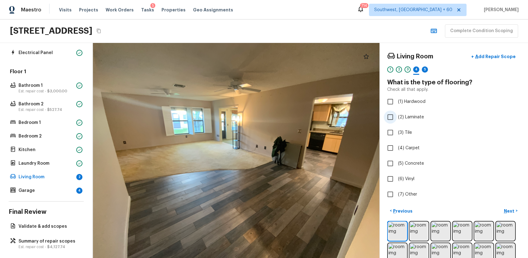
click at [402, 115] on span "(2) Laminate" at bounding box center [411, 117] width 26 height 6
click at [397, 115] on input "(2) Laminate" at bounding box center [390, 117] width 13 height 13
checkbox input "true"
click at [411, 148] on span "(4) Carpet" at bounding box center [409, 148] width 22 height 6
click at [397, 148] on input "(4) Carpet" at bounding box center [390, 147] width 13 height 13
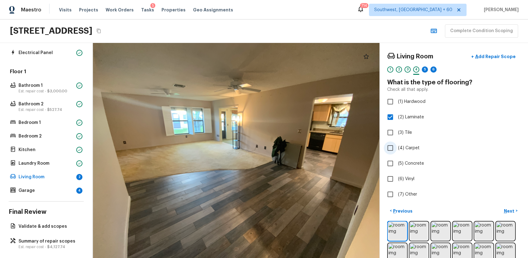
checkbox input "true"
click at [425, 72] on div "5" at bounding box center [425, 69] width 6 height 6
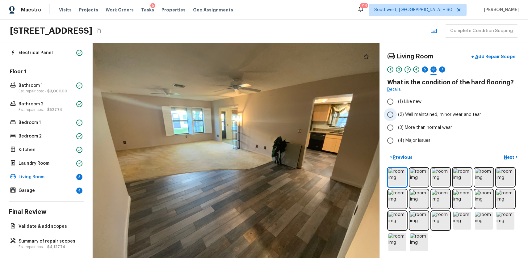
click at [457, 116] on span "(2) Well maintained, minor wear and tear" at bounding box center [439, 114] width 83 height 6
click at [397, 116] on input "(2) Well maintained, minor wear and tear" at bounding box center [390, 114] width 13 height 13
radio input "true"
click at [424, 69] on div "5" at bounding box center [425, 69] width 6 height 6
click at [441, 118] on label "(2) Well maintained, minor wear and tear" at bounding box center [450, 114] width 132 height 13
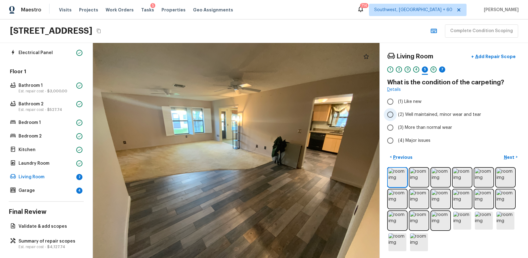
click at [397, 118] on input "(2) Well maintained, minor wear and tear" at bounding box center [390, 114] width 13 height 13
radio input "true"
click at [444, 70] on div "7" at bounding box center [442, 69] width 6 height 6
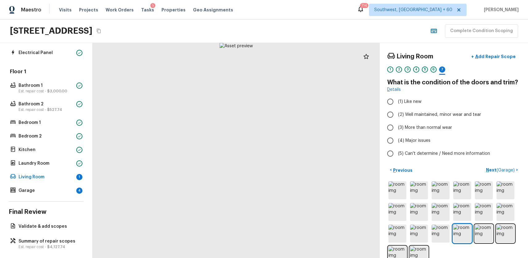
click at [434, 69] on div "6" at bounding box center [434, 69] width 6 height 6
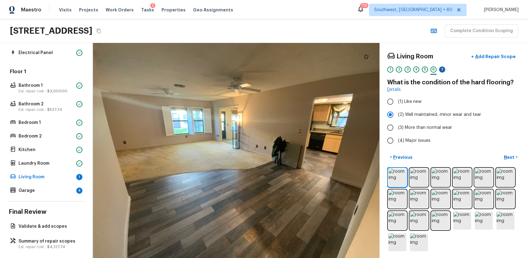
click at [444, 70] on div "7" at bounding box center [442, 69] width 6 height 6
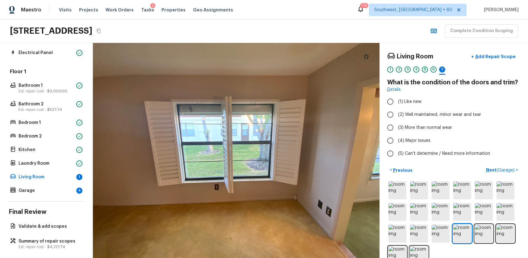
click at [424, 69] on div "5" at bounding box center [425, 69] width 6 height 6
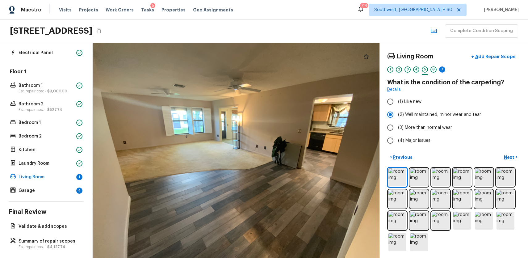
click at [416, 71] on div "4" at bounding box center [416, 69] width 6 height 6
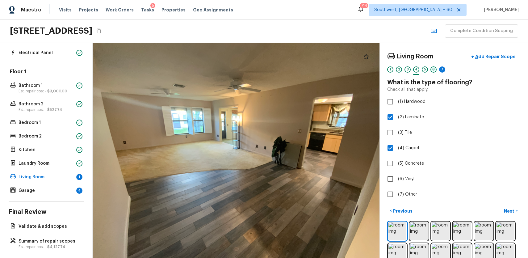
click at [432, 69] on div "6" at bounding box center [434, 69] width 6 height 6
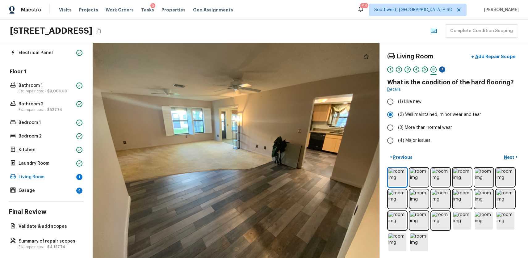
click at [443, 70] on div "7" at bounding box center [442, 69] width 6 height 6
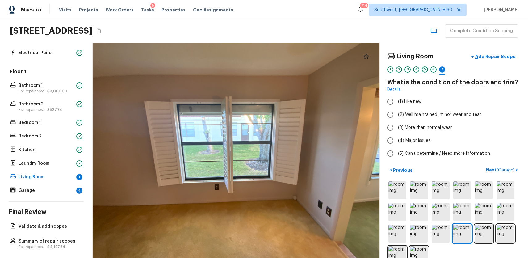
click at [426, 67] on div "5" at bounding box center [425, 69] width 6 height 6
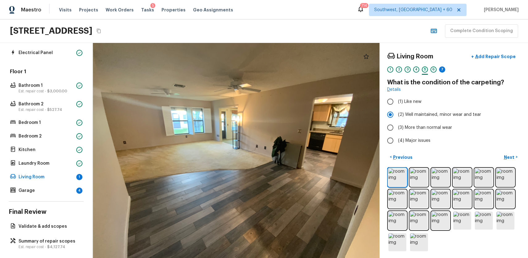
click at [426, 67] on div "5" at bounding box center [425, 69] width 6 height 6
click at [436, 127] on span "(3) More than normal wear" at bounding box center [425, 127] width 54 height 6
click at [397, 127] on input "(3) More than normal wear" at bounding box center [390, 127] width 13 height 13
radio input "true"
click at [435, 64] on div "Living Room + Add Repair Scope 1 2 3 4 5 6 7" at bounding box center [453, 63] width 133 height 26
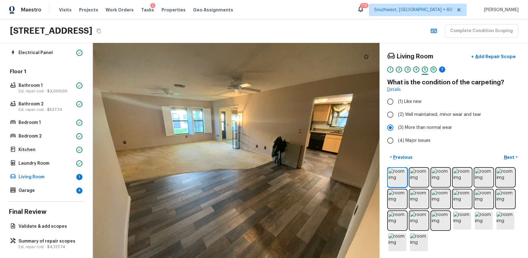
click at [435, 69] on div "6" at bounding box center [434, 69] width 6 height 6
click at [447, 70] on div "1 2 3 4 5 6 7" at bounding box center [453, 71] width 133 height 10
click at [443, 71] on div "7" at bounding box center [442, 69] width 6 height 6
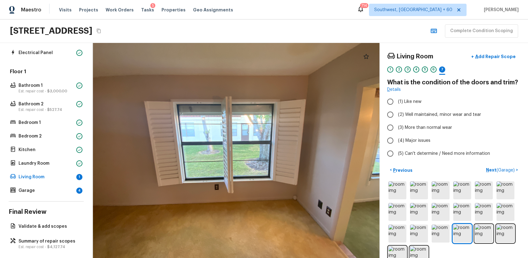
click at [477, 222] on div at bounding box center [453, 222] width 133 height 85
click at [484, 231] on img at bounding box center [484, 234] width 18 height 18
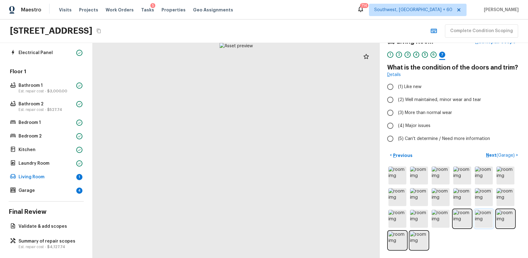
scroll to position [15, 0]
click at [506, 218] on img at bounding box center [506, 219] width 18 height 18
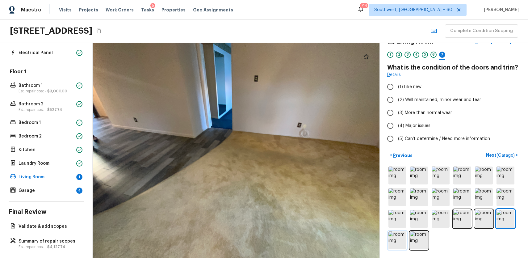
click at [406, 240] on img at bounding box center [398, 240] width 18 height 18
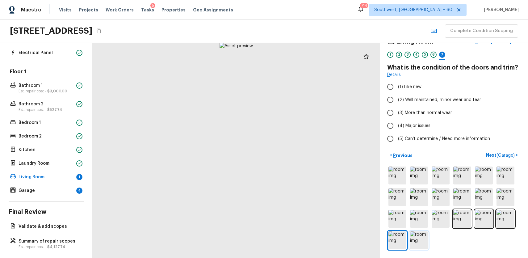
click at [421, 241] on img at bounding box center [419, 240] width 18 height 18
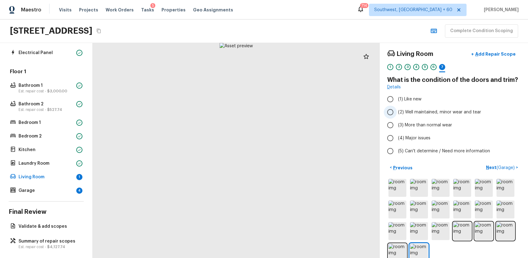
scroll to position [0, 0]
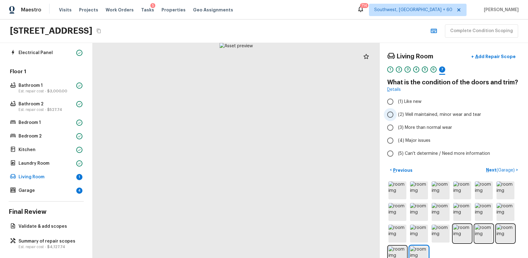
click at [443, 114] on span "(2) Well maintained, minor wear and tear" at bounding box center [439, 114] width 83 height 6
click at [397, 114] on input "(2) Well maintained, minor wear and tear" at bounding box center [390, 114] width 13 height 13
radio input "true"
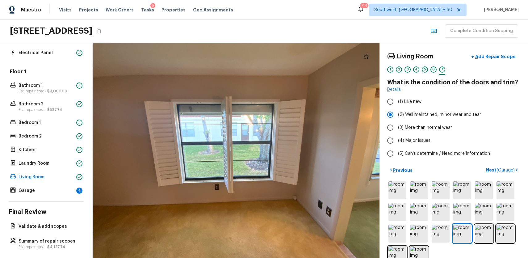
click at [497, 169] on p "Next ( Garage )" at bounding box center [501, 170] width 30 height 6
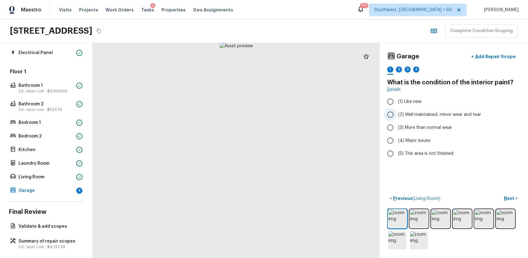
click at [451, 115] on span "(2) Well maintained, minor wear and tear" at bounding box center [439, 114] width 83 height 6
click at [397, 115] on input "(2) Well maintained, minor wear and tear" at bounding box center [390, 114] width 13 height 13
radio input "true"
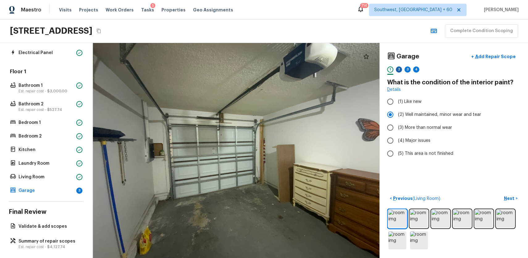
click at [399, 71] on div "2" at bounding box center [399, 69] width 6 height 6
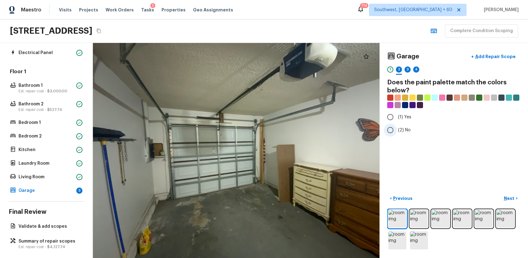
click at [408, 127] on span "(2) No" at bounding box center [404, 130] width 13 height 6
click at [397, 127] on input "(2) No" at bounding box center [390, 130] width 13 height 13
radio input "true"
click at [409, 66] on div "3" at bounding box center [408, 71] width 6 height 10
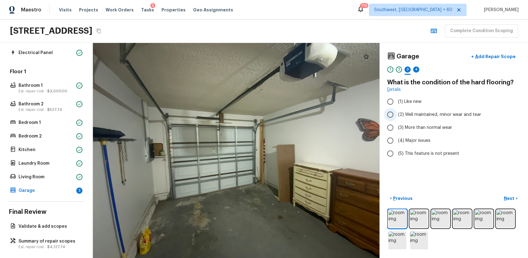
click at [443, 116] on span "(2) Well maintained, minor wear and tear" at bounding box center [439, 114] width 83 height 6
click at [397, 116] on input "(2) Well maintained, minor wear and tear" at bounding box center [390, 114] width 13 height 13
radio input "true"
click at [413, 71] on div "1 2 3 4" at bounding box center [453, 71] width 133 height 10
click at [414, 67] on div "4" at bounding box center [416, 69] width 6 height 6
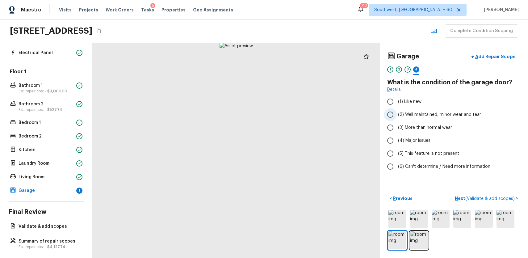
click at [449, 113] on span "(2) Well maintained, minor wear and tear" at bounding box center [439, 114] width 83 height 6
click at [397, 113] on input "(2) Well maintained, minor wear and tear" at bounding box center [390, 114] width 13 height 13
radio input "true"
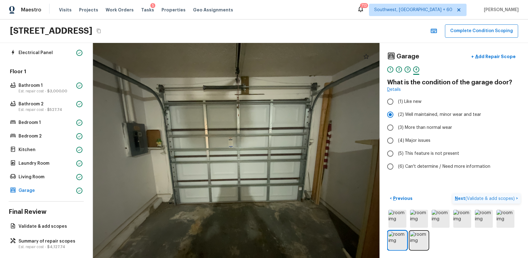
click at [484, 197] on span "( Validate & add scopes )" at bounding box center [489, 198] width 49 height 4
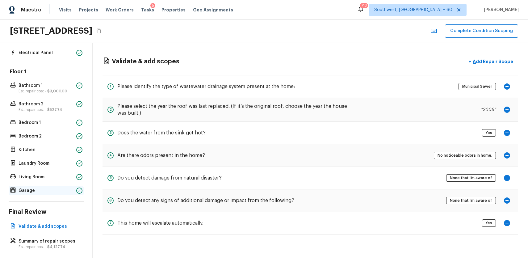
scroll to position [103, 0]
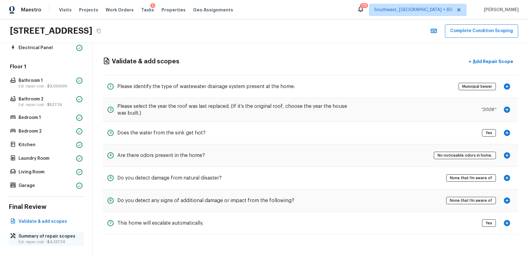
click at [63, 239] on p "Est. repair cost - $4,127.74" at bounding box center [49, 241] width 61 height 5
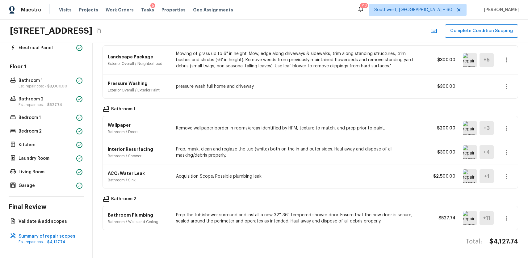
scroll to position [0, 0]
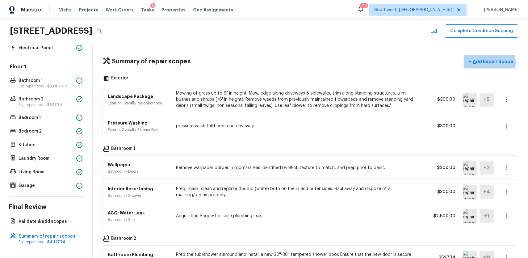
click at [488, 62] on p "Add Repair Scope" at bounding box center [493, 61] width 42 height 6
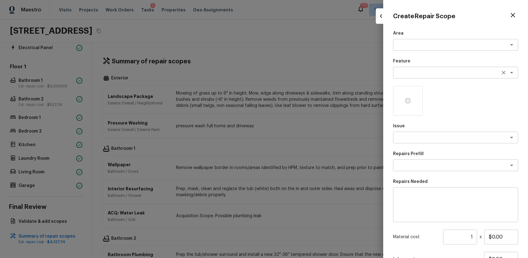
click at [415, 75] on textarea at bounding box center [447, 72] width 102 height 6
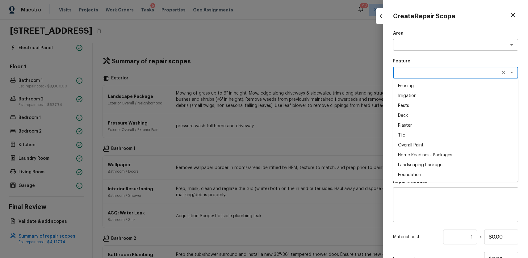
click at [423, 216] on textarea at bounding box center [456, 204] width 116 height 25
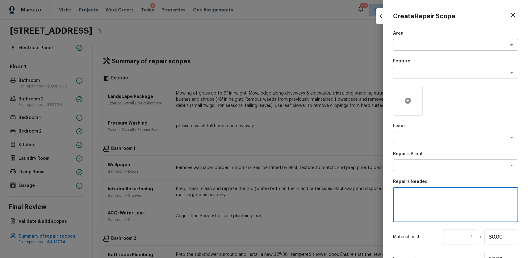
click at [405, 100] on icon at bounding box center [407, 100] width 7 height 7
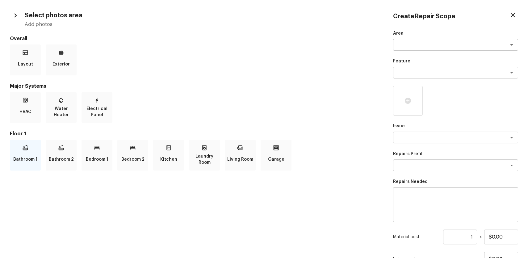
click at [23, 154] on p "Bathroom 1" at bounding box center [25, 159] width 24 height 12
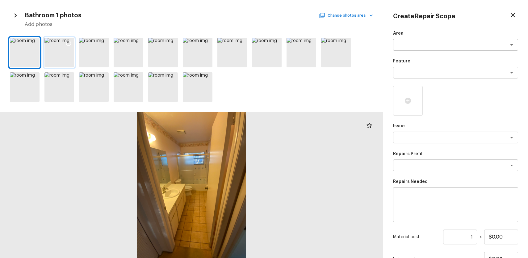
click at [63, 42] on div at bounding box center [68, 44] width 11 height 13
click at [106, 43] on icon at bounding box center [103, 43] width 6 height 6
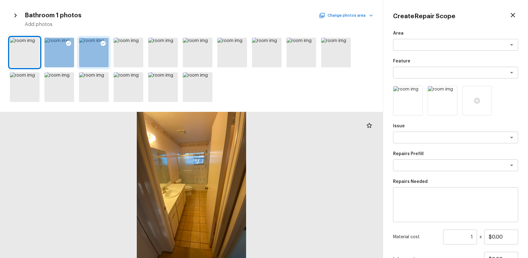
click at [357, 15] on button "Change photos area" at bounding box center [346, 15] width 53 height 8
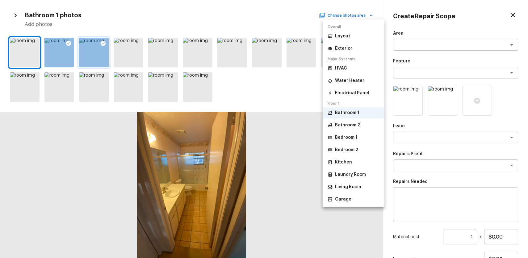
click at [351, 137] on p "Bedroom 1" at bounding box center [346, 137] width 22 height 6
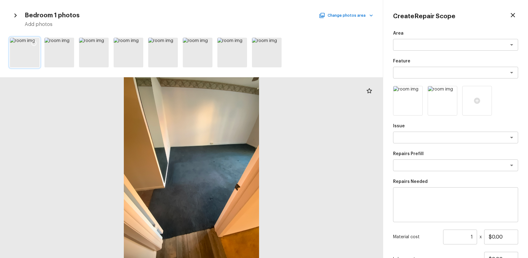
click at [37, 42] on div at bounding box center [33, 44] width 11 height 13
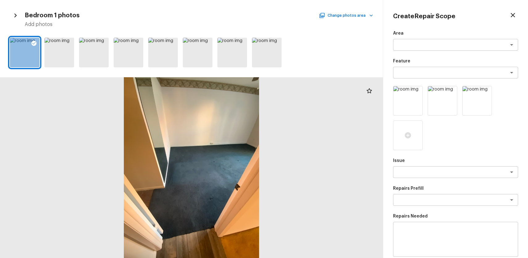
click at [68, 37] on div at bounding box center [191, 52] width 383 height 35
click at [71, 42] on icon at bounding box center [68, 43] width 6 height 6
click at [94, 40] on div at bounding box center [94, 53] width 30 height 30
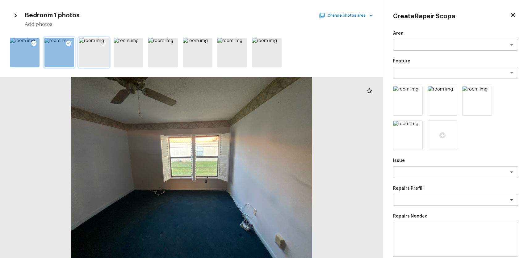
click at [102, 43] on icon at bounding box center [103, 43] width 6 height 6
click at [138, 40] on icon at bounding box center [138, 43] width 6 height 6
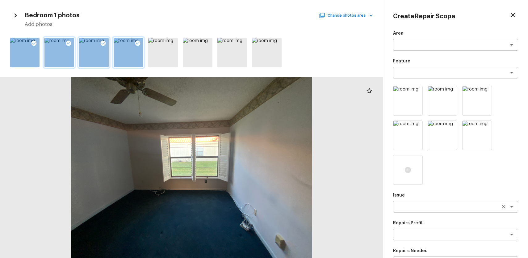
click at [451, 203] on div "x ​" at bounding box center [455, 207] width 125 height 12
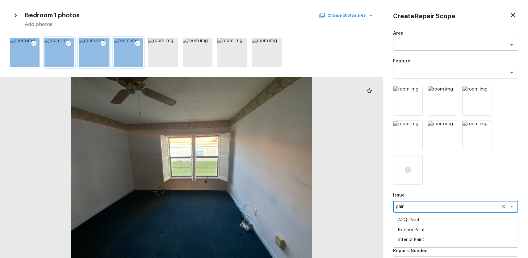
click at [417, 219] on li "ACQ: Paint" at bounding box center [455, 220] width 125 height 10
type textarea "ACQ: Paint"
click at [450, 233] on textarea at bounding box center [447, 234] width 102 height 6
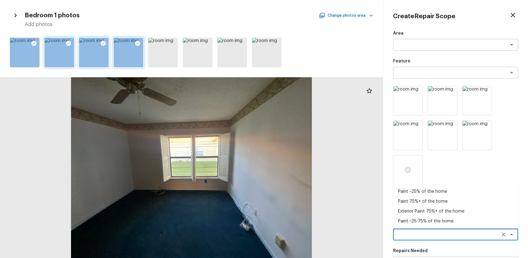
click at [433, 201] on li "Paint 75%+ of the home" at bounding box center [455, 201] width 125 height 10
type textarea "Paint 75%+ of the home"
type textarea "Acquisition Scope: 75%+ of the home will likely require interior paint"
type input "$1.42"
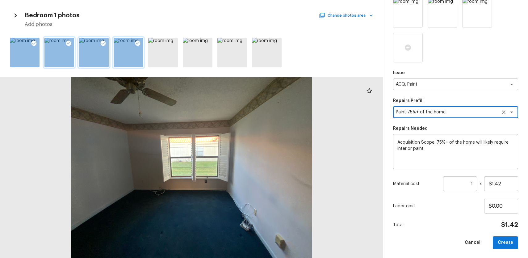
scroll to position [123, 0]
click at [469, 183] on input "1" at bounding box center [460, 183] width 34 height 15
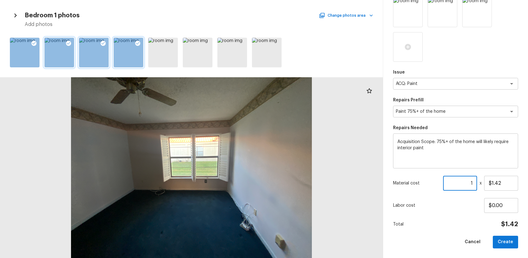
click at [469, 183] on input "1" at bounding box center [460, 183] width 34 height 15
type input "1264"
click at [514, 242] on button "Create" at bounding box center [505, 242] width 25 height 13
type input "1"
type input "$0.00"
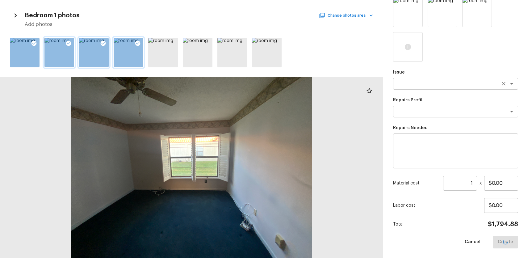
scroll to position [54, 0]
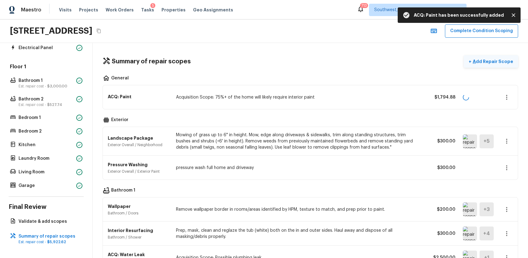
click at [493, 58] on p "Add Repair Scope" at bounding box center [493, 61] width 42 height 6
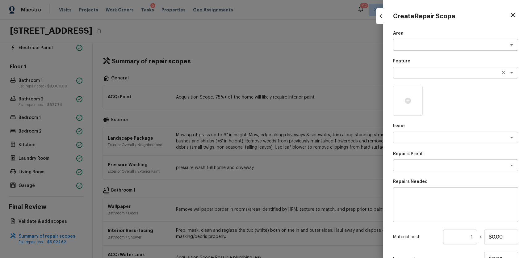
click at [419, 67] on div "x ​" at bounding box center [455, 73] width 125 height 12
type textarea "f"
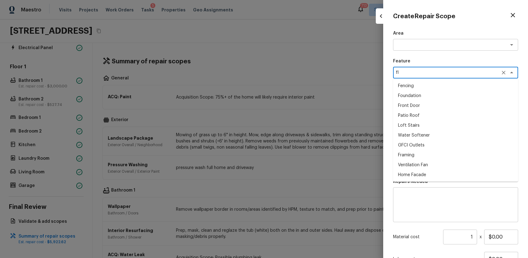
type textarea "flo"
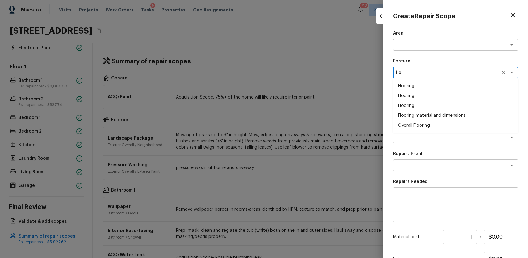
click at [501, 72] on icon "Clear" at bounding box center [504, 72] width 6 height 6
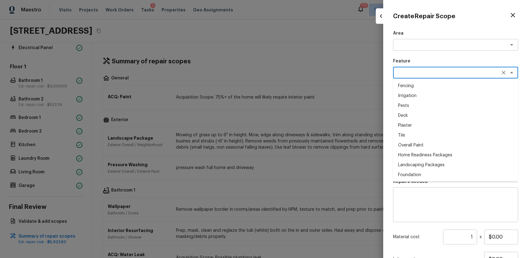
click at [504, 74] on icon "Clear" at bounding box center [504, 72] width 6 height 6
click at [452, 195] on textarea at bounding box center [456, 204] width 116 height 25
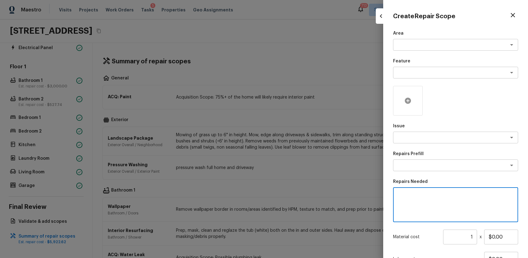
click at [408, 100] on icon at bounding box center [407, 100] width 7 height 7
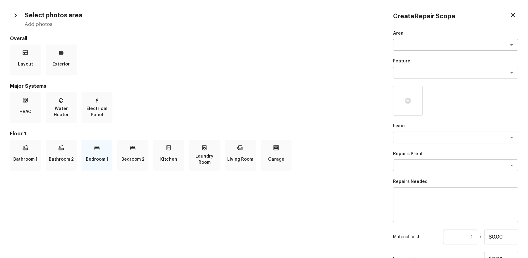
click at [99, 151] on div "Bedroom 1" at bounding box center [97, 155] width 31 height 31
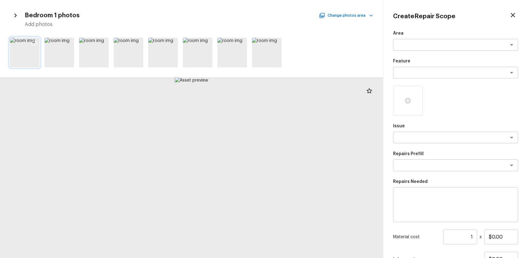
click at [37, 38] on div at bounding box center [33, 44] width 11 height 13
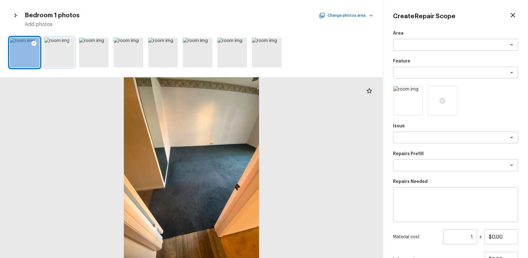
click at [66, 42] on icon at bounding box center [68, 43] width 5 height 5
click at [93, 43] on div at bounding box center [94, 53] width 30 height 30
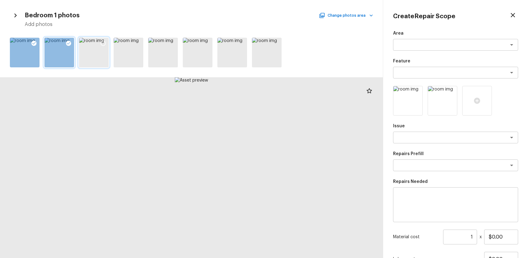
click at [99, 41] on div at bounding box center [103, 44] width 11 height 13
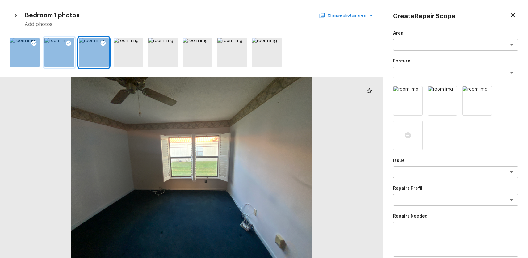
click at [333, 18] on button "Change photos area" at bounding box center [346, 15] width 53 height 8
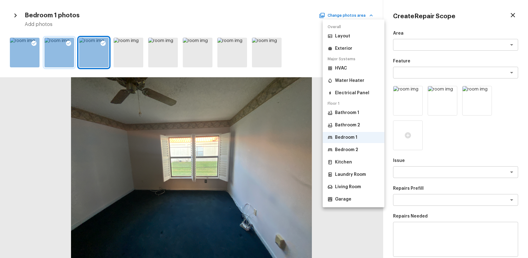
click at [354, 154] on li "Bedroom 2" at bounding box center [354, 149] width 62 height 11
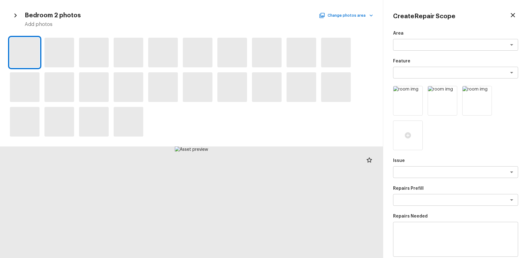
click at [354, 124] on div "Bathroom 1 Bathroom 2 Bedroom 1 Bedroom 2 Kitchen Laundry Room Living Room Gara…" at bounding box center [346, 96] width 46 height 55
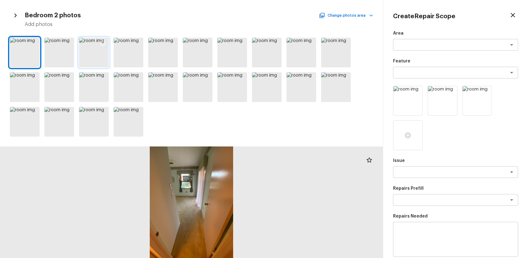
click at [95, 42] on div at bounding box center [94, 53] width 30 height 30
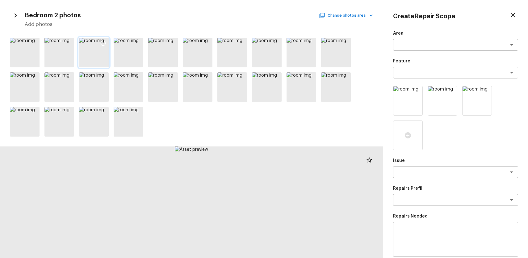
click at [104, 39] on div at bounding box center [103, 44] width 11 height 13
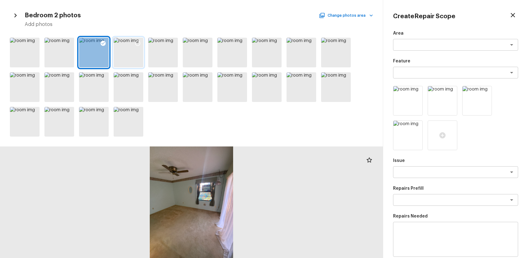
click at [134, 41] on div at bounding box center [137, 44] width 11 height 13
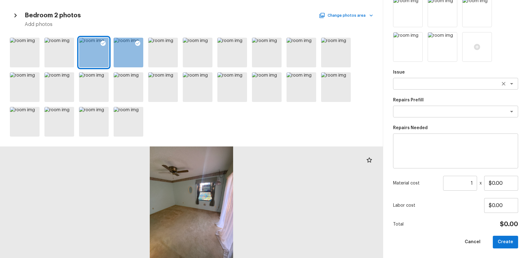
click at [448, 81] on textarea at bounding box center [447, 84] width 102 height 6
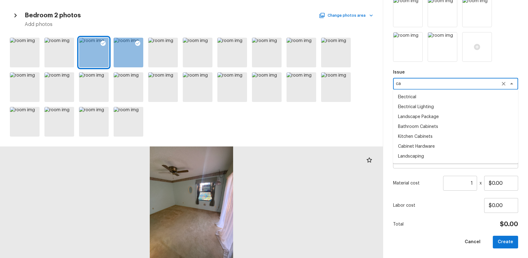
type textarea "c"
click at [428, 110] on li "ACQ: Flooring" at bounding box center [455, 107] width 125 height 10
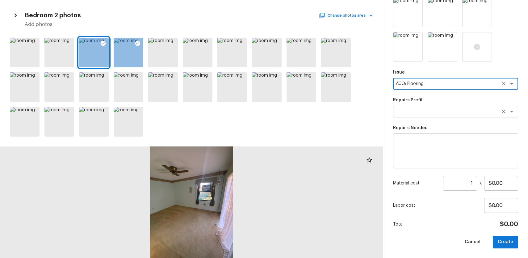
type textarea "ACQ: Flooring"
click at [434, 113] on textarea at bounding box center [447, 111] width 102 height 6
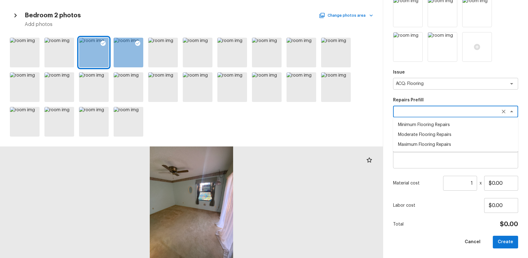
click at [436, 143] on li "Maximum Flooring Repairs" at bounding box center [455, 145] width 125 height 10
type textarea "Maximum Flooring Repairs"
type textarea "Acquisition Scope: Maximum flooring repairs"
type input "$1.39"
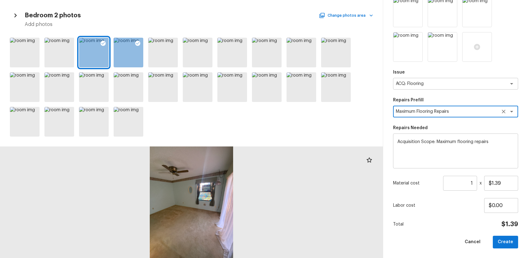
click at [436, 143] on textarea "Acquisition Scope: Maximum flooring repairs" at bounding box center [456, 151] width 116 height 25
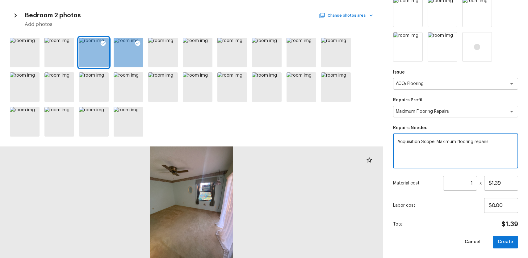
click at [473, 182] on input "1" at bounding box center [460, 183] width 34 height 15
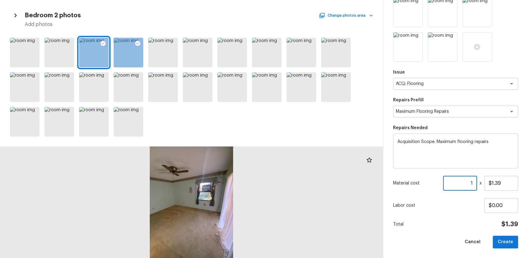
click at [473, 182] on input "1" at bounding box center [460, 183] width 34 height 15
click at [482, 184] on div "Material cost 1 ​ x $1.39" at bounding box center [455, 183] width 125 height 15
click at [475, 182] on input "1" at bounding box center [460, 183] width 34 height 15
type input "1264"
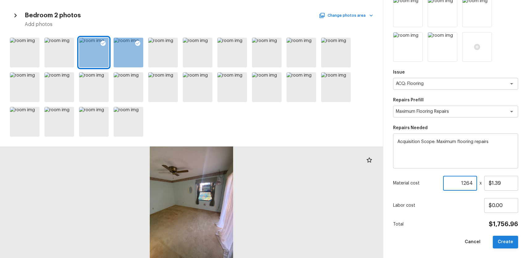
click at [503, 241] on button "Create" at bounding box center [505, 242] width 25 height 13
type input "1"
type input "$0.00"
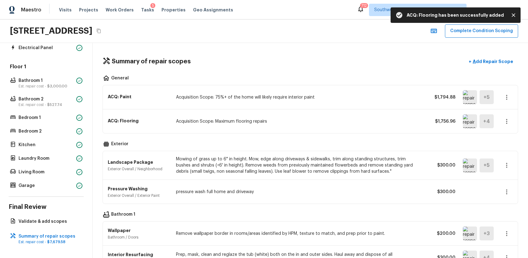
scroll to position [7, 0]
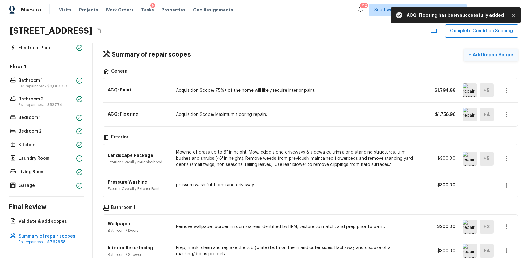
click at [502, 59] on button "+ Add Repair Scope" at bounding box center [491, 54] width 54 height 13
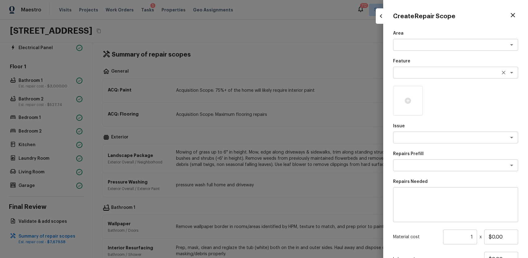
click at [420, 73] on textarea at bounding box center [447, 72] width 102 height 6
click at [407, 102] on icon at bounding box center [408, 101] width 6 height 6
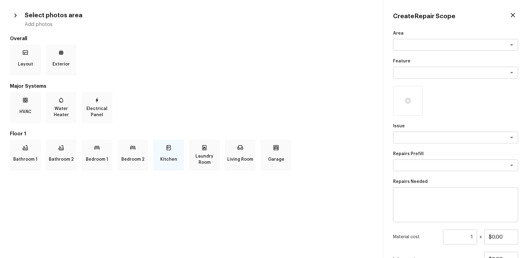
click at [175, 153] on div "Kitchen" at bounding box center [168, 155] width 31 height 31
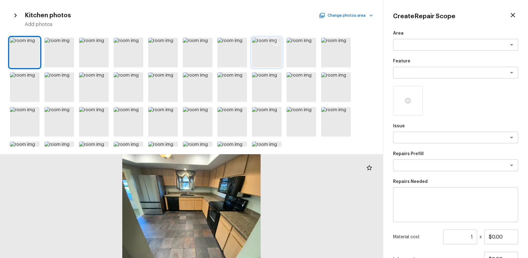
click at [273, 43] on icon at bounding box center [276, 43] width 6 height 6
click at [210, 40] on icon at bounding box center [207, 43] width 6 height 6
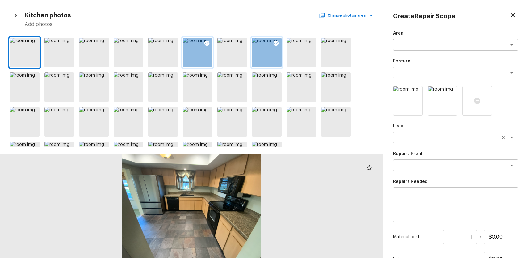
click at [437, 134] on textarea at bounding box center [447, 137] width 102 height 6
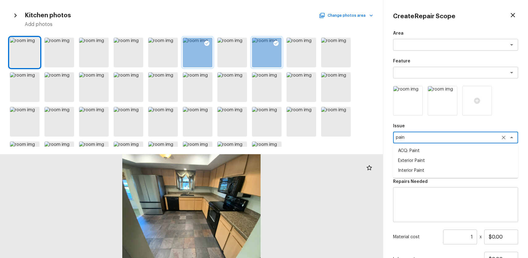
click at [479, 144] on ul "ACQ: Paint Exterior Paint Interior Paint" at bounding box center [455, 160] width 125 height 35
click at [435, 169] on li "Interior Paint" at bounding box center [455, 171] width 125 height 10
type textarea "Interior Paint"
click at [440, 172] on div "Area x ​ Feature x ​ Issue Interior Paint x ​ Repairs Prefill x ​ Repairs Neede…" at bounding box center [455, 166] width 125 height 272
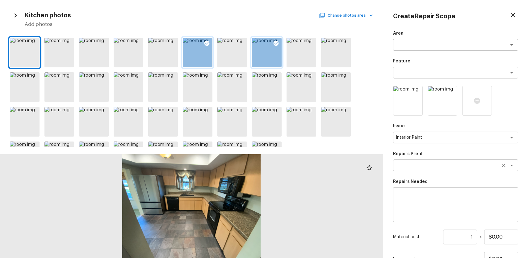
click at [439, 167] on textarea at bounding box center [447, 165] width 102 height 6
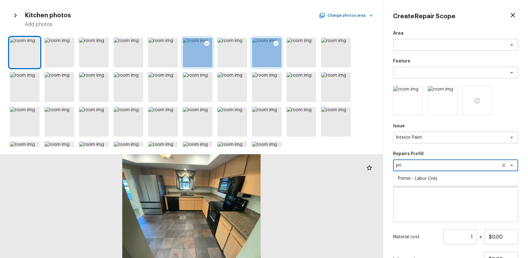
click at [454, 177] on li "Primer - Labor Only" at bounding box center [455, 179] width 125 height 10
type textarea "Primer - Labor Only"
type textarea "Interior primer - PRIMER PROVIDED BY OPENDOOR - All nails, screws, drywall anch…"
type input "$0.40"
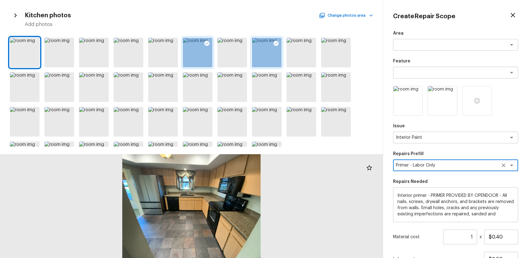
type textarea "Primer - Labor Only"
click at [477, 237] on input "1" at bounding box center [460, 236] width 34 height 15
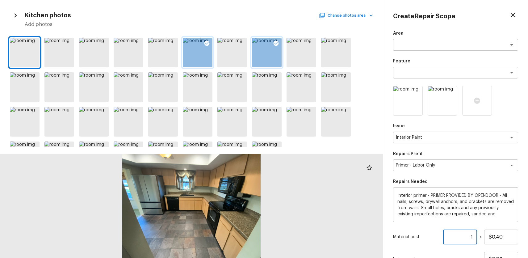
click at [477, 237] on input "1" at bounding box center [460, 236] width 34 height 15
click at [477, 238] on input "1" at bounding box center [460, 236] width 34 height 15
type input "1"
type input "200"
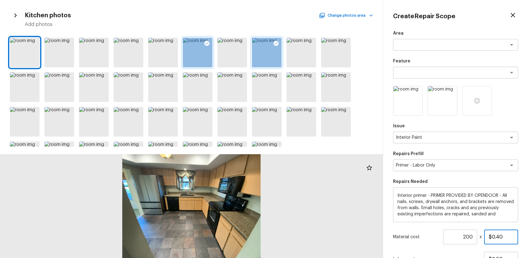
click at [504, 234] on input "$0.40" at bounding box center [501, 236] width 34 height 15
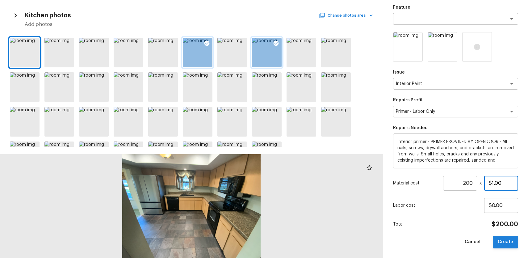
type input "$1.00"
click at [510, 240] on button "Create" at bounding box center [505, 242] width 25 height 13
type input "1"
type input "$0.00"
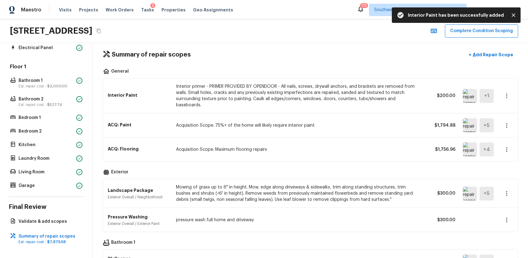
scroll to position [0, 0]
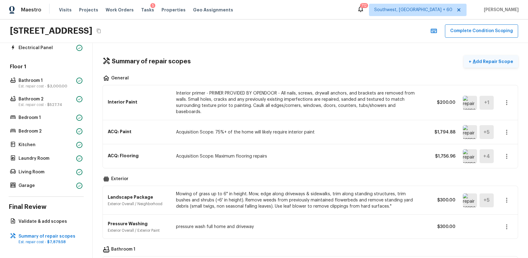
click at [496, 61] on p "Add Repair Scope" at bounding box center [493, 61] width 42 height 6
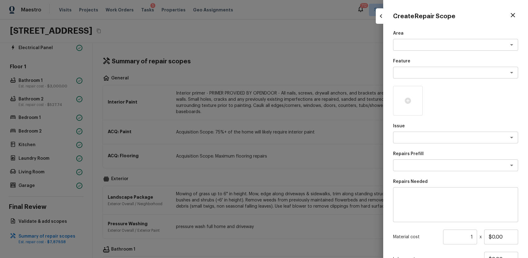
click at [336, 76] on div at bounding box center [264, 129] width 528 height 258
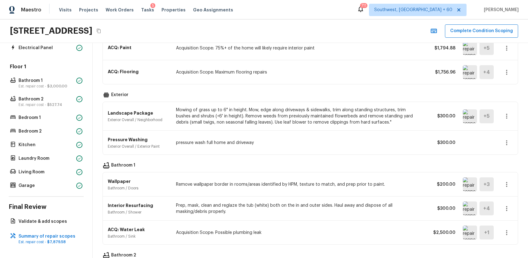
scroll to position [134, 0]
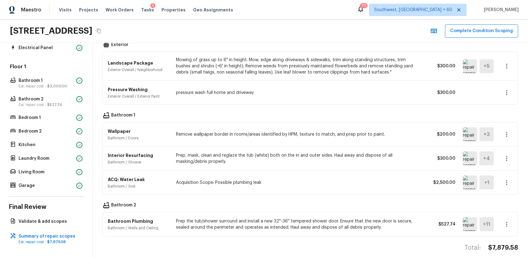
click at [504, 244] on h4 "$7,879.58" at bounding box center [503, 248] width 30 height 8
copy h4 "$7,879.58"
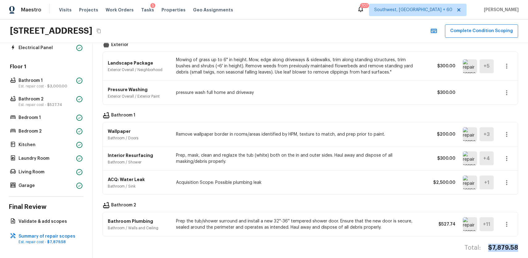
scroll to position [0, 0]
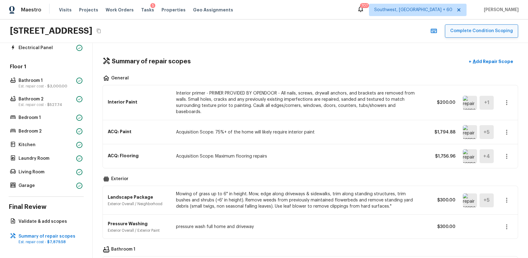
click at [487, 29] on button "Complete Condition Scoping" at bounding box center [481, 30] width 73 height 13
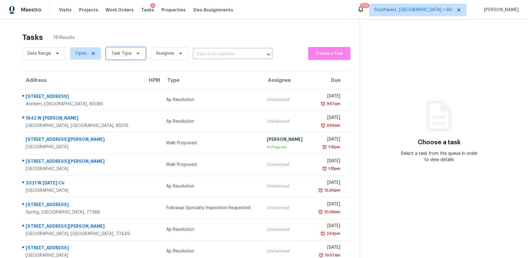
click at [125, 53] on span "Task Type" at bounding box center [121, 53] width 20 height 6
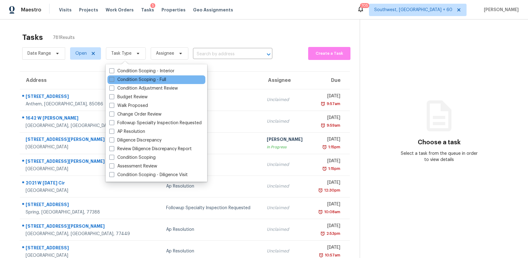
click at [149, 78] on label "Condition Scoping - Full" at bounding box center [137, 80] width 57 height 6
click at [113, 78] on input "Condition Scoping - Full" at bounding box center [111, 79] width 4 height 4
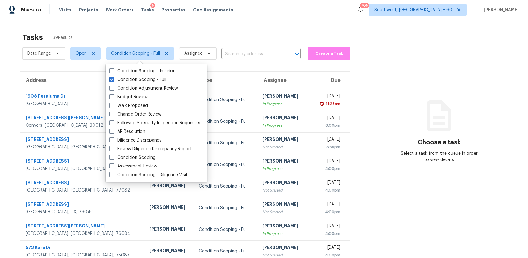
click at [230, 26] on div "Tasks 39 Results Date Range Open Condition Scoping - Full Assignee ​ Create a T…" at bounding box center [264, 170] width 528 height 302
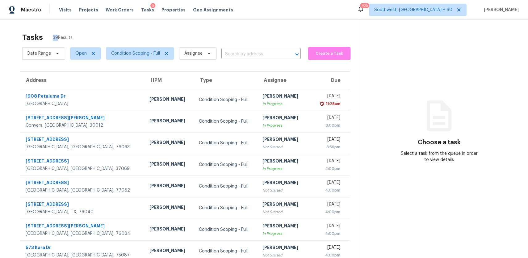
click at [230, 26] on div "Tasks 39 Results Date Range Open Condition Scoping - Full Assignee ​ Create a T…" at bounding box center [264, 170] width 528 height 302
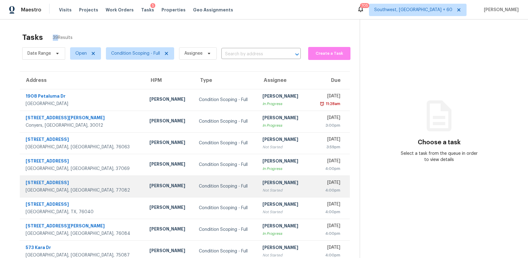
scroll to position [64, 0]
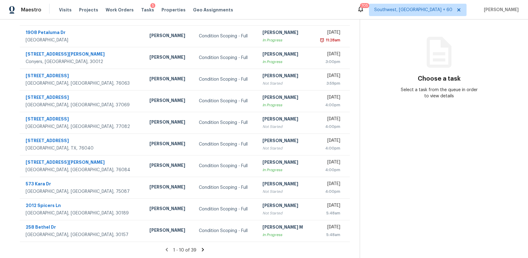
click at [200, 249] on icon at bounding box center [203, 250] width 6 height 6
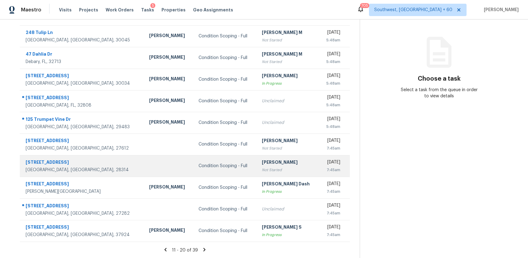
click at [262, 168] on div "Not Started" at bounding box center [288, 170] width 53 height 6
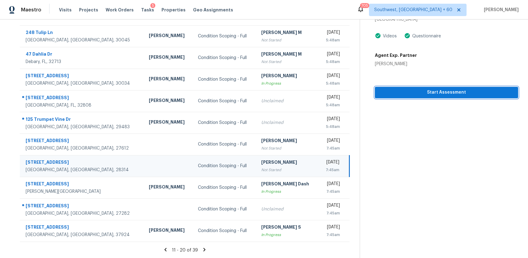
click at [428, 87] on button "Start Assessment" at bounding box center [446, 92] width 143 height 11
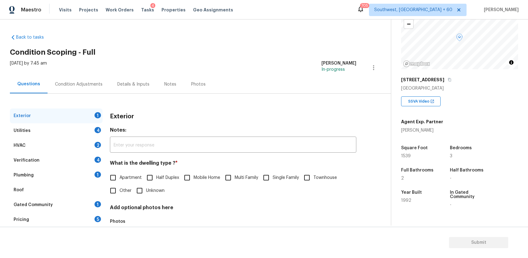
scroll to position [101, 0]
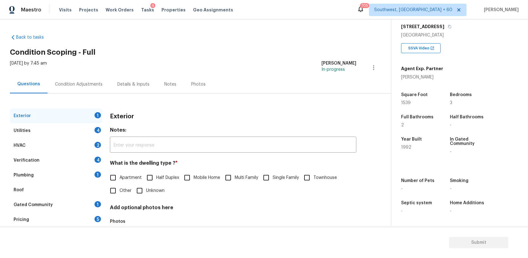
click at [275, 176] on span "Single Family" at bounding box center [286, 178] width 26 height 6
click at [273, 176] on input "Single Family" at bounding box center [266, 177] width 13 height 13
click at [89, 127] on div "Utilities 4" at bounding box center [56, 130] width 93 height 15
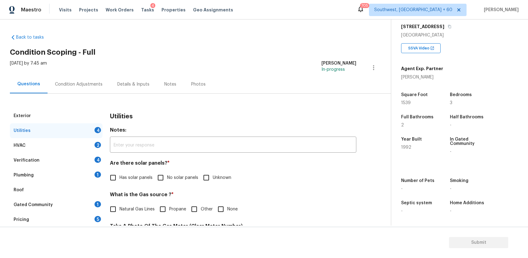
click at [169, 175] on span "No solar panels" at bounding box center [182, 178] width 31 height 6
click at [167, 175] on input "No solar panels" at bounding box center [160, 177] width 13 height 13
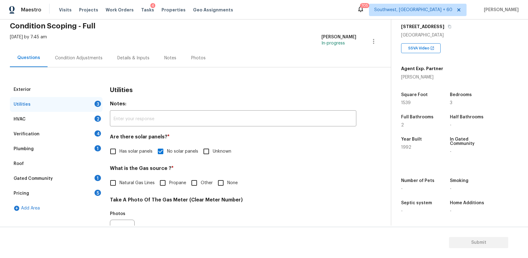
scroll to position [132, 0]
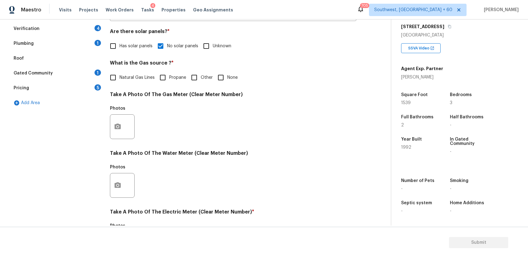
click at [107, 129] on div "Exterior Utilities 3 HVAC 2 Verification 4 Plumbing 1 Roof Gated Community 1 Pr…" at bounding box center [193, 138] width 366 height 322
click at [116, 126] on icon "button" at bounding box center [118, 127] width 6 height 6
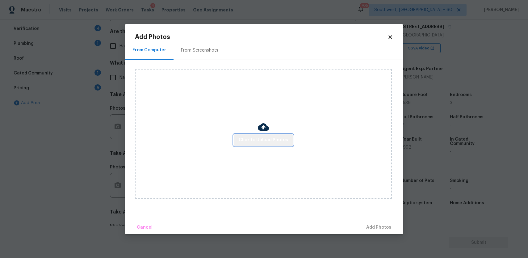
click at [267, 138] on span "Click to Upload Photos" at bounding box center [263, 140] width 49 height 8
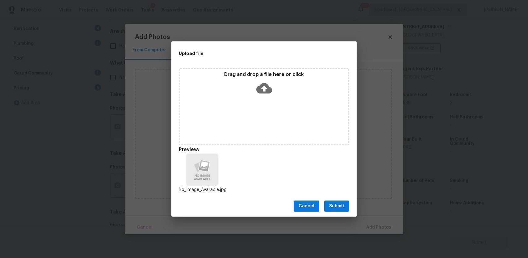
click at [331, 202] on span "Submit" at bounding box center [336, 206] width 15 height 8
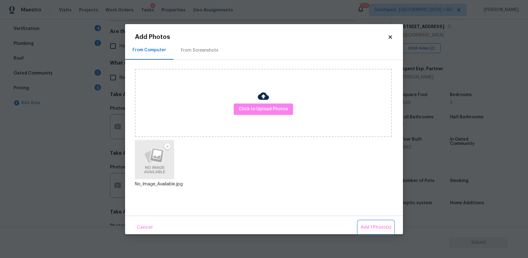
click at [388, 232] on button "Add 1 Photo(s)" at bounding box center [376, 227] width 36 height 13
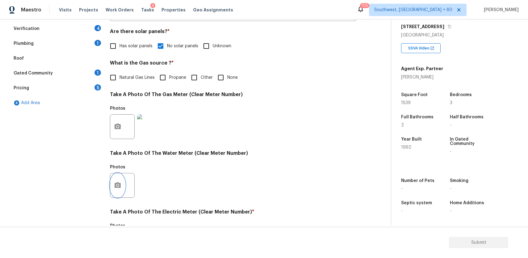
click at [119, 182] on icon "button" at bounding box center [117, 185] width 7 height 7
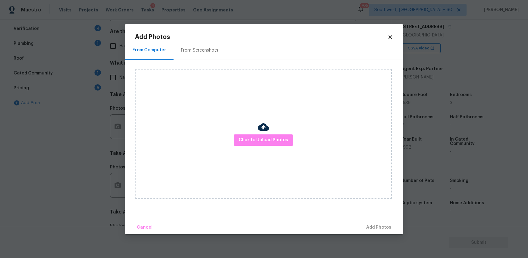
click at [258, 154] on div "Click to Upload Photos" at bounding box center [263, 134] width 257 height 130
click at [268, 142] on span "Click to Upload Photos" at bounding box center [263, 140] width 49 height 8
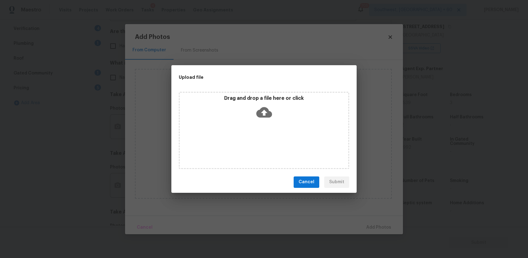
click at [268, 142] on div "Drag and drop a file here or click" at bounding box center [264, 130] width 170 height 77
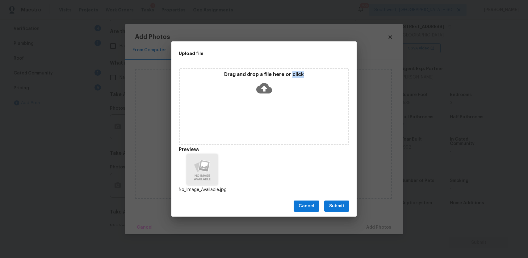
click at [338, 203] on span "Submit" at bounding box center [336, 206] width 15 height 8
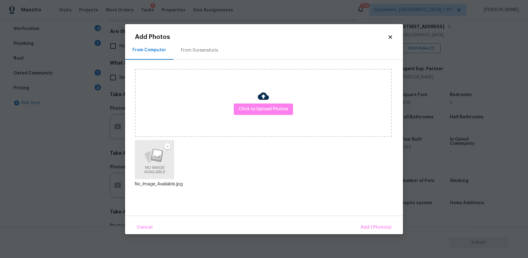
click at [382, 236] on body "Maestro Visits Projects Work Orders Tasks 4 Properties Geo Assignments 703 Sout…" at bounding box center [264, 129] width 528 height 258
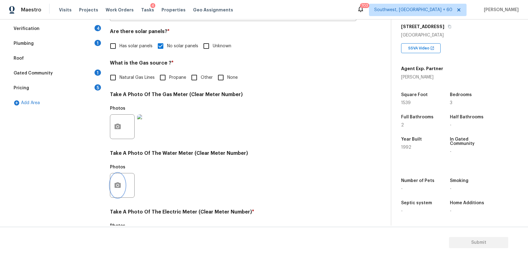
click at [115, 186] on icon "button" at bounding box center [118, 185] width 6 height 6
click at [115, 186] on body "Maestro Visits Projects Work Orders Tasks 4 Properties Geo Assignments 703 Sout…" at bounding box center [264, 129] width 528 height 258
click at [114, 184] on icon "button" at bounding box center [117, 185] width 7 height 7
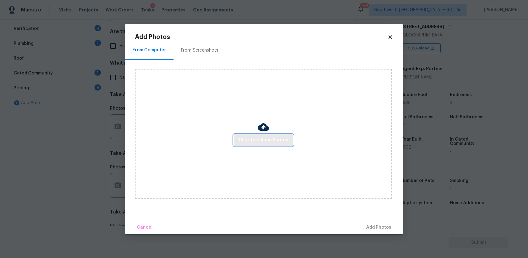
click at [250, 145] on button "Click to Upload Photos" at bounding box center [263, 139] width 59 height 11
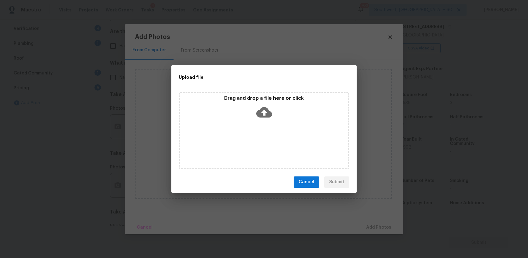
click at [250, 145] on div "Drag and drop a file here or click" at bounding box center [264, 130] width 170 height 77
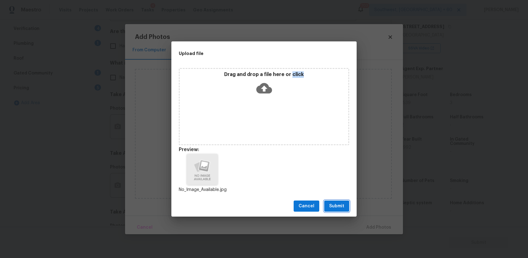
click at [340, 210] on button "Submit" at bounding box center [336, 205] width 25 height 11
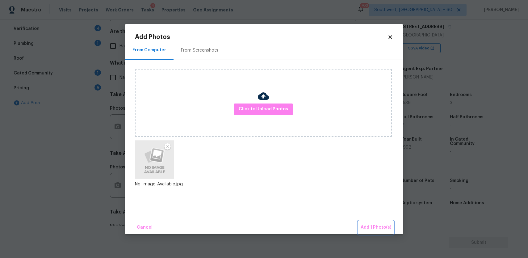
click at [374, 225] on span "Add 1 Photo(s)" at bounding box center [376, 228] width 31 height 8
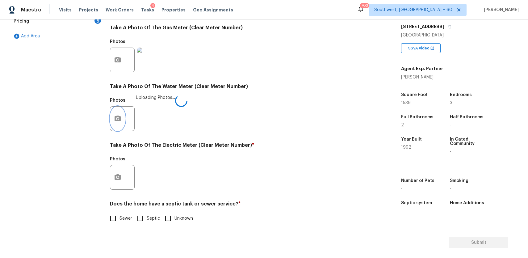
scroll to position [207, 0]
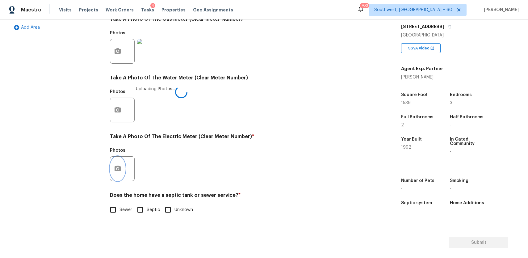
click at [124, 171] on button "button" at bounding box center [117, 169] width 15 height 24
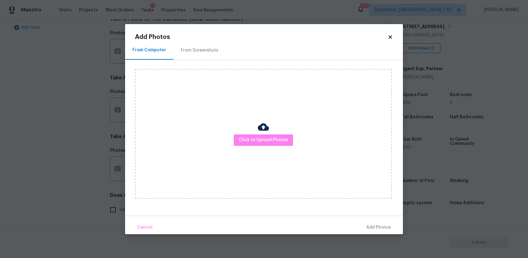
click at [265, 134] on div at bounding box center [263, 127] width 11 height 13
click at [266, 138] on span "Click to Upload Photos" at bounding box center [263, 140] width 49 height 8
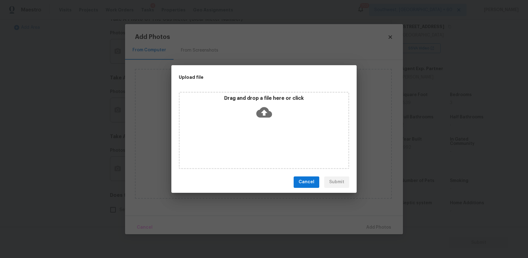
click at [266, 138] on div "Drag and drop a file here or click" at bounding box center [264, 130] width 170 height 77
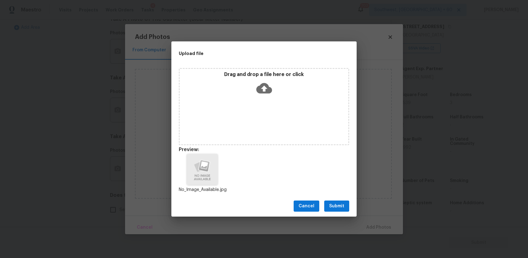
click at [335, 208] on span "Submit" at bounding box center [336, 206] width 15 height 8
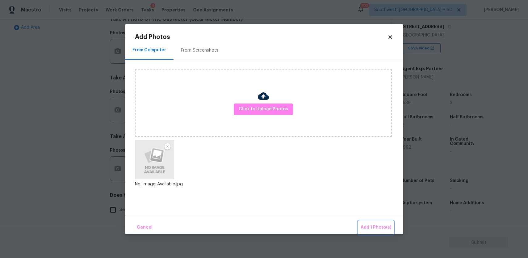
click at [365, 221] on button "Add 1 Photo(s)" at bounding box center [376, 227] width 36 height 13
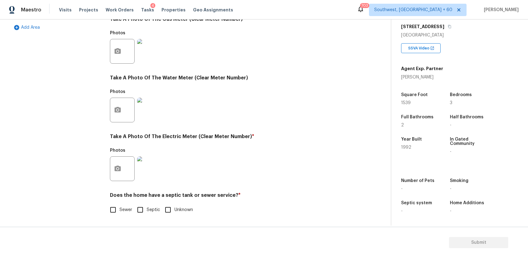
click at [128, 215] on label "Sewer" at bounding box center [120, 209] width 26 height 13
click at [120, 215] on input "Sewer" at bounding box center [113, 209] width 13 height 13
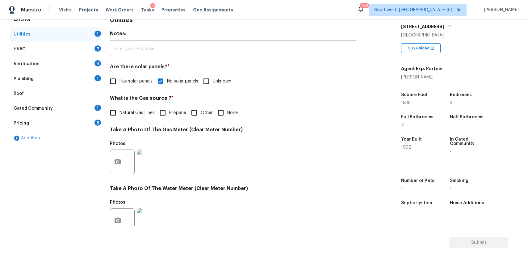
scroll to position [0, 0]
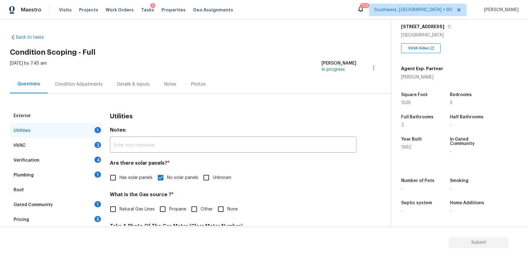
click at [87, 142] on div "HVAC 2" at bounding box center [56, 145] width 93 height 15
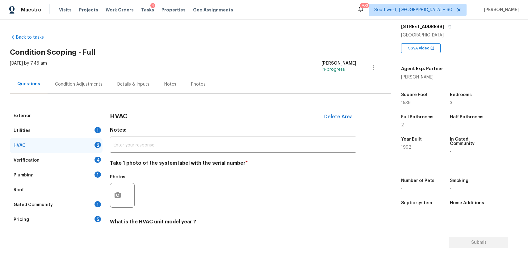
click at [126, 193] on div at bounding box center [122, 195] width 25 height 25
click at [118, 194] on circle "button" at bounding box center [118, 195] width 2 height 2
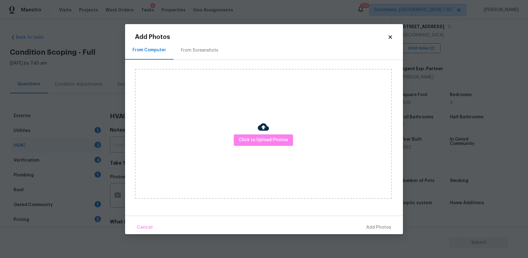
click at [271, 128] on div "Click to Upload Photos" at bounding box center [263, 134] width 257 height 130
click at [271, 136] on span "Click to Upload Photos" at bounding box center [263, 140] width 49 height 8
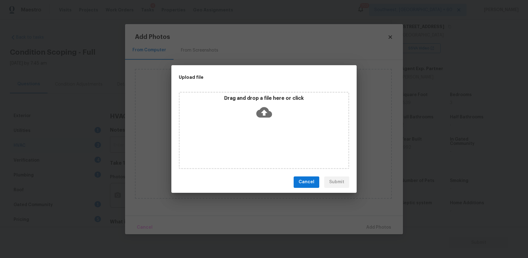
click at [271, 136] on div "Drag and drop a file here or click" at bounding box center [264, 130] width 170 height 77
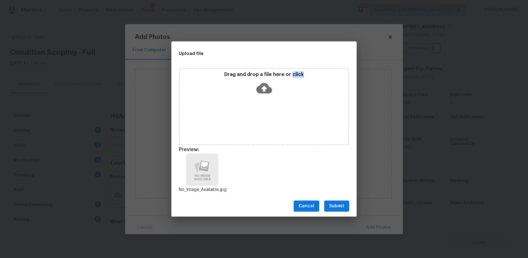
click at [335, 208] on span "Submit" at bounding box center [336, 206] width 15 height 8
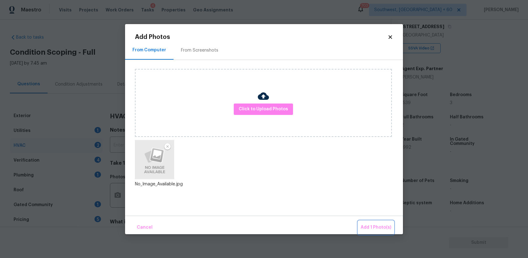
click at [376, 231] on button "Add 1 Photo(s)" at bounding box center [376, 227] width 36 height 13
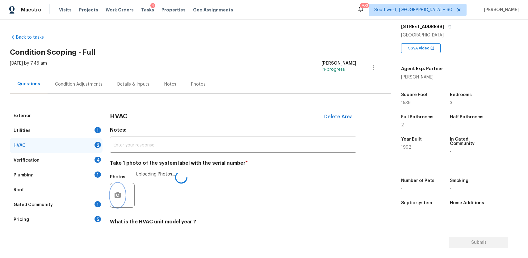
scroll to position [60, 0]
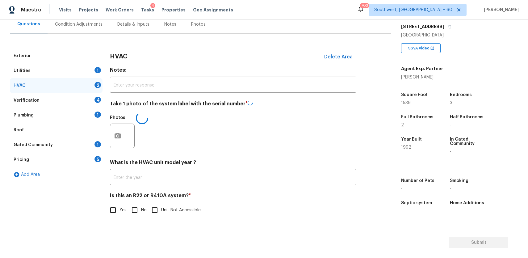
click at [138, 206] on input "No" at bounding box center [134, 210] width 13 height 13
click at [98, 99] on div "4" at bounding box center [98, 100] width 6 height 6
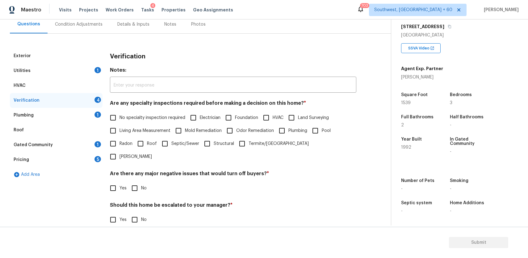
click at [143, 116] on span "No specialty inspection required" at bounding box center [153, 118] width 66 height 6
click at [120, 116] on input "No specialty inspection required" at bounding box center [113, 117] width 13 height 13
click at [139, 182] on input "No" at bounding box center [134, 188] width 13 height 13
click at [131, 213] on input "No" at bounding box center [134, 219] width 13 height 13
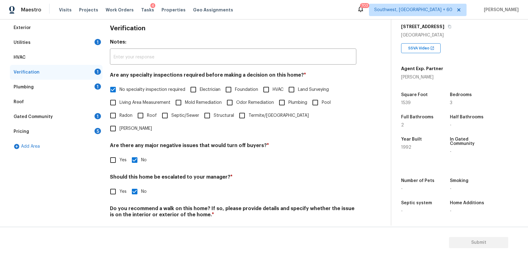
click at [137, 223] on input "No" at bounding box center [134, 229] width 13 height 13
click at [92, 87] on div "Plumbing 1" at bounding box center [56, 87] width 93 height 15
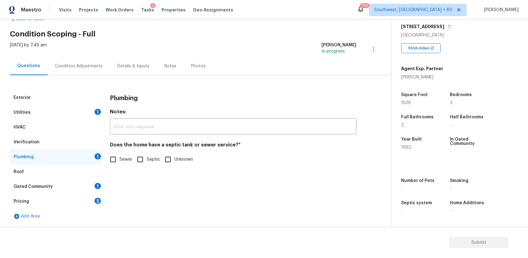
click at [116, 161] on input "Sewer" at bounding box center [113, 159] width 13 height 13
click at [75, 185] on div "Gated Community 1" at bounding box center [56, 186] width 93 height 15
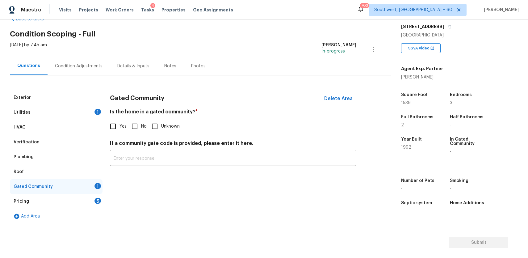
click at [131, 122] on input "No" at bounding box center [134, 126] width 13 height 13
click at [135, 128] on input "No" at bounding box center [134, 126] width 13 height 13
click at [66, 202] on div "Pricing 5" at bounding box center [56, 201] width 93 height 15
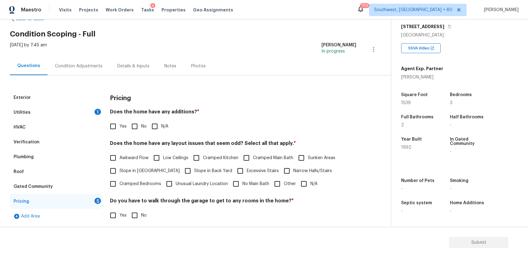
click at [154, 133] on div "Pricing Does the home have any additions? * Yes No N/A Does the home have any l…" at bounding box center [233, 191] width 246 height 202
click at [165, 121] on label "N/A" at bounding box center [158, 126] width 20 height 13
click at [161, 121] on input "N/A" at bounding box center [154, 126] width 13 height 13
click at [314, 176] on div "Awkward Flow Low Ceilings Cramped Kitchen Cramped Main Bath Sunken Areas Slope …" at bounding box center [233, 170] width 246 height 39
click at [313, 183] on span "N/A" at bounding box center [313, 184] width 7 height 6
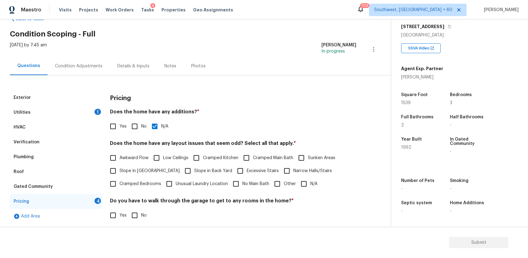
click at [310, 183] on input "N/A" at bounding box center [303, 183] width 13 height 13
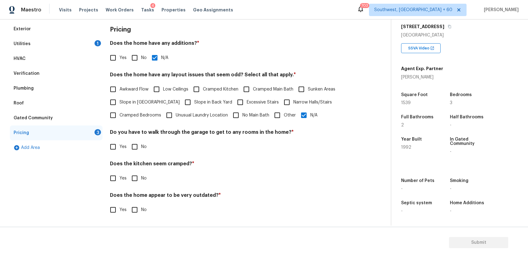
click at [137, 144] on input "No" at bounding box center [134, 146] width 13 height 13
click at [136, 174] on input "No" at bounding box center [134, 178] width 13 height 13
click at [136, 202] on div "Does the home appear to be very outdated? * Yes No" at bounding box center [233, 204] width 246 height 24
click at [139, 207] on input "No" at bounding box center [134, 209] width 13 height 13
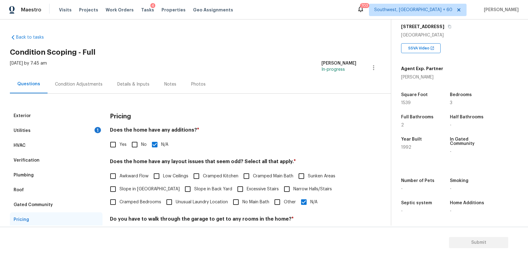
click at [90, 91] on div "Condition Adjustments" at bounding box center [79, 84] width 62 height 18
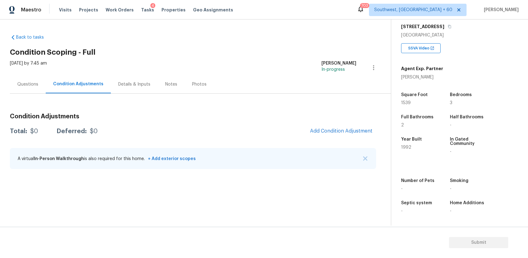
click at [367, 164] on div "A virtual In-Person Walkthrough is also required for this home. + Add exterior …" at bounding box center [193, 158] width 366 height 21
click at [366, 160] on img "button" at bounding box center [365, 158] width 4 height 4
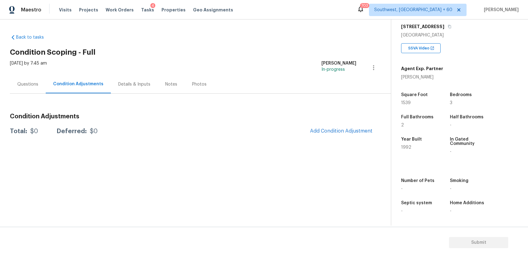
click at [355, 138] on div "Back to tasks Condition Scoping - Full Thu, Oct 16 2025 by 7:45 am Ranjith Kuma…" at bounding box center [200, 84] width 381 height 111
click at [325, 128] on span "Add Condition Adjustment" at bounding box center [341, 131] width 62 height 6
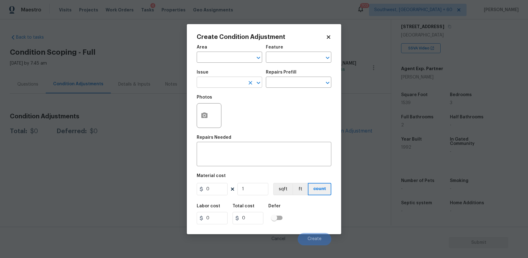
click at [213, 80] on input "text" at bounding box center [221, 83] width 48 height 10
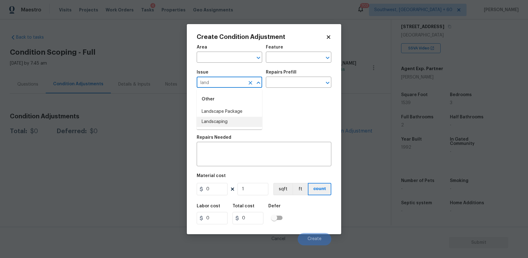
click at [246, 118] on li "Landscaping" at bounding box center [229, 122] width 65 height 10
click at [252, 86] on button "Clear" at bounding box center [250, 82] width 9 height 9
click at [240, 118] on li "Landscaping" at bounding box center [229, 122] width 65 height 10
click at [247, 94] on div "Photos" at bounding box center [264, 111] width 135 height 40
click at [251, 86] on button "Clear" at bounding box center [250, 82] width 9 height 9
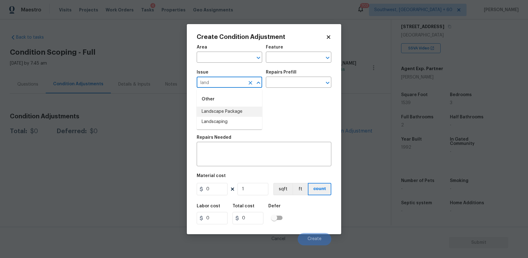
click at [245, 114] on li "Landscape Package" at bounding box center [229, 112] width 65 height 10
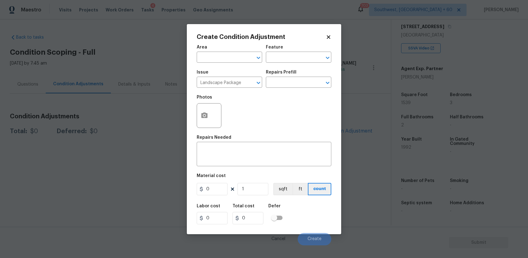
click at [276, 93] on div "Photos" at bounding box center [264, 111] width 135 height 40
click at [290, 82] on input "text" at bounding box center [290, 83] width 48 height 10
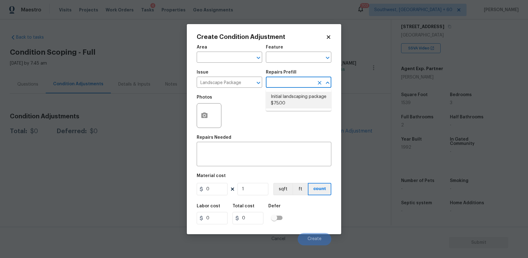
click at [292, 103] on li "Initial landscaping package $75.00" at bounding box center [298, 100] width 65 height 17
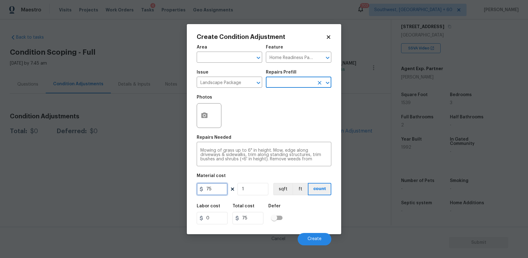
click at [217, 184] on input "75" at bounding box center [212, 189] width 31 height 12
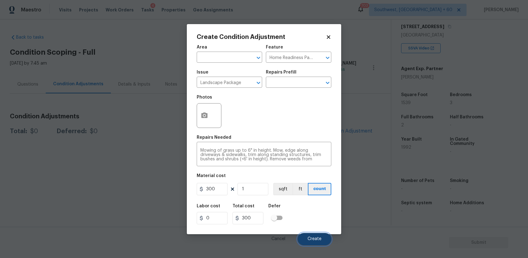
click at [323, 241] on button "Create" at bounding box center [315, 239] width 34 height 12
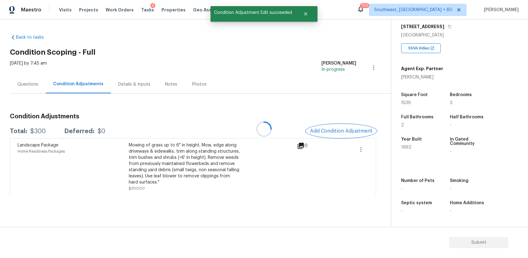
click at [341, 125] on button "Add Condition Adjustment" at bounding box center [341, 130] width 70 height 13
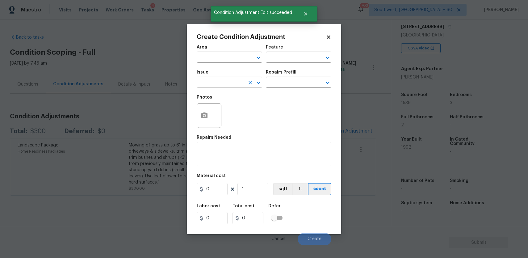
click at [234, 81] on input "text" at bounding box center [221, 83] width 48 height 10
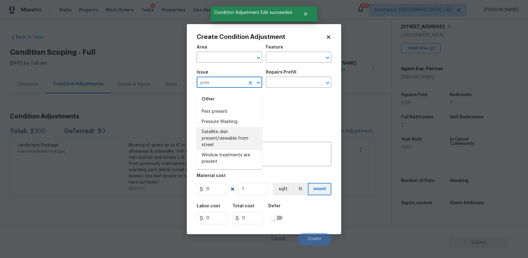
click at [237, 129] on li "Satellite dish present/viewable from street" at bounding box center [229, 138] width 65 height 23
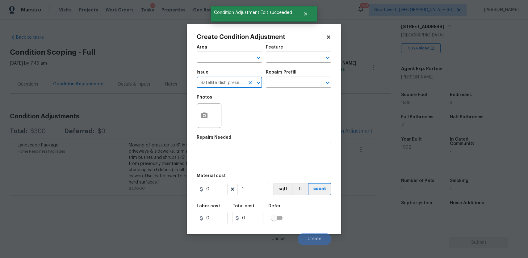
click at [248, 88] on span "Issue Satellite dish present/viewable from street ​" at bounding box center [229, 78] width 65 height 25
click at [252, 84] on icon "Clear" at bounding box center [251, 83] width 4 height 4
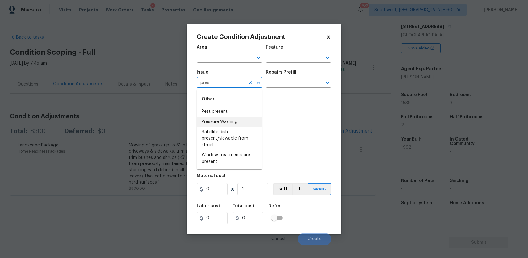
click at [239, 125] on li "Pressure Washing" at bounding box center [229, 122] width 65 height 10
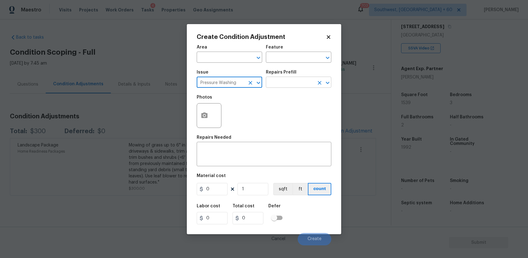
click at [295, 80] on input "text" at bounding box center [290, 83] width 48 height 10
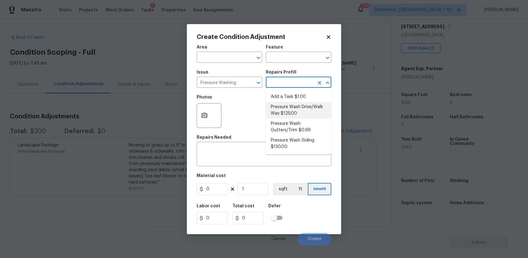
click at [302, 115] on li "Pressure Wash Drive/Walk Way $125.00" at bounding box center [298, 110] width 65 height 17
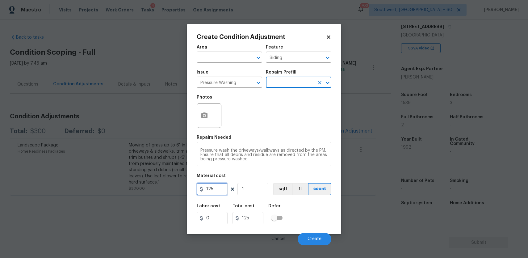
click at [225, 187] on input "125" at bounding box center [212, 189] width 31 height 12
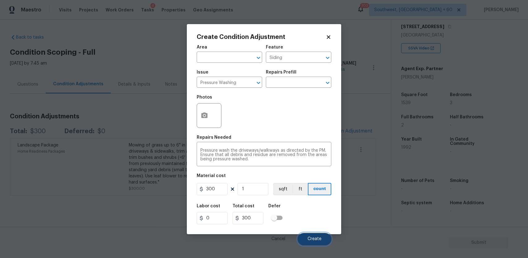
click at [314, 237] on span "Create" at bounding box center [315, 239] width 14 height 5
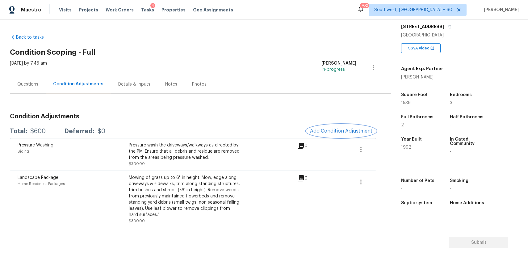
click at [354, 132] on span "Add Condition Adjustment" at bounding box center [341, 131] width 62 height 6
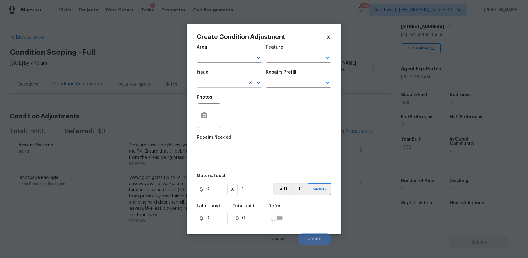
click at [225, 83] on input "text" at bounding box center [221, 83] width 48 height 10
click at [240, 109] on li "Debris/garbage on site" at bounding box center [229, 112] width 65 height 10
click at [267, 150] on textarea at bounding box center [263, 154] width 127 height 13
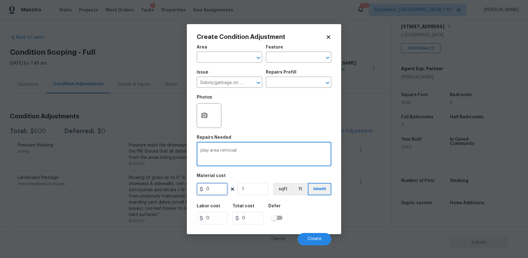
click at [209, 192] on input "0" at bounding box center [212, 189] width 31 height 12
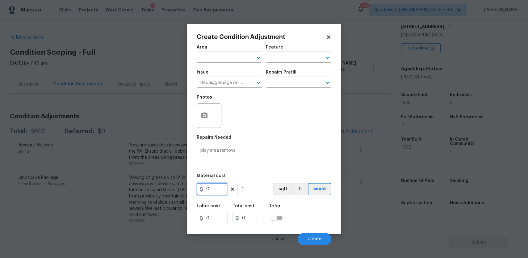
click at [209, 192] on input "0" at bounding box center [212, 189] width 31 height 12
click at [195, 110] on div "Create Condition Adjustment Area ​ Feature ​ Issue Debris/garbage on site ​ Rep…" at bounding box center [264, 129] width 154 height 210
click at [207, 116] on icon "button" at bounding box center [204, 115] width 6 height 6
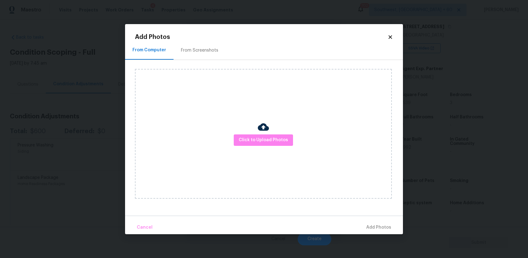
click at [298, 139] on div "Click to Upload Photos" at bounding box center [263, 134] width 257 height 130
click at [284, 145] on button "Click to Upload Photos" at bounding box center [263, 139] width 59 height 11
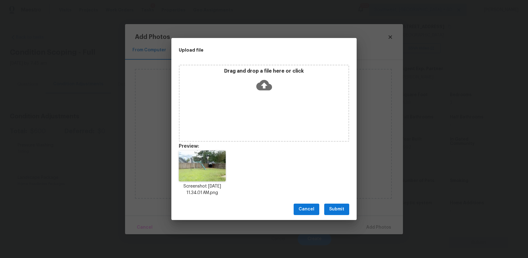
click at [341, 211] on span "Submit" at bounding box center [336, 209] width 15 height 8
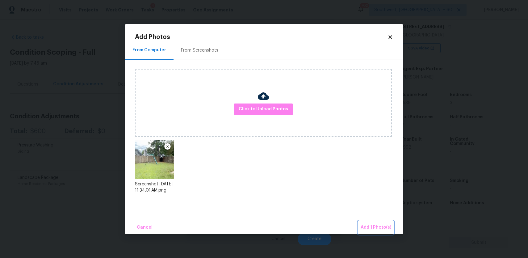
click at [379, 223] on button "Add 1 Photo(s)" at bounding box center [376, 227] width 36 height 13
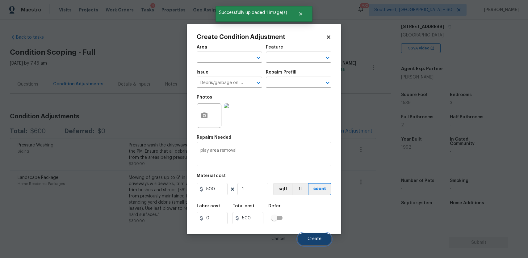
click at [319, 244] on button "Create" at bounding box center [315, 239] width 34 height 12
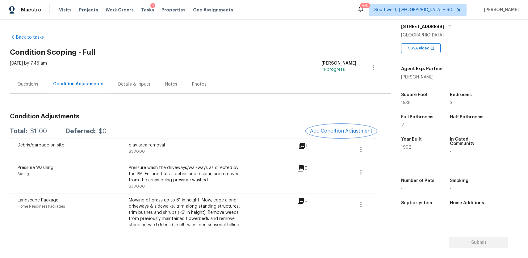
click at [338, 125] on button "Add Condition Adjustment" at bounding box center [341, 130] width 70 height 13
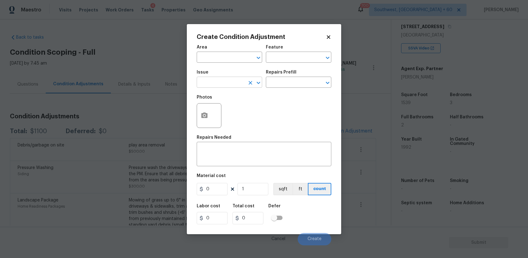
click at [227, 80] on input "text" at bounding box center [221, 83] width 48 height 10
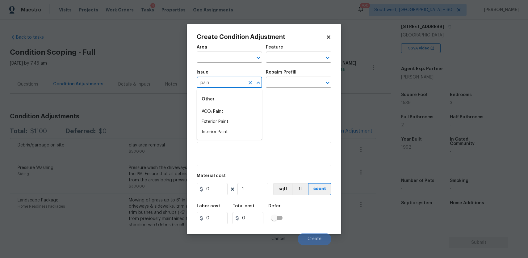
click at [147, 102] on body "Maestro Visits Projects Work Orders Tasks 4 Properties Geo Assignments 700 Sout…" at bounding box center [264, 129] width 528 height 258
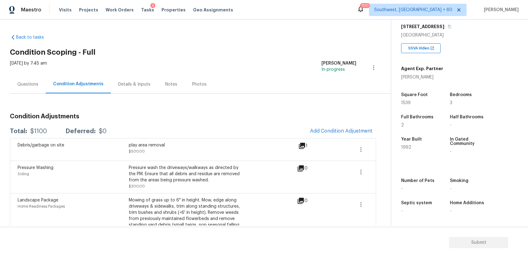
click at [26, 91] on div "Questions" at bounding box center [28, 84] width 36 height 18
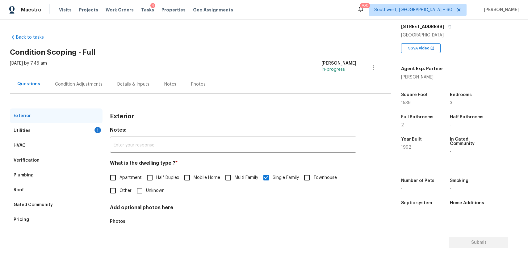
click at [85, 65] on div "Thu, Oct 16 2025 by 7:45 am Ranjith Kumar P In-progress" at bounding box center [200, 67] width 381 height 15
click at [83, 140] on div "HVAC" at bounding box center [56, 145] width 93 height 15
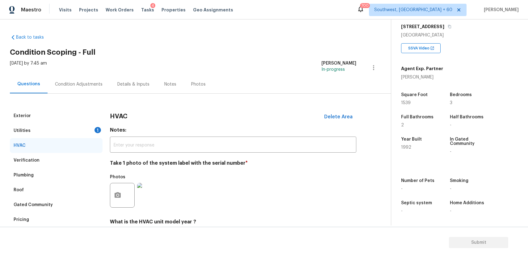
click at [90, 133] on div "Utilities 1" at bounding box center [56, 130] width 93 height 15
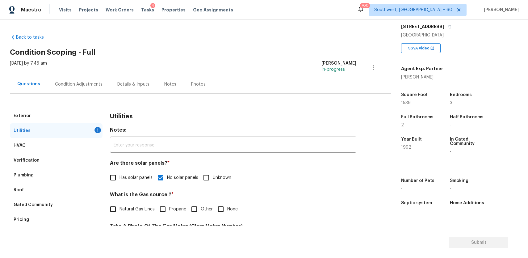
click at [229, 212] on span "None" at bounding box center [232, 209] width 11 height 6
click at [227, 212] on input "None" at bounding box center [220, 209] width 13 height 13
click at [80, 84] on div "Condition Adjustments" at bounding box center [79, 84] width 48 height 6
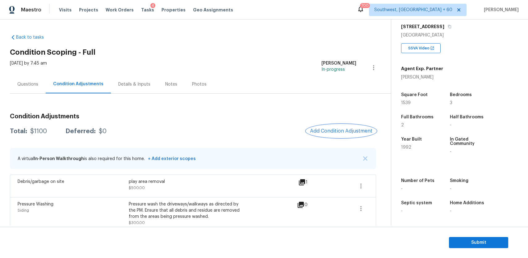
click at [345, 130] on span "Add Condition Adjustment" at bounding box center [341, 131] width 62 height 6
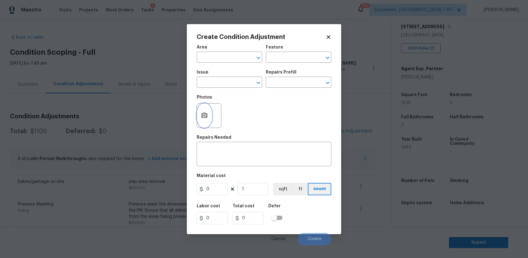
click at [206, 115] on icon "button" at bounding box center [204, 115] width 6 height 6
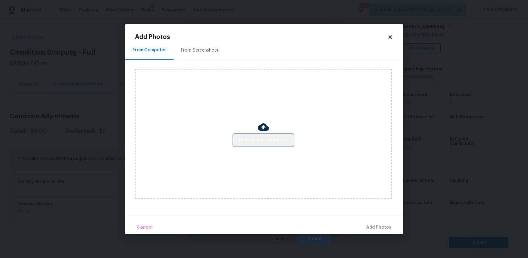
click at [277, 144] on button "Click to Upload Photos" at bounding box center [263, 139] width 59 height 11
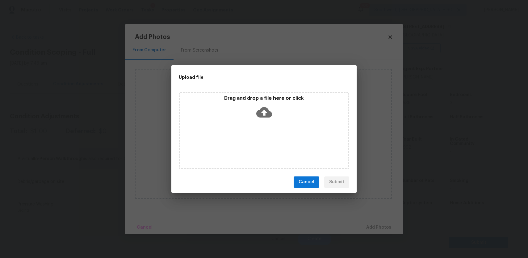
click at [427, 206] on div "Upload file Drag and drop a file here or click Cancel Submit" at bounding box center [264, 129] width 528 height 258
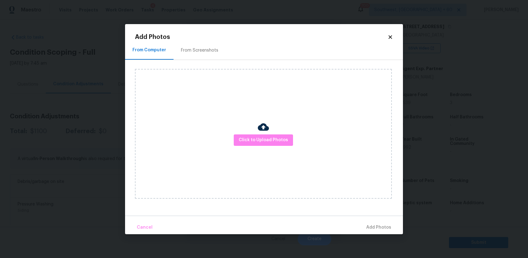
click at [421, 201] on body "Maestro Visits Projects Work Orders Tasks 4 Properties Geo Assignments 700 Sout…" at bounding box center [264, 129] width 528 height 258
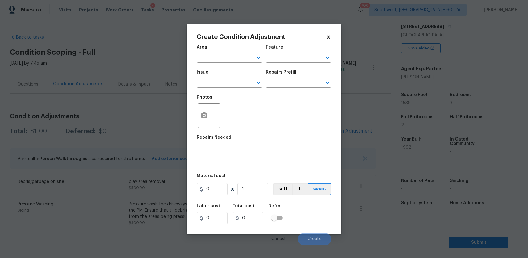
click at [120, 135] on body "Maestro Visits Projects Work Orders Tasks 4 Properties Geo Assignments 700 Sout…" at bounding box center [264, 129] width 528 height 258
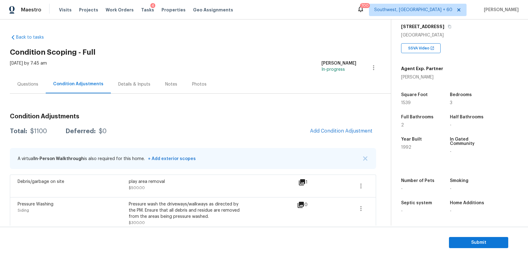
click at [11, 95] on div "Condition Adjustments Total: $1100 Deferred: $0 Add Condition Adjustment A virt…" at bounding box center [193, 190] width 366 height 193
click at [20, 88] on div "Questions" at bounding box center [28, 84] width 36 height 18
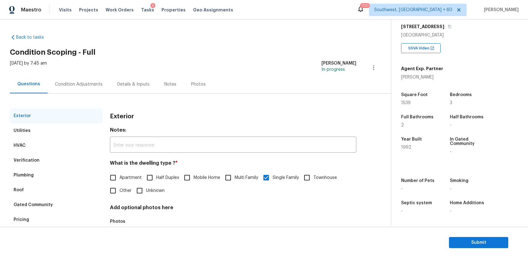
click at [30, 144] on div "HVAC" at bounding box center [56, 145] width 93 height 15
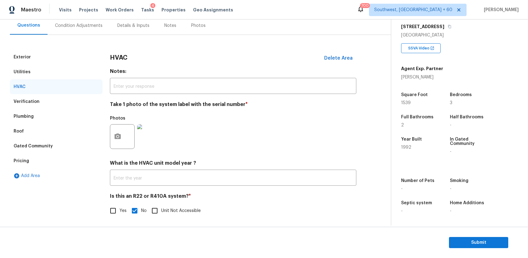
scroll to position [60, 0]
click at [158, 137] on img at bounding box center [149, 135] width 25 height 25
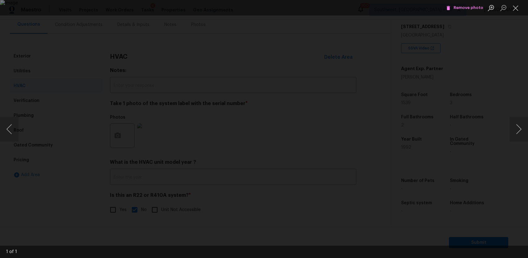
click at [462, 14] on li "Remove photo" at bounding box center [465, 7] width 40 height 15
click at [458, 5] on span "Remove photo" at bounding box center [464, 7] width 37 height 7
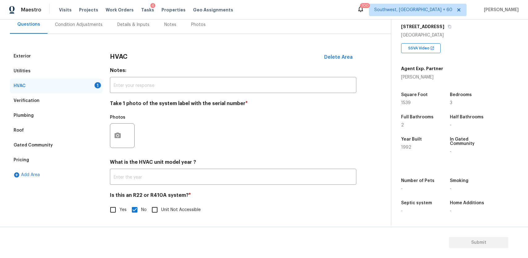
click at [103, 138] on div "Exterior Utilities HVAC 1 Verification Plumbing Roof Gated Community Pricing Ad…" at bounding box center [193, 136] width 366 height 175
click at [122, 137] on button "button" at bounding box center [117, 136] width 15 height 24
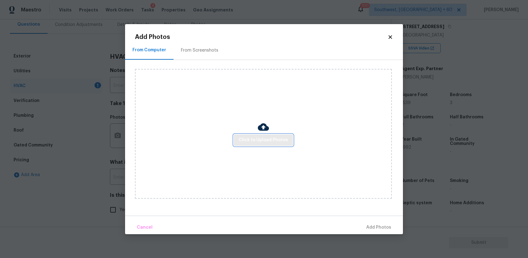
click at [259, 137] on span "Click to Upload Photos" at bounding box center [263, 140] width 49 height 8
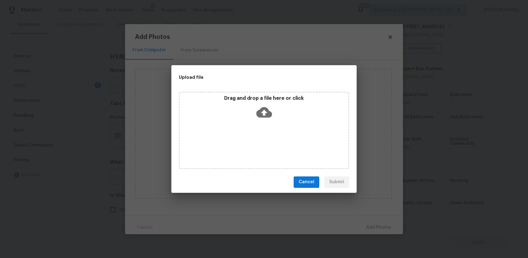
click at [259, 137] on div "Drag and drop a file here or click" at bounding box center [264, 130] width 170 height 77
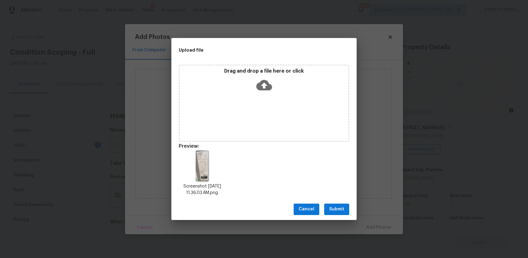
scroll to position [101, 0]
click at [339, 208] on span "Submit" at bounding box center [336, 209] width 15 height 8
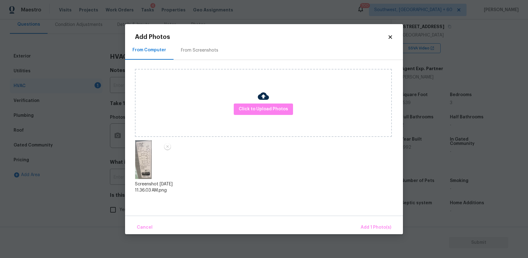
click at [375, 220] on div "Cancel Add 1 Photo(s)" at bounding box center [264, 225] width 278 height 19
click at [376, 230] on span "Add 1 Photo(s)" at bounding box center [376, 228] width 31 height 8
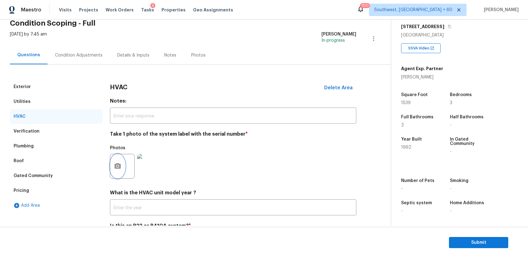
scroll to position [17, 0]
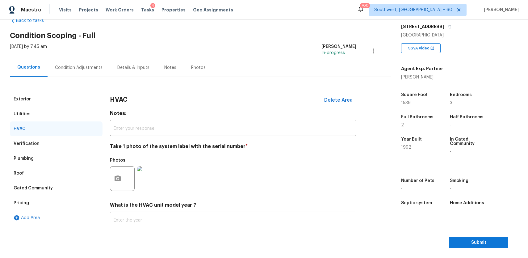
click at [77, 61] on div "Condition Adjustments" at bounding box center [79, 67] width 62 height 18
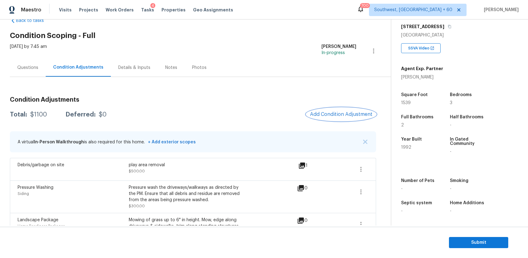
click at [328, 109] on button "Add Condition Adjustment" at bounding box center [341, 114] width 70 height 13
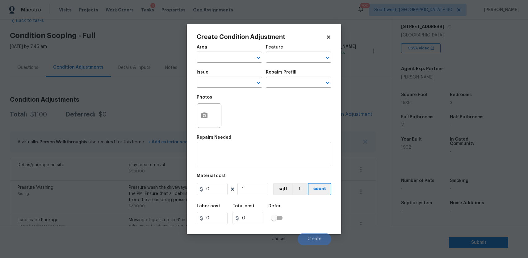
click at [215, 111] on div at bounding box center [209, 115] width 25 height 25
click at [211, 115] on button "button" at bounding box center [204, 115] width 15 height 24
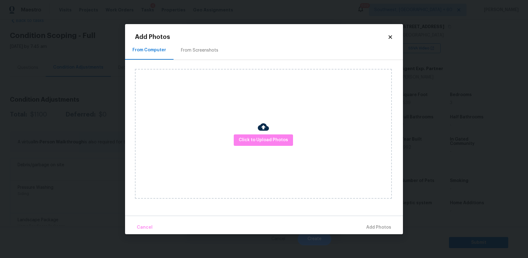
click at [275, 146] on div "Click to Upload Photos" at bounding box center [263, 134] width 257 height 130
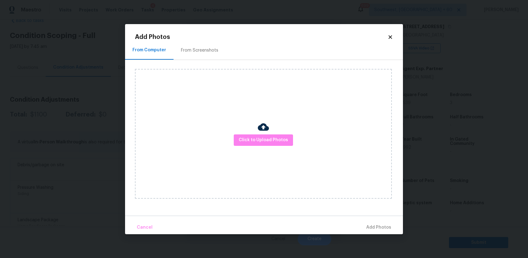
click at [275, 146] on div "Click to Upload Photos" at bounding box center [263, 134] width 257 height 130
click at [277, 145] on button "Click to Upload Photos" at bounding box center [263, 139] width 59 height 11
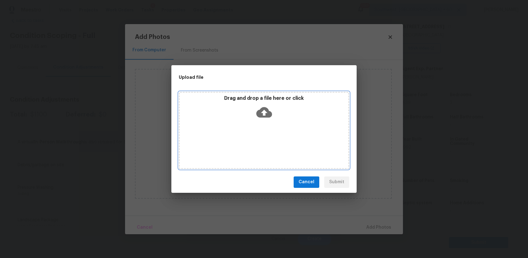
click at [277, 145] on div "Drag and drop a file here or click" at bounding box center [264, 130] width 170 height 77
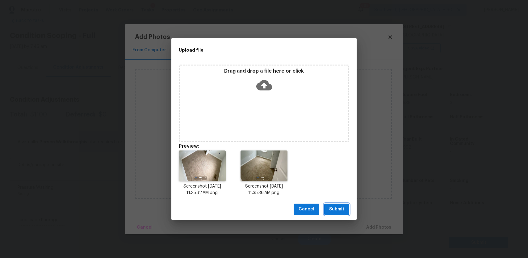
click at [331, 209] on span "Submit" at bounding box center [336, 209] width 15 height 8
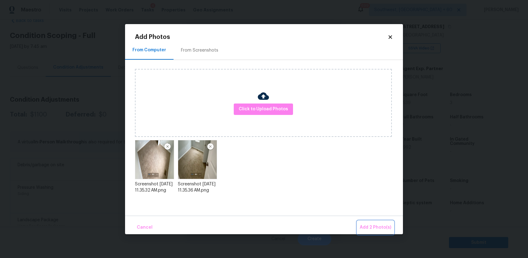
click at [371, 222] on button "Add 2 Photo(s)" at bounding box center [375, 227] width 36 height 13
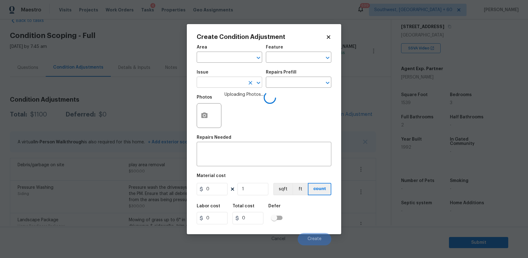
click at [233, 86] on input "text" at bounding box center [221, 83] width 48 height 10
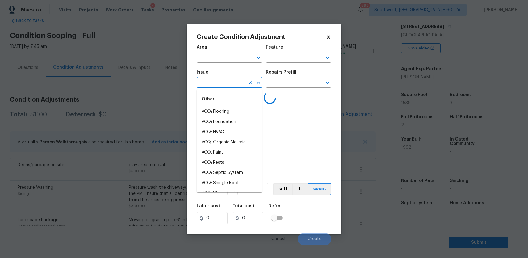
type input "d"
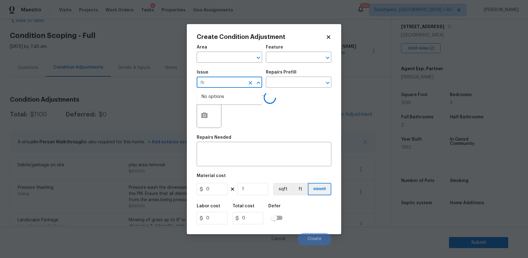
type input "fk="
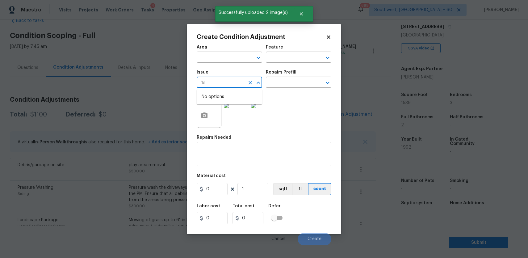
type input "fklo"
click at [230, 109] on li "ACQ: Flooring" at bounding box center [229, 112] width 65 height 10
type input "ACQ: Flooring"
click at [280, 90] on div "Issue ACQ: Flooring ​ Repairs Prefill ​" at bounding box center [264, 78] width 135 height 25
click at [292, 84] on input "text" at bounding box center [290, 83] width 48 height 10
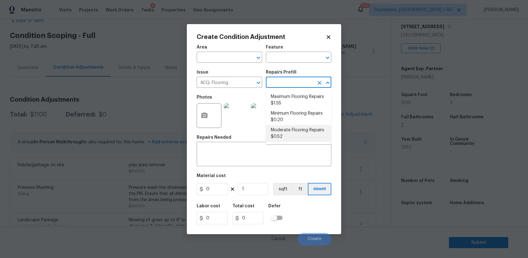
click at [280, 127] on li "Moderate Flooring Repairs $0.52" at bounding box center [298, 133] width 65 height 17
type input "Acquisition"
type textarea "Acquisition Scope: Moderate flooring repairs"
type input "0.52"
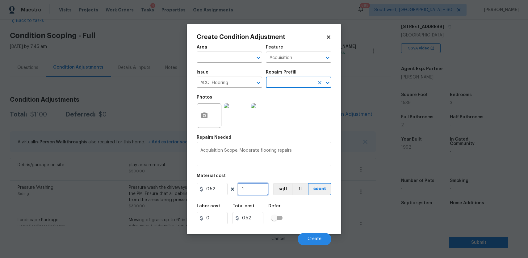
click at [252, 191] on input "1" at bounding box center [253, 189] width 31 height 12
type input "15"
type input "7.8"
type input "153"
type input "79.56"
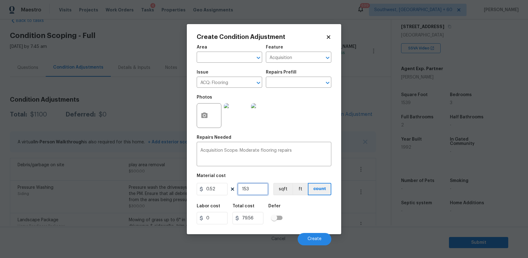
type input "1539"
type input "800.28"
click at [265, 188] on input "1539" at bounding box center [253, 189] width 31 height 12
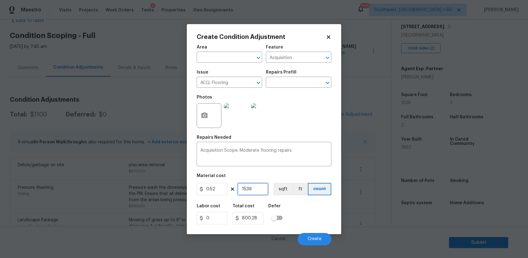
type input "1"
type input "0.52"
type input "12"
type input "6.24"
type input "120"
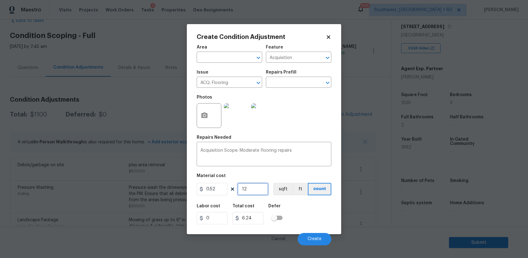
type input "62.4"
type input "1200"
type input "624"
type input "120"
type input "62.4"
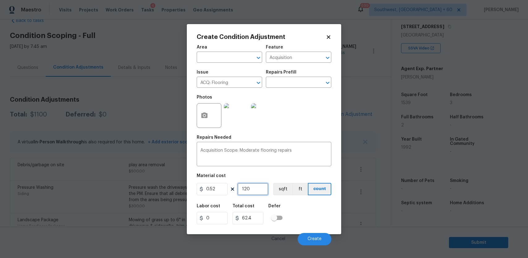
type input "12"
type input "6.24"
type input "1"
type input "0.52"
type input "13"
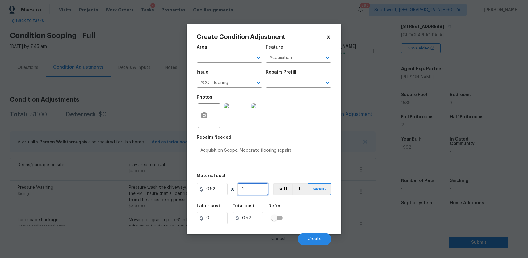
type input "6.76"
type input "132"
type input "68.64"
type input "1320"
type input "686.4"
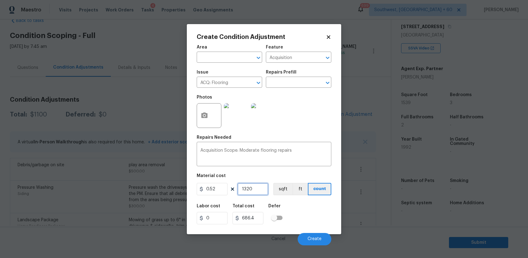
type input "132"
type input "68.64"
type input "1328"
type input "690.56"
type input "132"
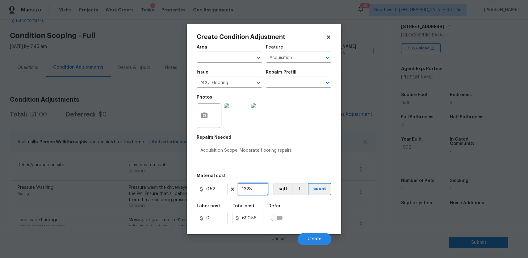
type input "68.64"
type input "1329"
type input "691.08"
type input "1329"
click at [324, 239] on button "Create" at bounding box center [315, 239] width 34 height 12
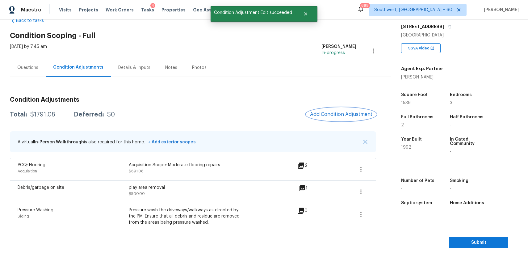
click at [345, 117] on button "Add Condition Adjustment" at bounding box center [341, 114] width 70 height 13
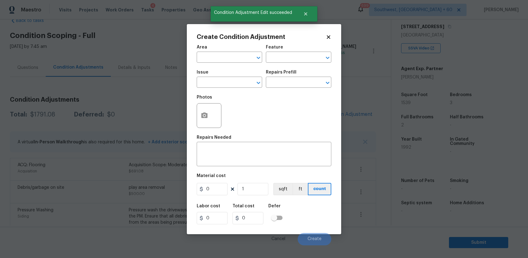
click at [239, 88] on span "Issue ​" at bounding box center [229, 78] width 65 height 25
click at [231, 83] on input "text" at bounding box center [221, 83] width 48 height 10
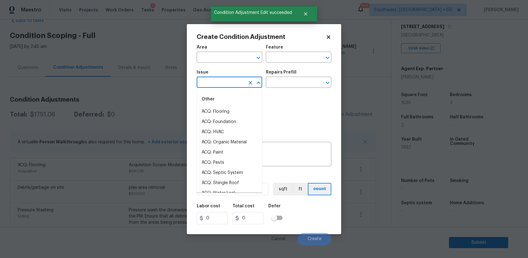
click at [231, 83] on input "text" at bounding box center [221, 83] width 48 height 10
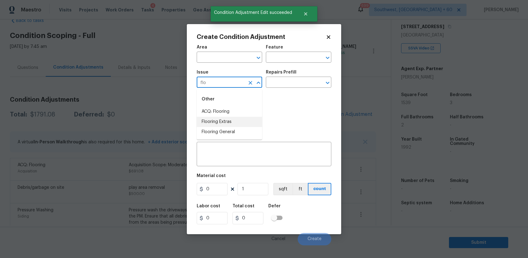
click at [237, 124] on li "Flooring Extras" at bounding box center [229, 122] width 65 height 10
type input "Flooring Extras"
click at [297, 82] on input "text" at bounding box center [290, 83] width 48 height 10
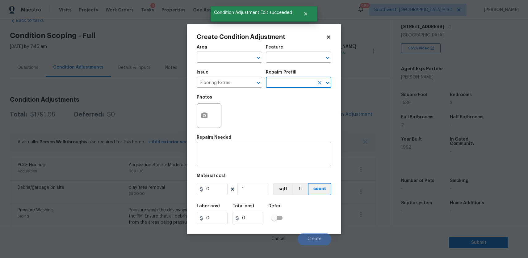
click at [283, 76] on div "Repairs Prefill" at bounding box center [298, 74] width 65 height 8
click at [286, 78] on input "text" at bounding box center [290, 83] width 48 height 10
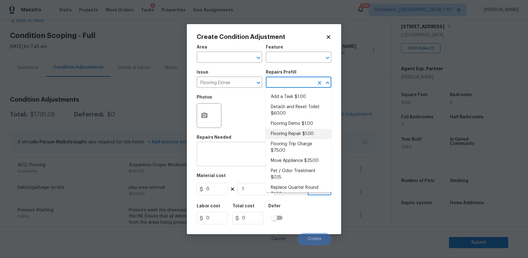
click at [260, 144] on div "x ​" at bounding box center [264, 154] width 135 height 23
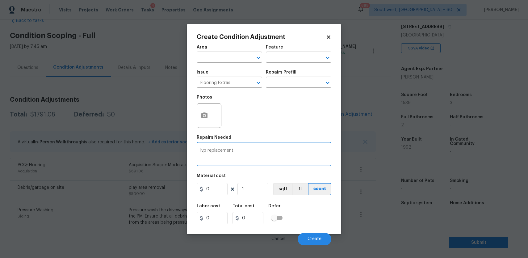
type textarea "lvp replacement"
click at [219, 190] on input "0" at bounding box center [212, 189] width 31 height 12
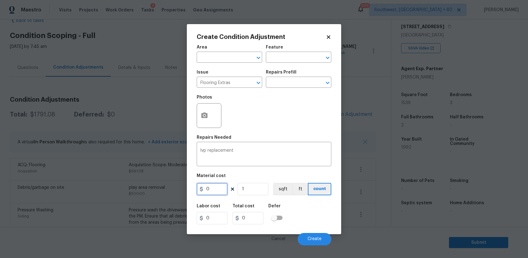
click at [219, 189] on input "0" at bounding box center [212, 189] width 31 height 12
type input "5"
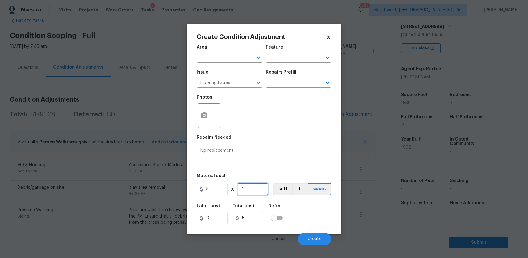
click at [251, 191] on input "1" at bounding box center [253, 189] width 31 height 12
type input "2"
type input "10"
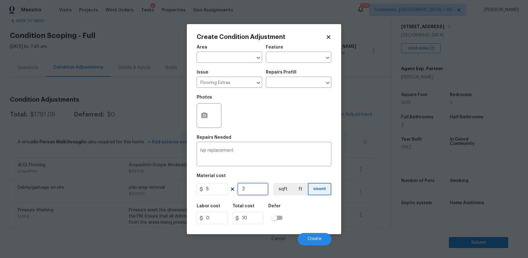
type input "20"
type input "100"
type input "200"
type input "1000"
type input "200"
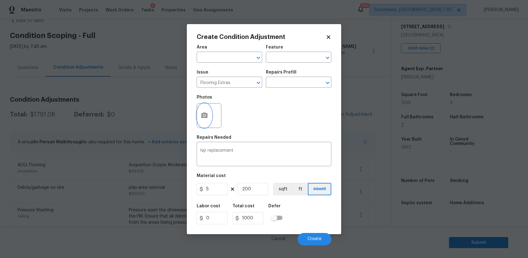
click at [206, 116] on icon "button" at bounding box center [204, 115] width 6 height 6
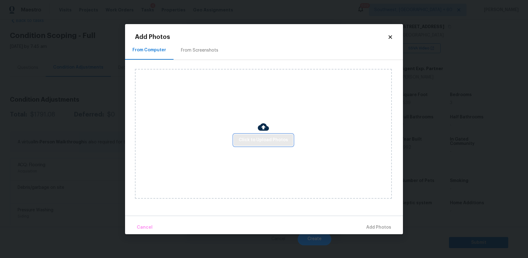
click at [254, 137] on span "Click to Upload Photos" at bounding box center [263, 140] width 49 height 8
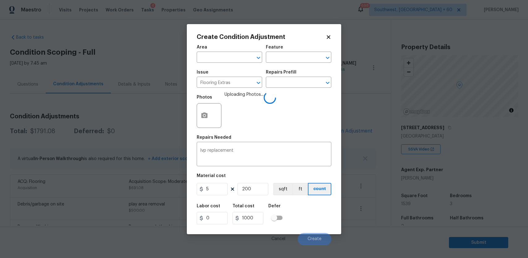
scroll to position [101, 0]
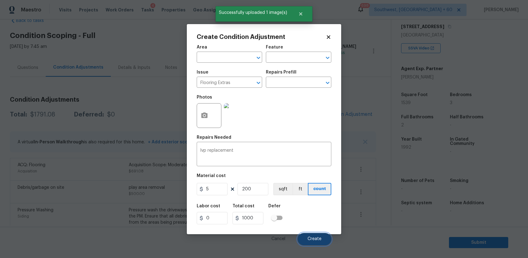
click at [318, 238] on span "Create" at bounding box center [315, 239] width 14 height 5
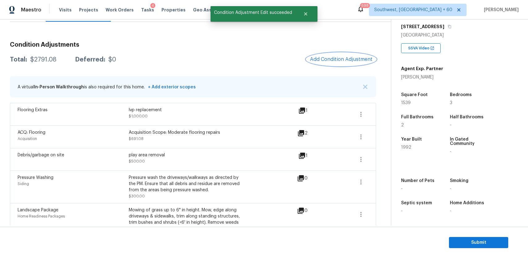
scroll to position [82, 0]
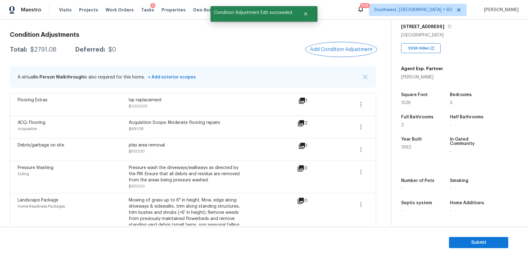
click at [347, 50] on span "Add Condition Adjustment" at bounding box center [341, 50] width 62 height 6
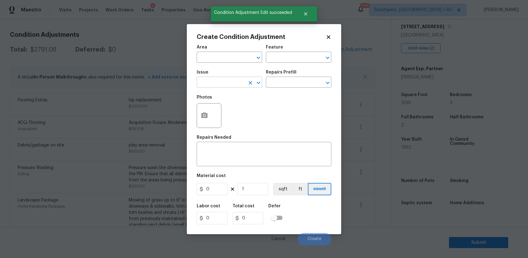
click at [231, 78] on input "text" at bounding box center [221, 83] width 48 height 10
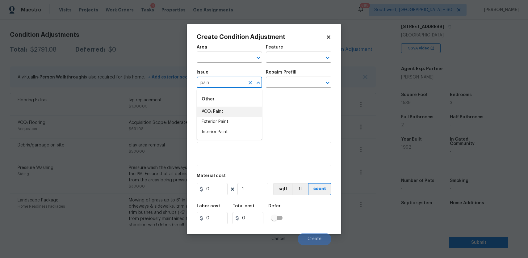
click at [223, 116] on li "ACQ: Paint" at bounding box center [229, 112] width 65 height 10
type input "ACQ: Paint"
click at [304, 79] on input "text" at bounding box center [290, 83] width 48 height 10
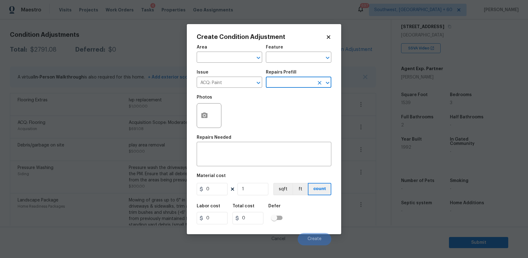
click at [289, 86] on input "text" at bounding box center [290, 83] width 48 height 10
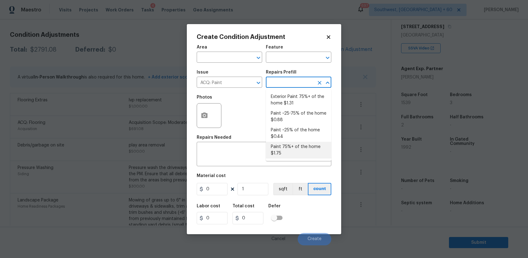
click at [295, 145] on li "Paint 75%+ of the home $1.75" at bounding box center [298, 150] width 65 height 17
type input "Acquisition"
type textarea "Acquisition Scope: 75%+ of the home will likely require interior paint"
type input "1.75"
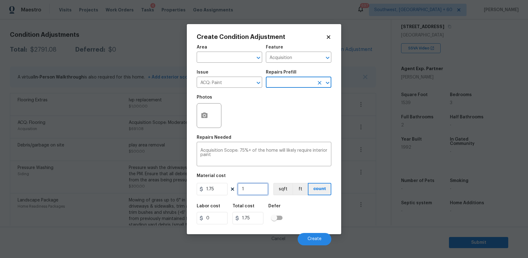
click at [255, 192] on input "1" at bounding box center [253, 189] width 31 height 12
type input "0"
type input "1"
type input "1.75"
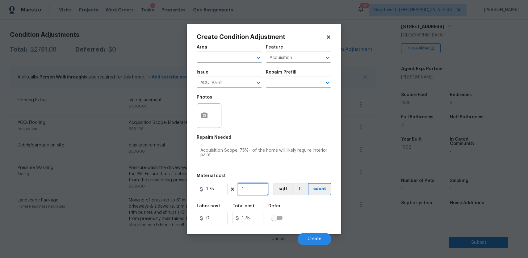
type input "15"
type input "26.25"
type input "153"
type input "267.75"
type input "1539"
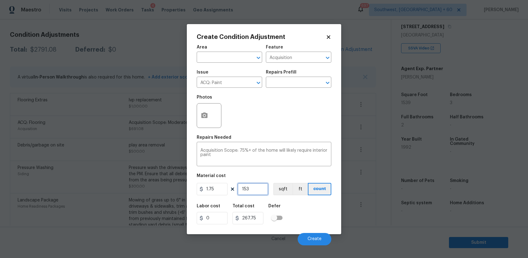
type input "2693.25"
type input "1539"
click at [202, 114] on icon "button" at bounding box center [204, 115] width 6 height 6
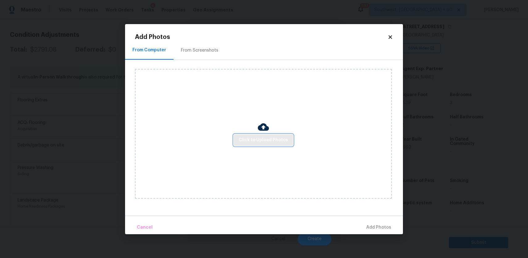
click at [236, 136] on button "Click to Upload Photos" at bounding box center [263, 139] width 59 height 11
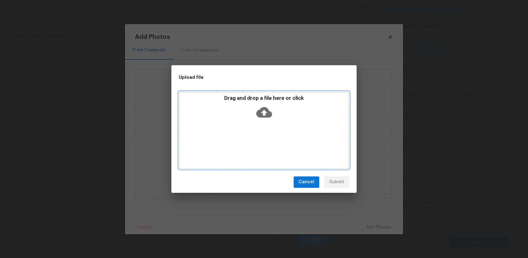
click at [244, 138] on div "Drag and drop a file here or click" at bounding box center [264, 130] width 170 height 77
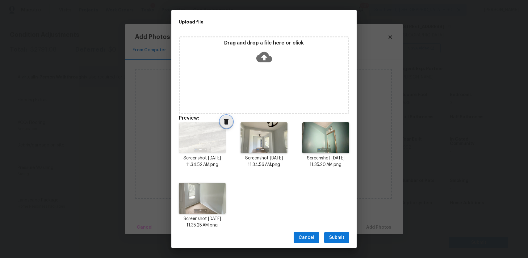
click at [221, 124] on span "Delete" at bounding box center [226, 121] width 12 height 7
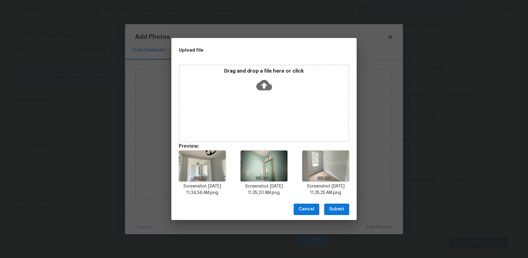
click at [240, 107] on div "Drag and drop a file here or click" at bounding box center [264, 103] width 170 height 77
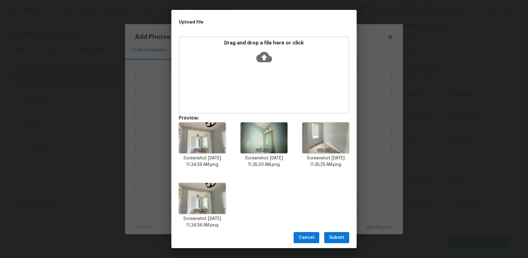
click at [337, 235] on span "Submit" at bounding box center [336, 238] width 15 height 8
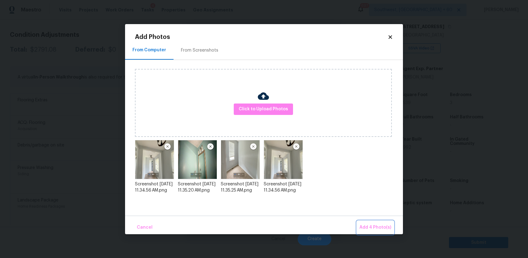
click at [366, 227] on span "Add 4 Photo(s)" at bounding box center [376, 228] width 32 height 8
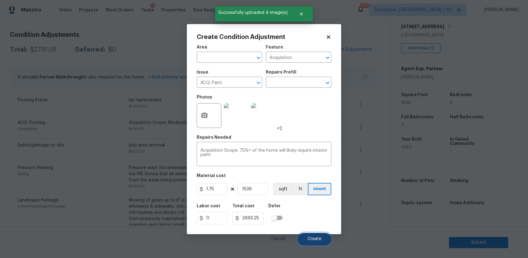
click at [313, 237] on span "Create" at bounding box center [315, 239] width 14 height 5
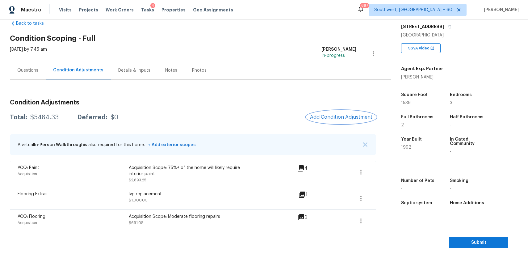
scroll to position [0, 0]
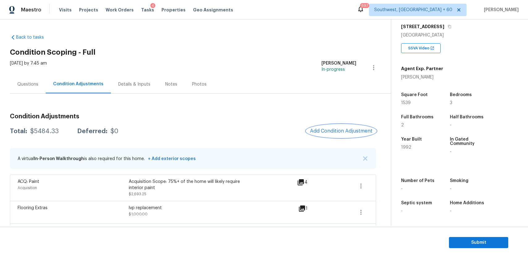
click at [340, 134] on button "Add Condition Adjustment" at bounding box center [341, 130] width 70 height 13
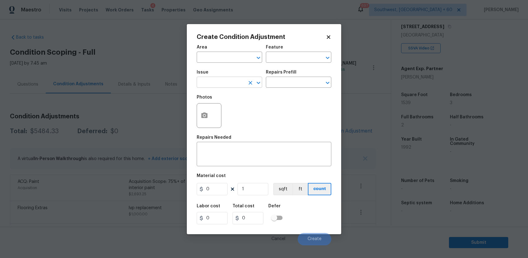
click at [233, 79] on input "text" at bounding box center [221, 83] width 48 height 10
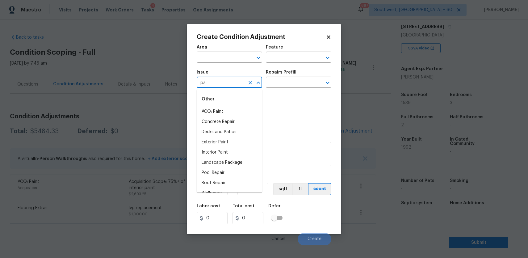
type input "pain"
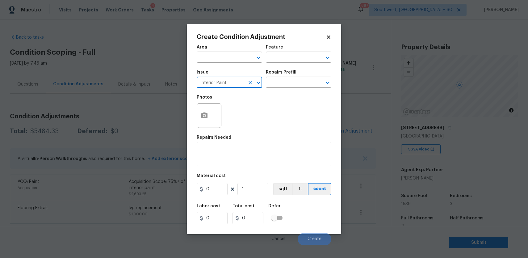
scroll to position [101, 0]
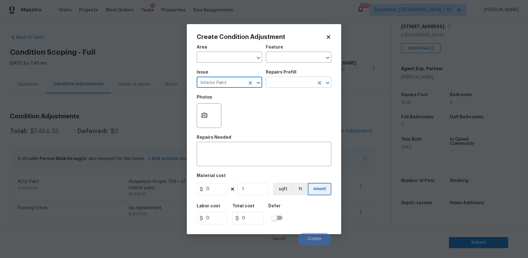
type input "Interior Paint"
click at [278, 82] on input "text" at bounding box center [290, 83] width 48 height 10
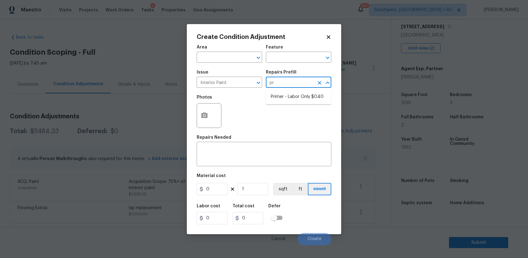
type input "pri"
click at [318, 104] on ul "Primer - Labor Only $0.40" at bounding box center [298, 96] width 65 height 15
click at [320, 97] on li "Primer - Labor Only $0.40" at bounding box center [298, 97] width 65 height 10
type input "Overall Paint"
type input "0.4"
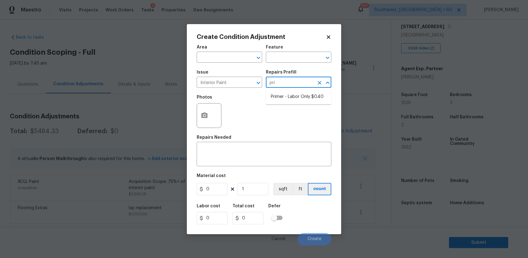
type input "0.4"
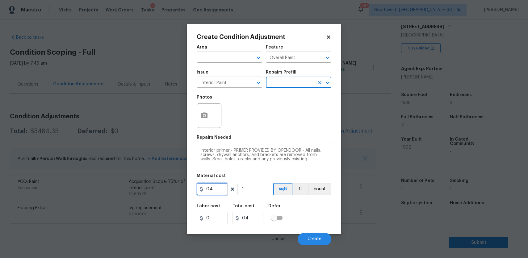
click at [219, 192] on input "0.4" at bounding box center [212, 189] width 31 height 12
type input "200"
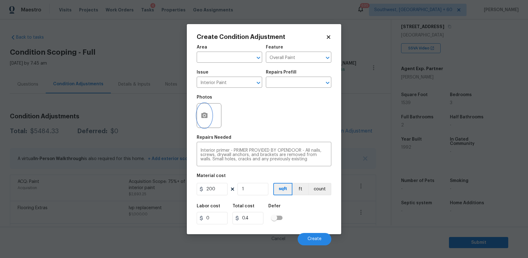
click at [208, 120] on button "button" at bounding box center [204, 115] width 15 height 24
type input "200"
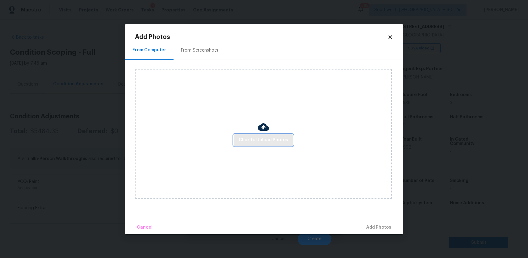
click at [251, 143] on span "Click to Upload Photos" at bounding box center [263, 140] width 49 height 8
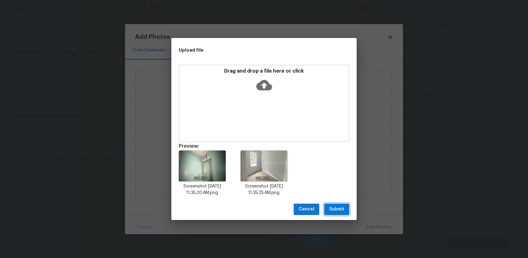
click at [339, 205] on button "Submit" at bounding box center [336, 209] width 25 height 11
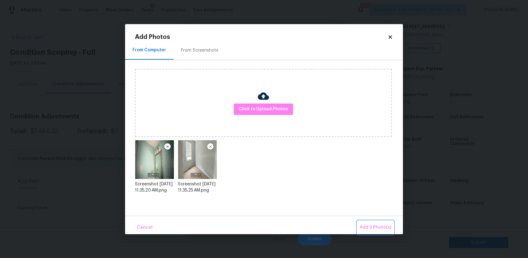
click at [372, 225] on span "Add 2 Photo(s)" at bounding box center [376, 228] width 32 height 8
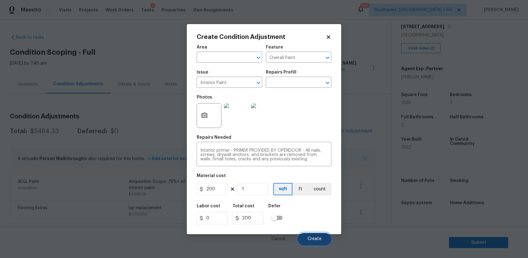
click at [310, 236] on button "Create" at bounding box center [315, 239] width 34 height 12
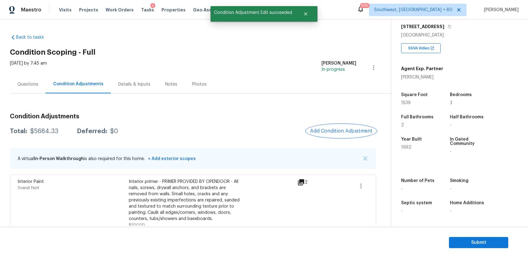
click at [348, 129] on span "Add Condition Adjustment" at bounding box center [341, 131] width 62 height 6
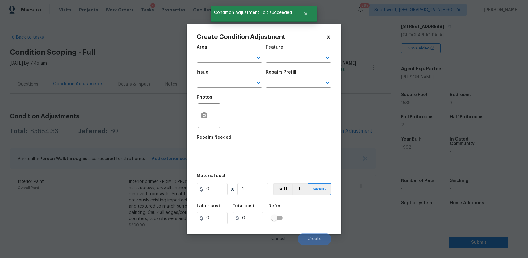
click at [216, 110] on div at bounding box center [209, 115] width 25 height 25
click at [210, 119] on button "button" at bounding box center [204, 115] width 15 height 24
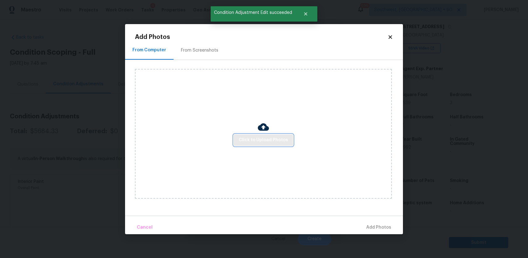
click at [261, 136] on button "Click to Upload Photos" at bounding box center [263, 139] width 59 height 11
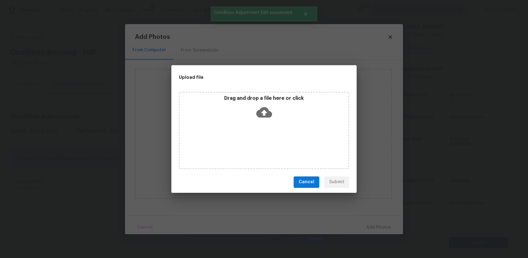
click at [261, 136] on div "Drag and drop a file here or click" at bounding box center [264, 130] width 170 height 77
click at [397, 209] on div "Upload file Drag and drop a file here or click Cancel Submit" at bounding box center [264, 129] width 528 height 258
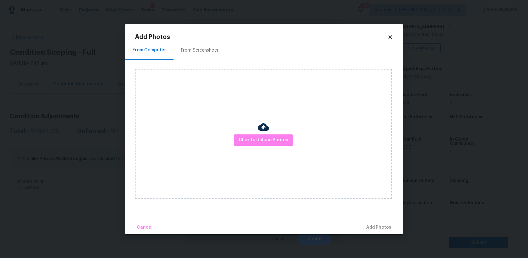
click at [397, 209] on div "From Computer From Screenshots Click to Upload Photos" at bounding box center [264, 128] width 278 height 174
click at [391, 33] on div "Add Photos From Computer From Screenshots Click to Upload Photos Cancel Add Pho…" at bounding box center [264, 129] width 278 height 210
click at [393, 38] on icon at bounding box center [391, 37] width 6 height 6
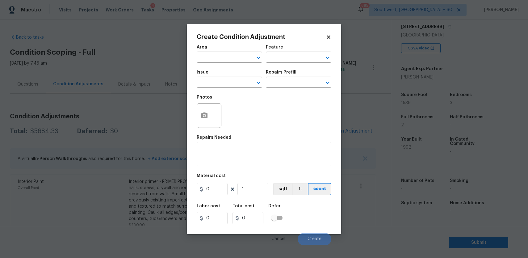
click at [370, 99] on body "Maestro Visits Projects Work Orders Tasks 4 Properties Geo Assignments 695 Sout…" at bounding box center [264, 129] width 528 height 258
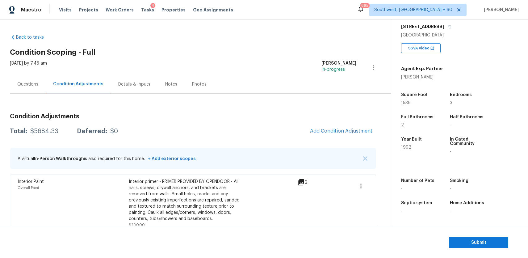
click at [25, 77] on div "Questions" at bounding box center [28, 84] width 36 height 18
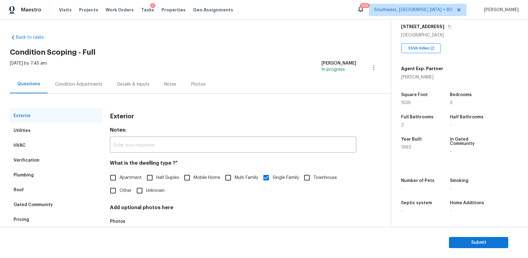
click at [87, 76] on div "Condition Adjustments" at bounding box center [79, 84] width 62 height 18
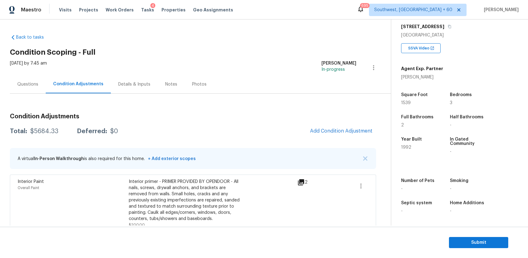
click at [47, 138] on div "Condition Adjustments Total: $5684.33 Deferred: $0 Add Condition Adjustment A v…" at bounding box center [193, 261] width 366 height 307
copy div "$5684.33"
click at [52, 132] on div "$5684.33" at bounding box center [44, 131] width 28 height 6
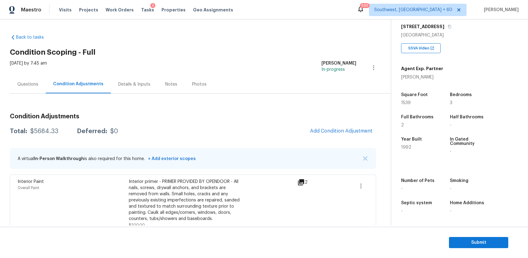
click at [52, 132] on div "$5684.33" at bounding box center [44, 131] width 28 height 6
click at [363, 137] on span "Add Condition Adjustment" at bounding box center [341, 131] width 70 height 14
click at [331, 134] on button "Add Condition Adjustment" at bounding box center [341, 130] width 70 height 13
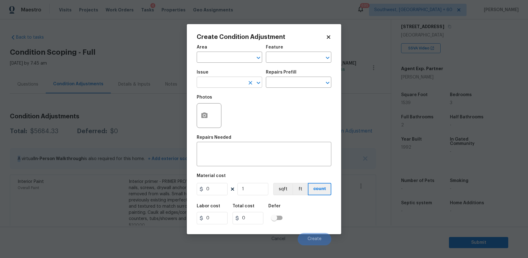
click at [238, 86] on input "text" at bounding box center [221, 83] width 48 height 10
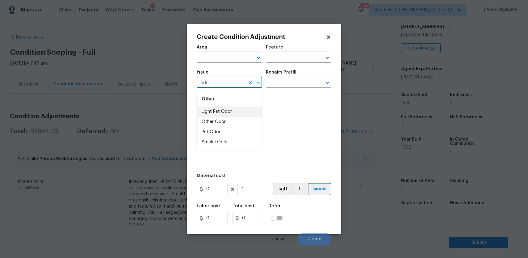
click at [221, 113] on li "Light Pet Odor" at bounding box center [229, 112] width 65 height 10
type input "Light Pet Odor"
click at [287, 85] on input "text" at bounding box center [290, 83] width 48 height 10
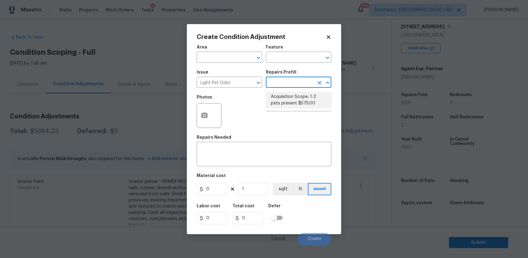
click at [301, 100] on li "Acquisition Scope: 1-2 pets present $575.00" at bounding box center [298, 100] width 65 height 17
type textarea "Acquisition Scope: 1-2 pets present"
type input "575"
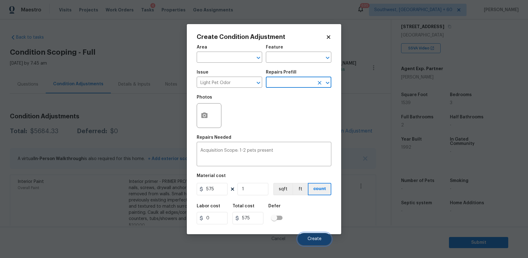
click at [314, 238] on span "Create" at bounding box center [315, 239] width 14 height 5
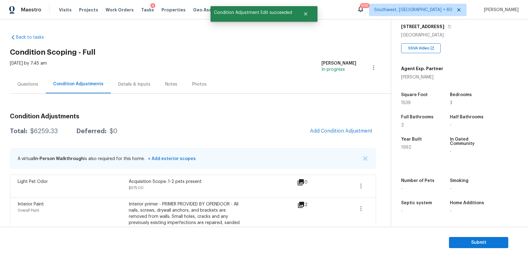
click at [35, 135] on div "Total: $6259.33 Deferred: $0 Add Condition Adjustment" at bounding box center [193, 131] width 366 height 14
copy div "$6259.33"
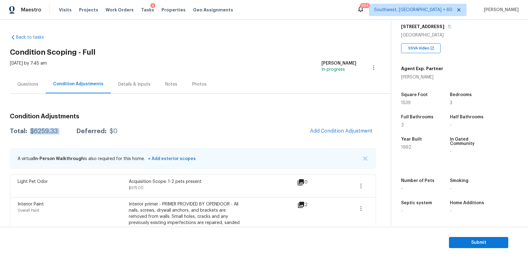
click at [29, 83] on div "Questions" at bounding box center [27, 84] width 21 height 6
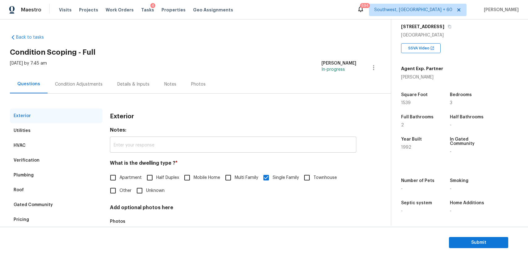
scroll to position [40, 0]
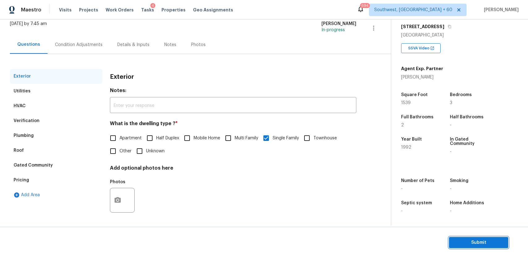
click at [473, 246] on span "Submit" at bounding box center [478, 243] width 49 height 8
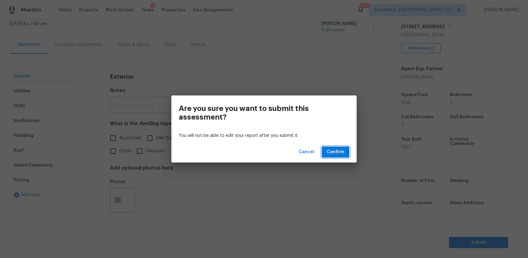
click at [344, 151] on span "Confirm" at bounding box center [336, 152] width 18 height 8
